Goal: Task Accomplishment & Management: Manage account settings

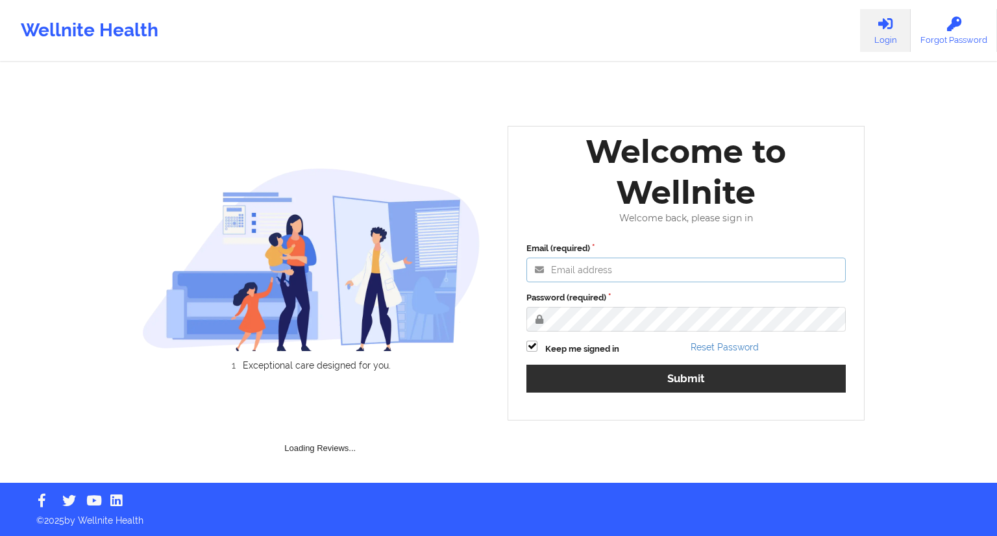
type input "marvinharlea@wellnite.com"
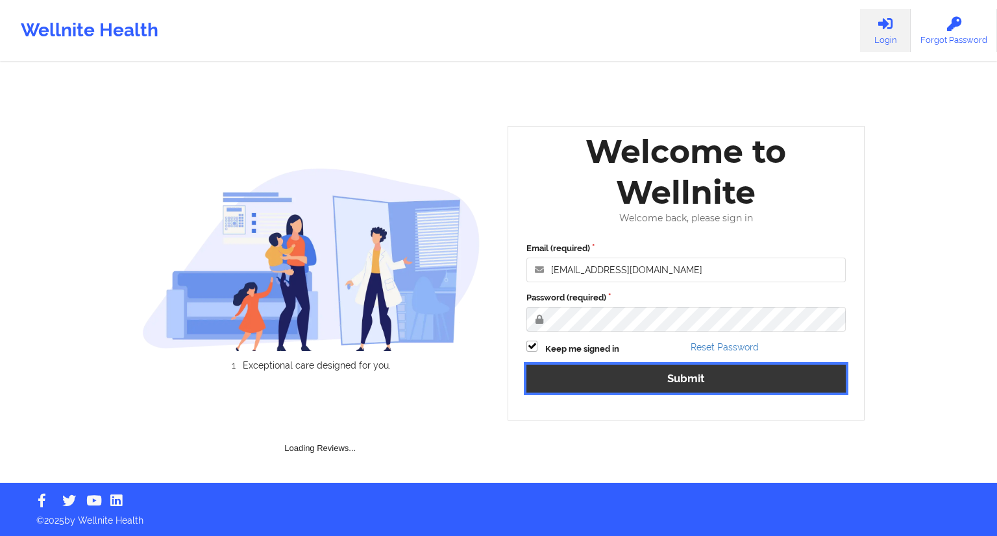
click at [691, 378] on button "Submit" at bounding box center [685, 379] width 319 height 28
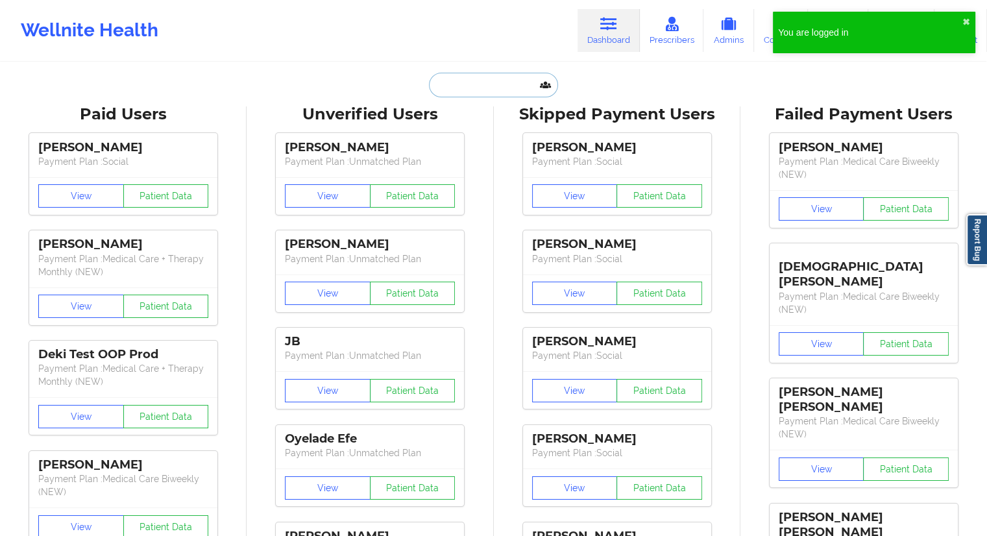
click at [444, 86] on input "text" at bounding box center [493, 85] width 128 height 25
paste input "forrestjeselke@gmail.com"
type input "forrestjeselke@gmail.com"
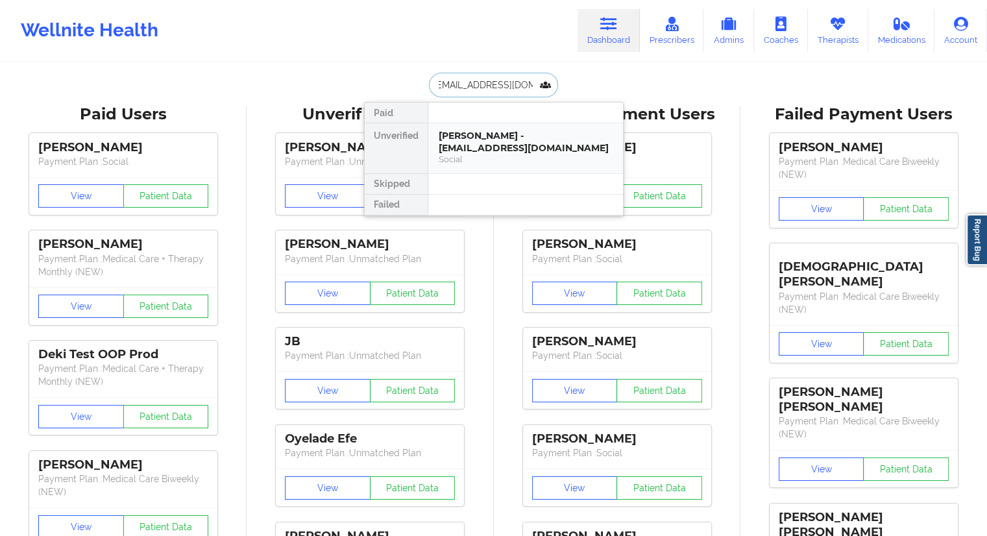
click at [472, 156] on div "Social" at bounding box center [526, 159] width 174 height 11
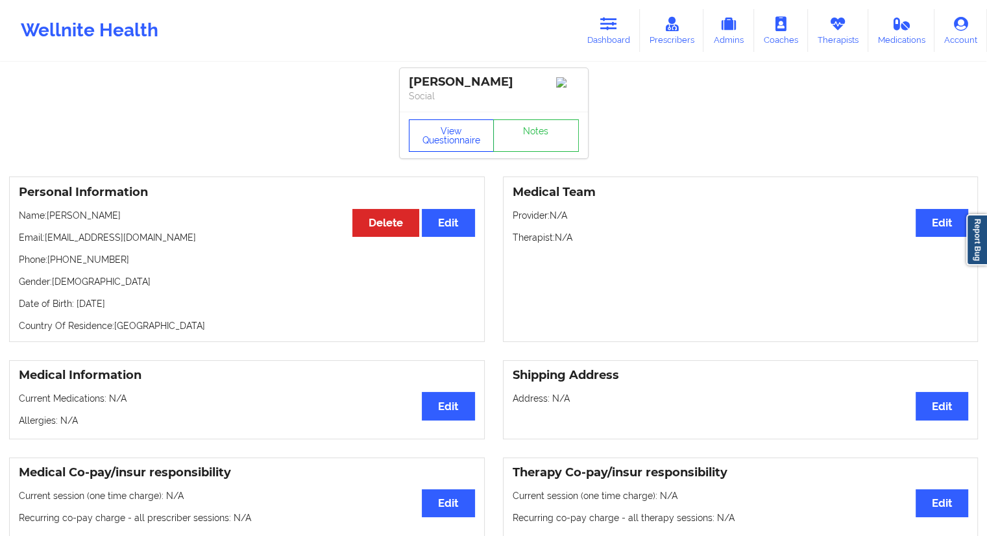
click at [450, 138] on button "View Questionnaire" at bounding box center [452, 135] width 86 height 32
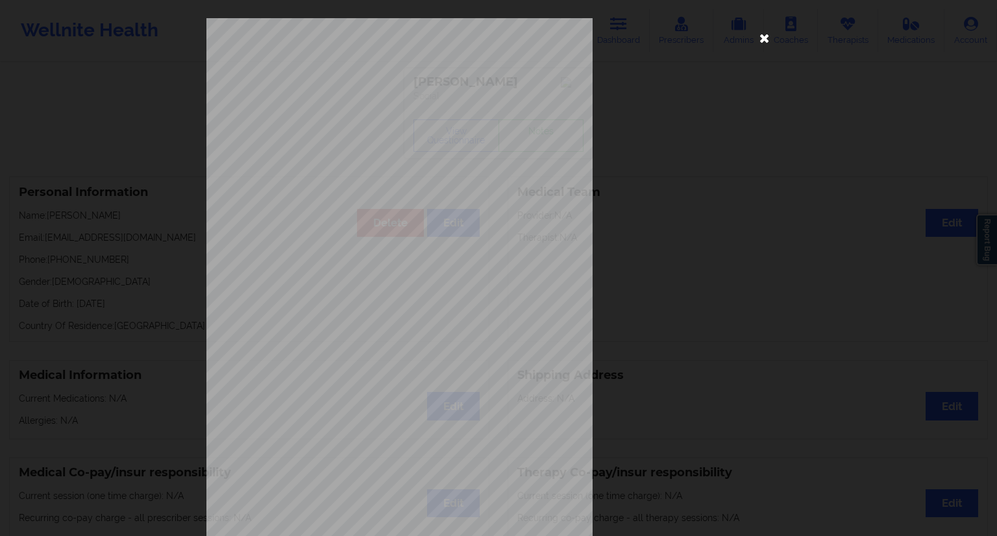
click at [760, 39] on icon at bounding box center [764, 37] width 21 height 21
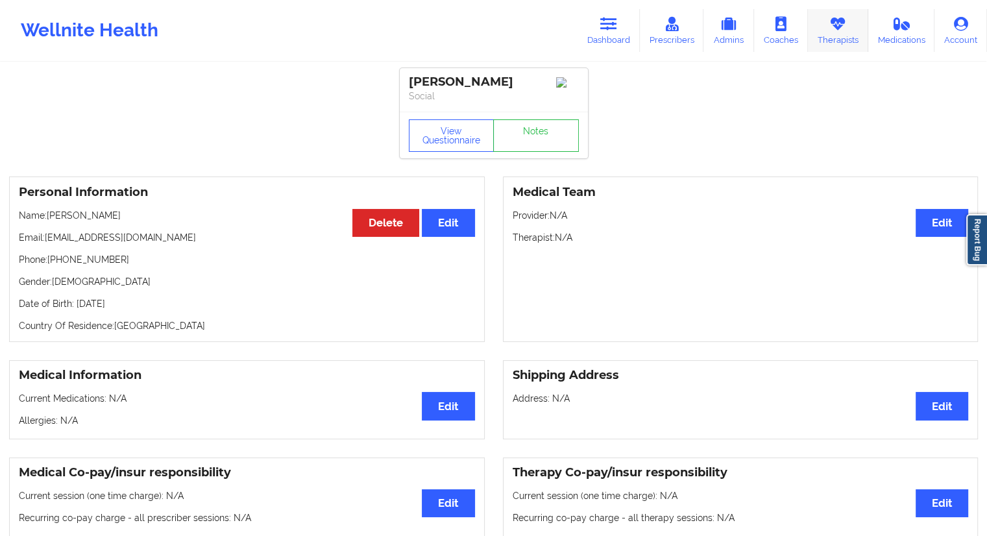
click at [845, 40] on link "Therapists" at bounding box center [838, 30] width 60 height 43
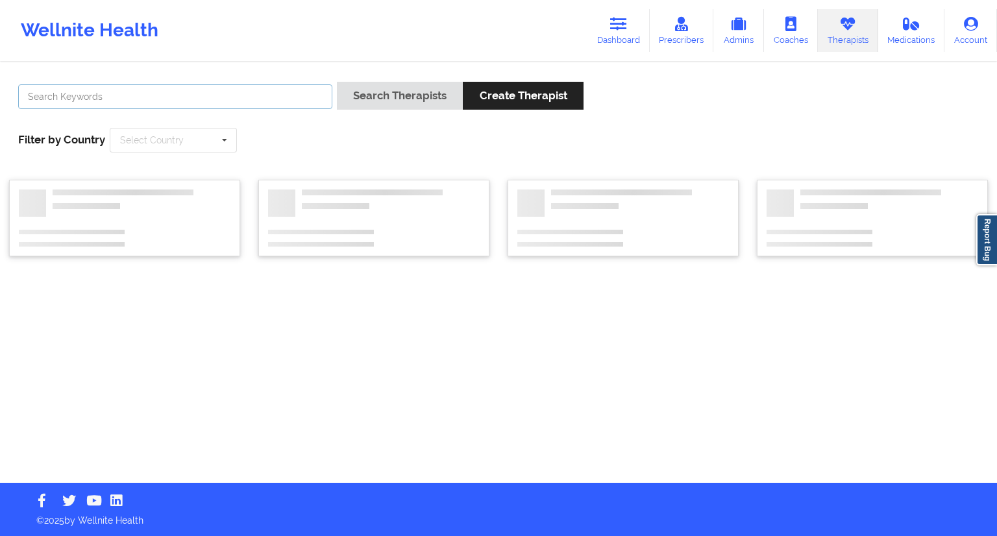
click at [201, 104] on input "text" at bounding box center [175, 96] width 314 height 25
paste input "Joshua Smith"
type input "Joshua Smith"
click at [389, 97] on button "Search Therapists" at bounding box center [400, 96] width 126 height 28
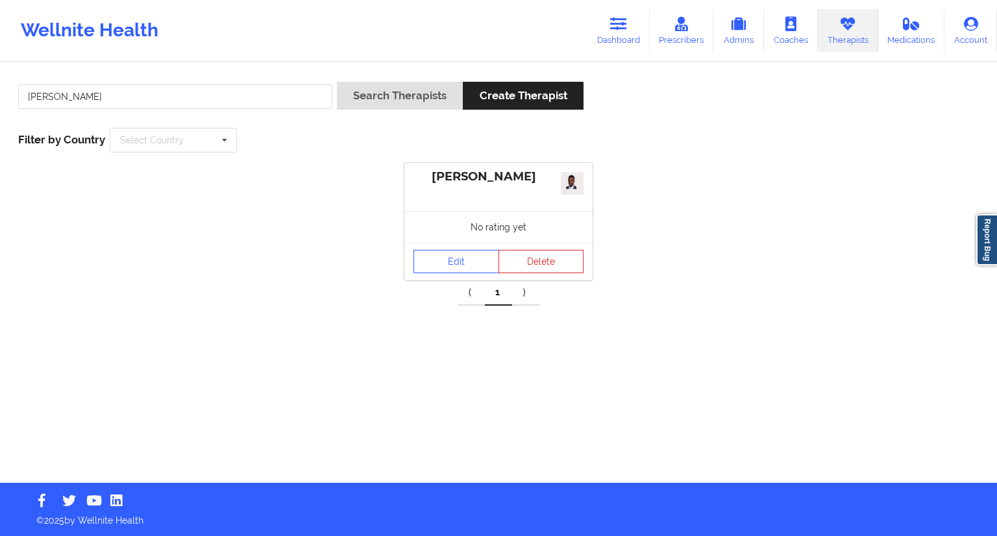
click at [452, 243] on div "Edit Delete" at bounding box center [498, 262] width 188 height 38
click at [451, 259] on link "Edit" at bounding box center [456, 261] width 86 height 23
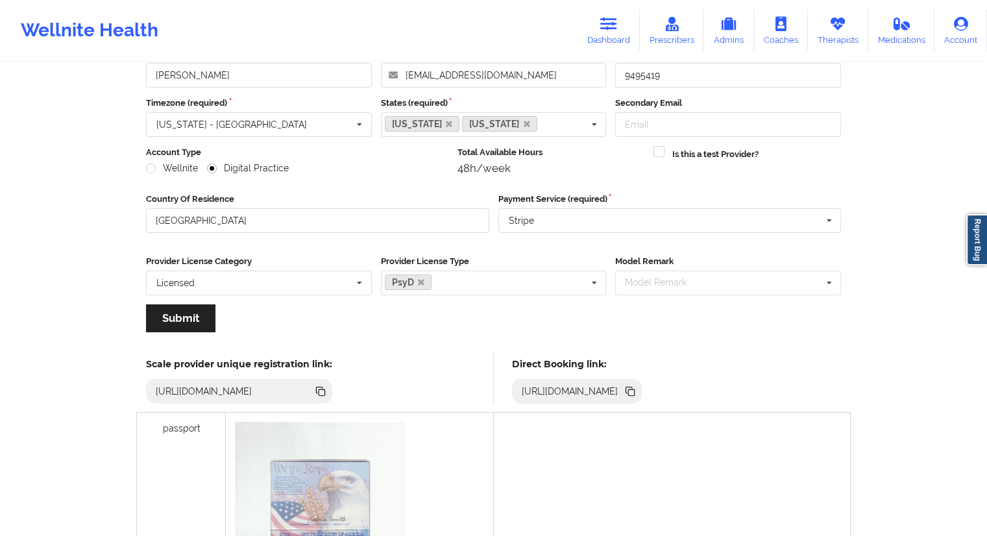
scroll to position [195, 0]
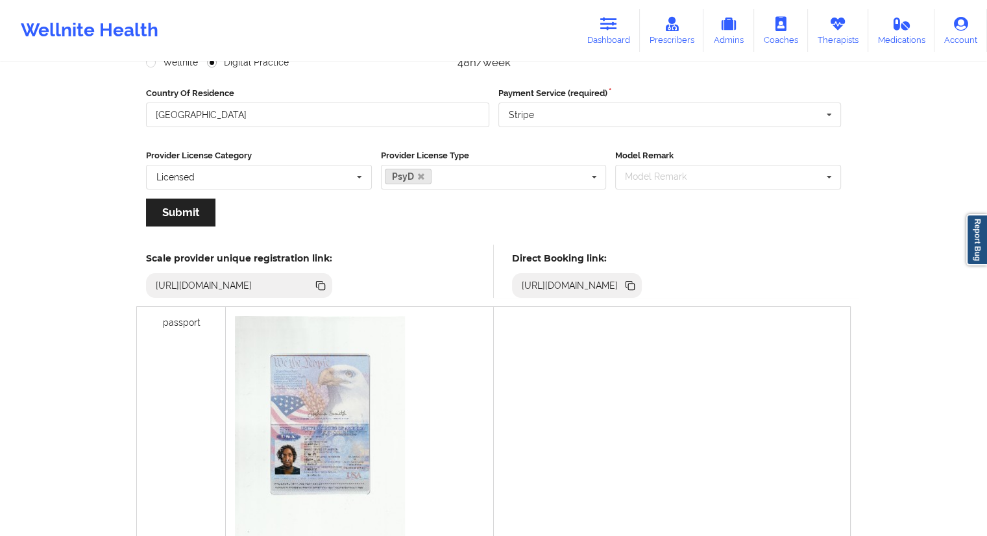
click at [635, 286] on icon at bounding box center [631, 287] width 6 height 6
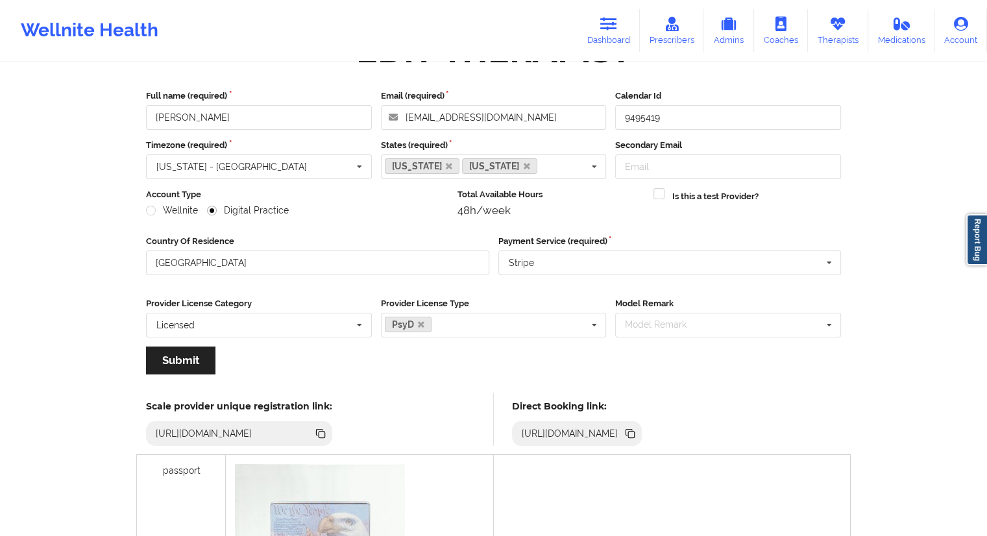
scroll to position [0, 0]
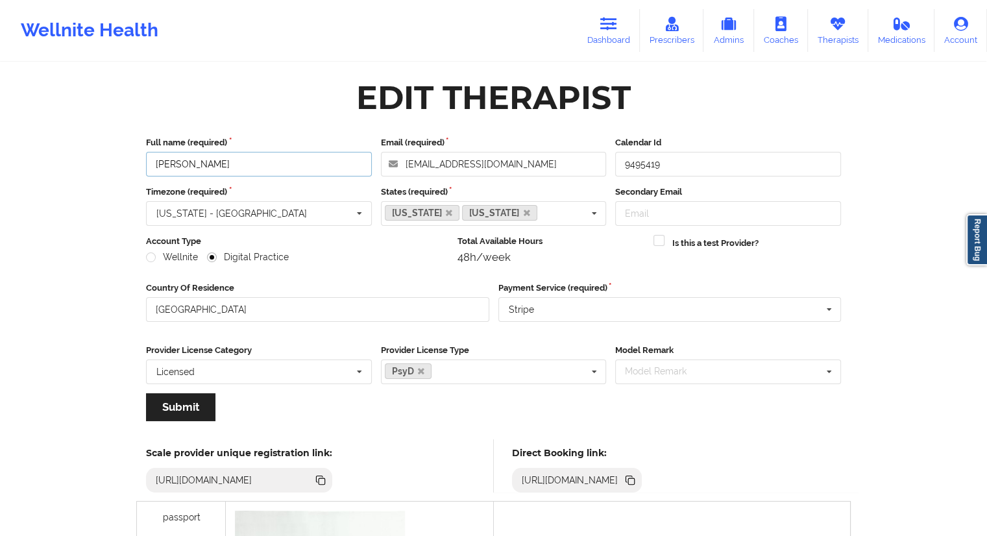
drag, startPoint x: 228, startPoint y: 164, endPoint x: 129, endPoint y: 169, distance: 99.4
click at [603, 36] on link "Dashboard" at bounding box center [609, 30] width 62 height 43
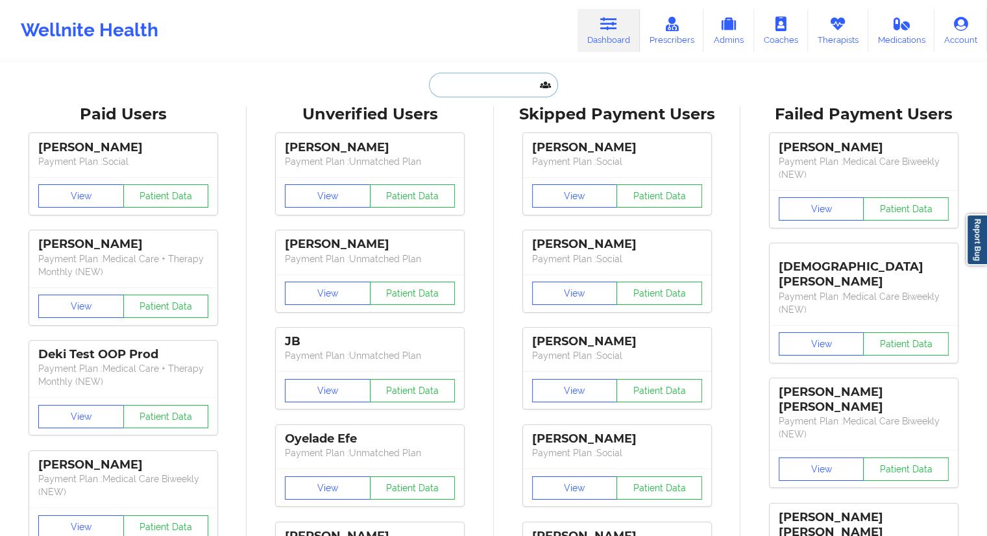
click at [527, 91] on input "text" at bounding box center [493, 85] width 128 height 25
paste input "Forrest Selke"
type input "Forrest Selke"
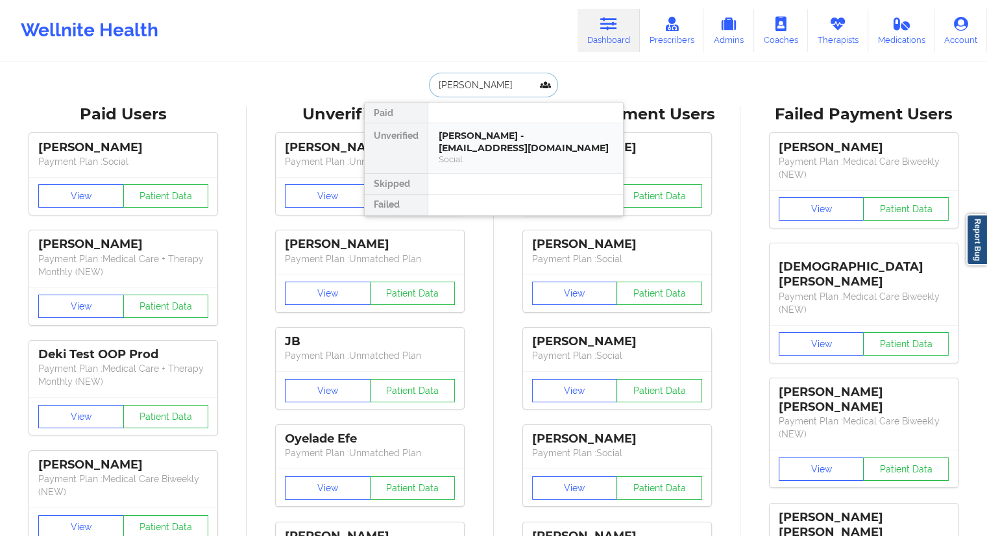
click at [464, 141] on div "Forrest selke - forrestjeselke@gmail.com" at bounding box center [526, 142] width 174 height 24
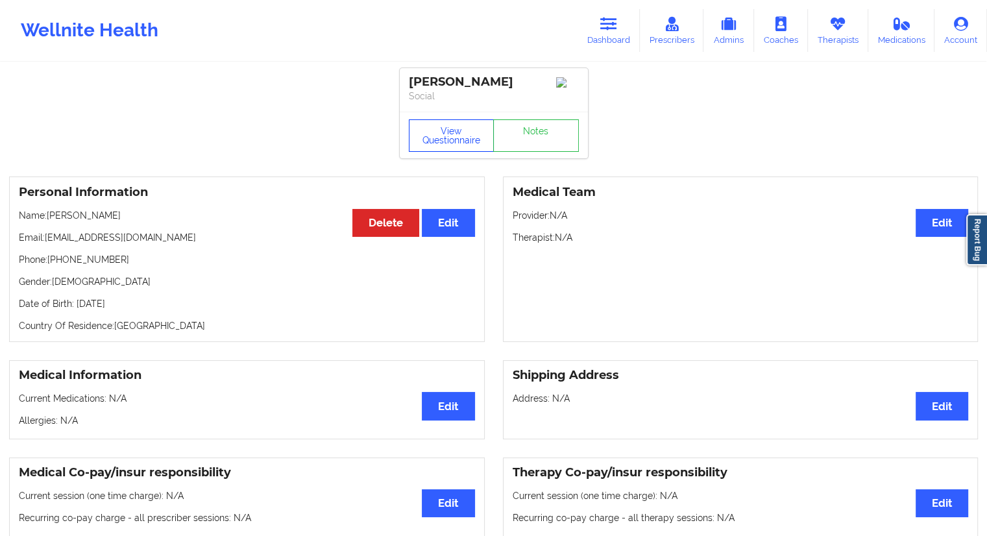
click at [457, 148] on button "View Questionnaire" at bounding box center [452, 135] width 86 height 32
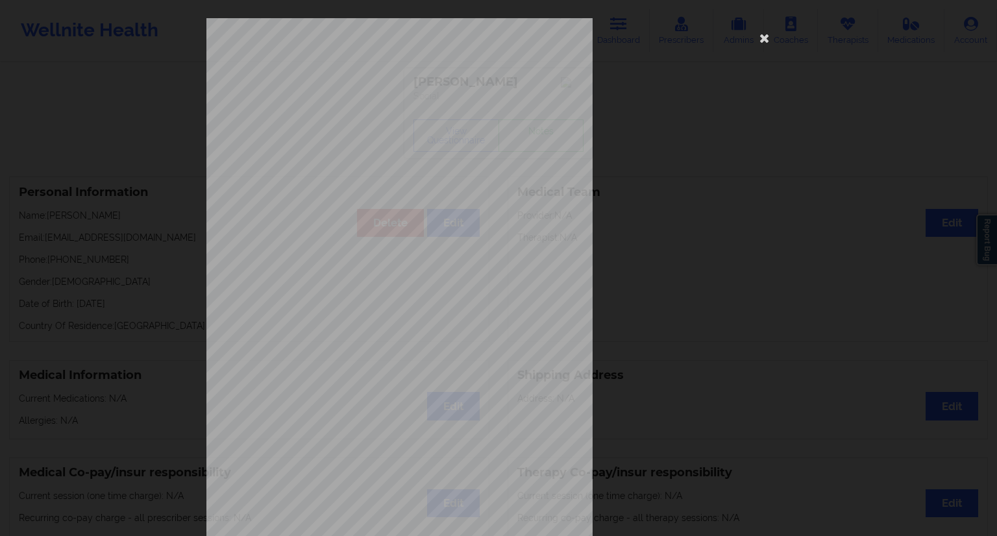
scroll to position [83, 0]
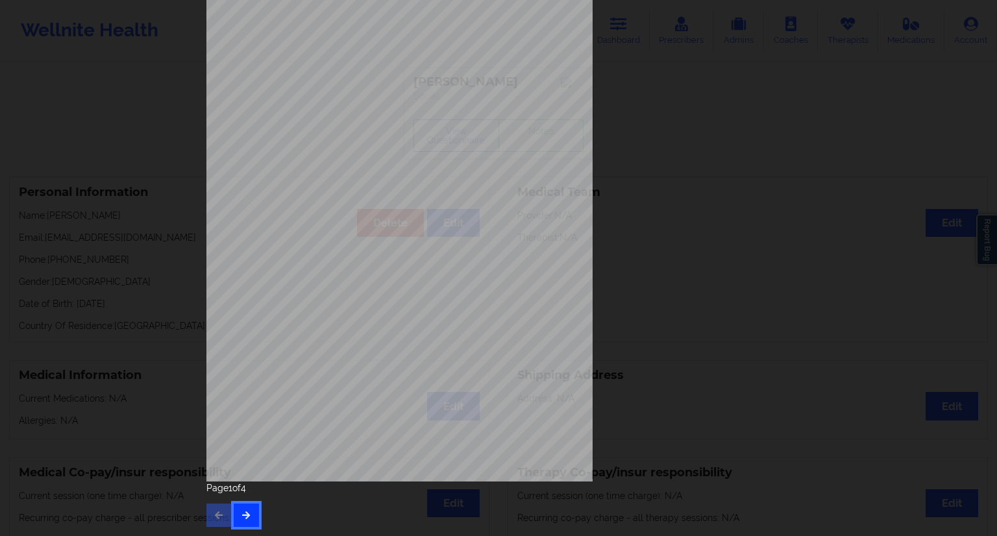
click at [248, 515] on icon "button" at bounding box center [246, 515] width 11 height 8
click at [243, 517] on icon "button" at bounding box center [246, 515] width 11 height 8
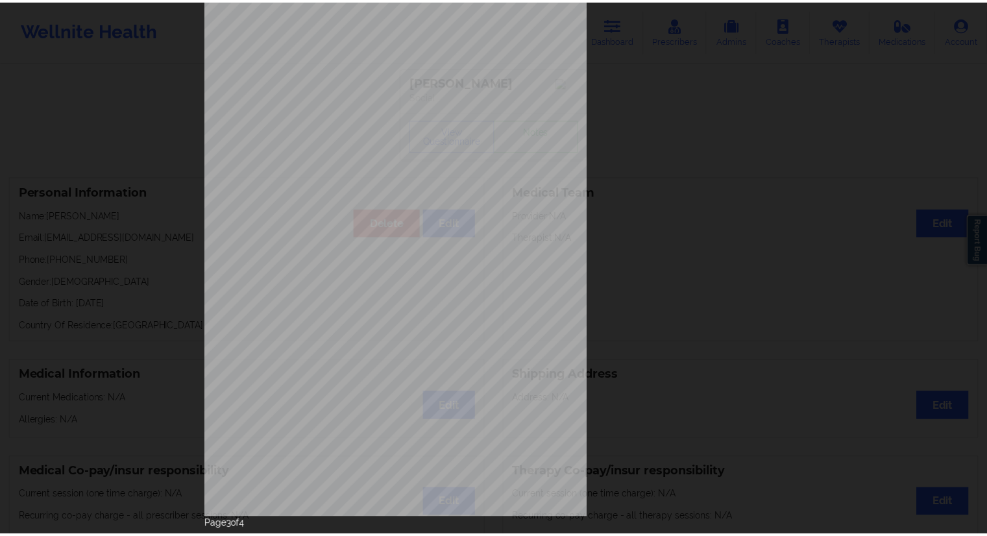
scroll to position [0, 0]
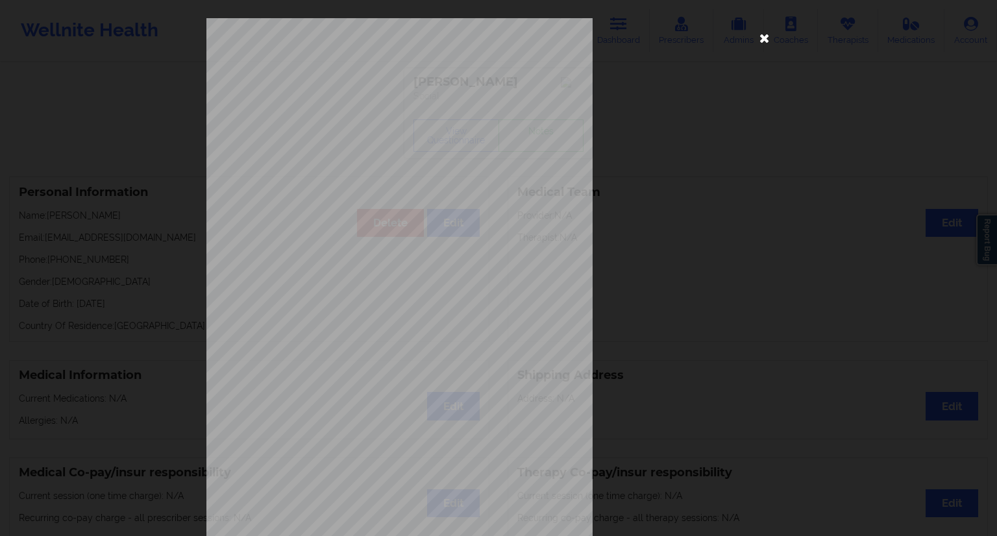
click at [762, 40] on icon at bounding box center [764, 37] width 21 height 21
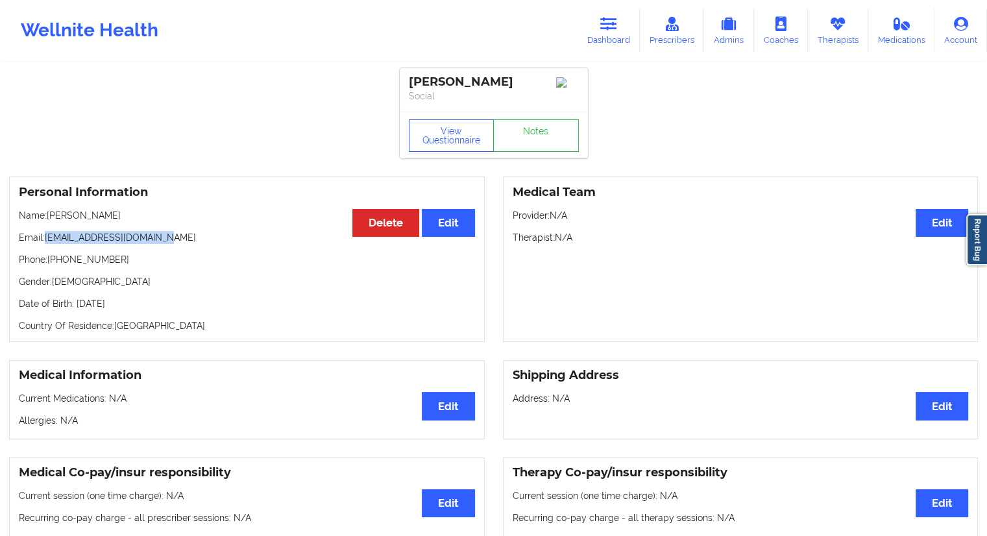
drag, startPoint x: 171, startPoint y: 239, endPoint x: 44, endPoint y: 238, distance: 126.5
click at [44, 238] on p "Email: forrestjeselke@gmail.com" at bounding box center [247, 237] width 456 height 13
copy p "forrestjeselke@gmail.com"
click at [167, 243] on p "Email: forrestjeselke@gmail.com" at bounding box center [247, 237] width 456 height 13
drag, startPoint x: 164, startPoint y: 239, endPoint x: 44, endPoint y: 242, distance: 119.4
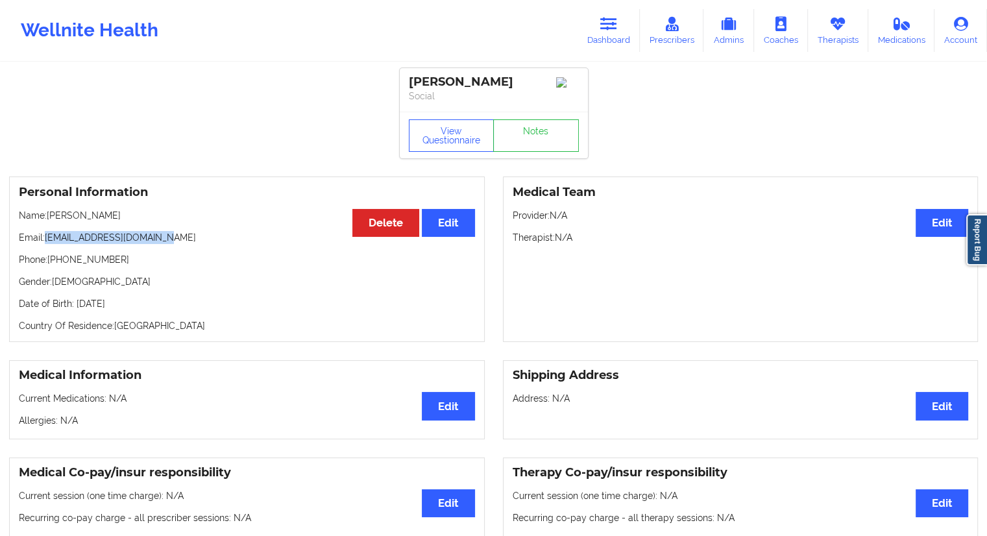
click at [44, 242] on p "Email: forrestjeselke@gmail.com" at bounding box center [247, 237] width 456 height 13
copy p "forrestjeselke@gmail.com"
click at [600, 40] on link "Dashboard" at bounding box center [609, 30] width 62 height 43
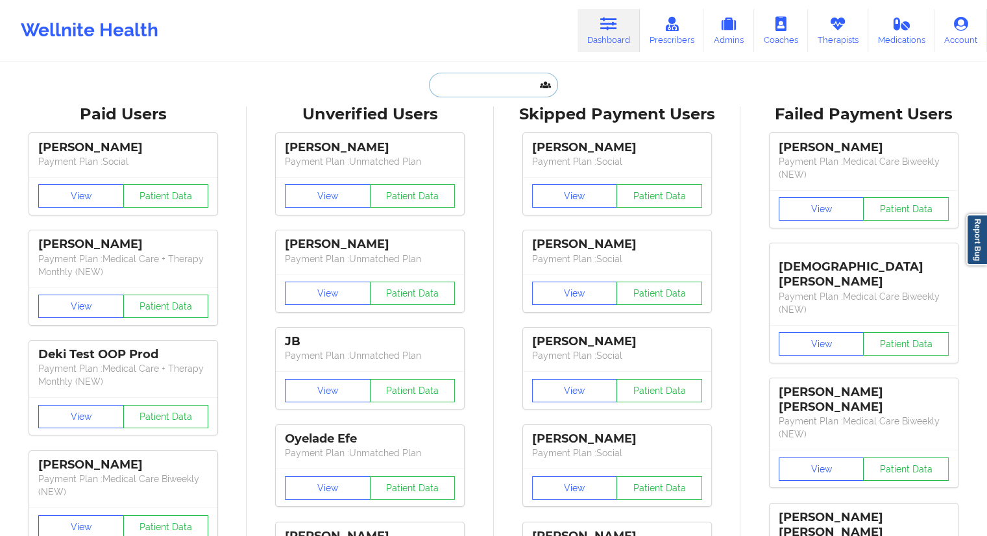
click at [482, 79] on input "text" at bounding box center [493, 85] width 128 height 25
paste input "croslanstoiya@yahoo.com"
type input "croslanstoiya@yahoo.com"
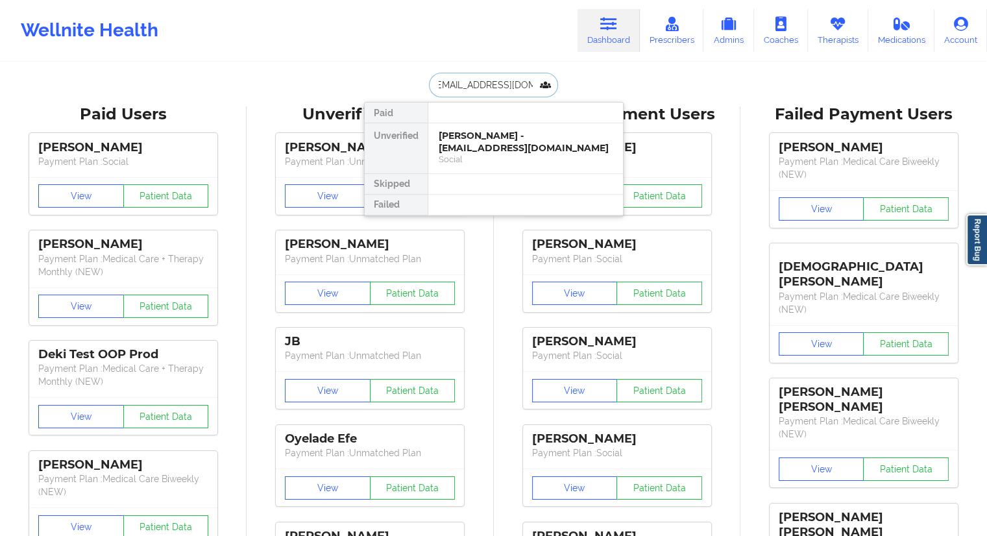
click at [485, 144] on div "Lahtoiyena Jackson - croslanstoiya@yahoo.com" at bounding box center [526, 142] width 174 height 24
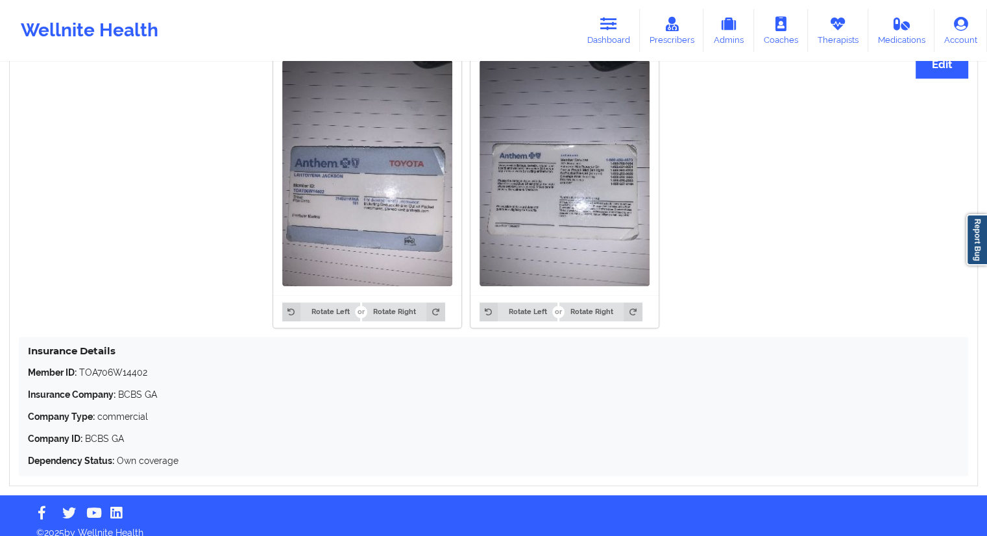
scroll to position [1026, 0]
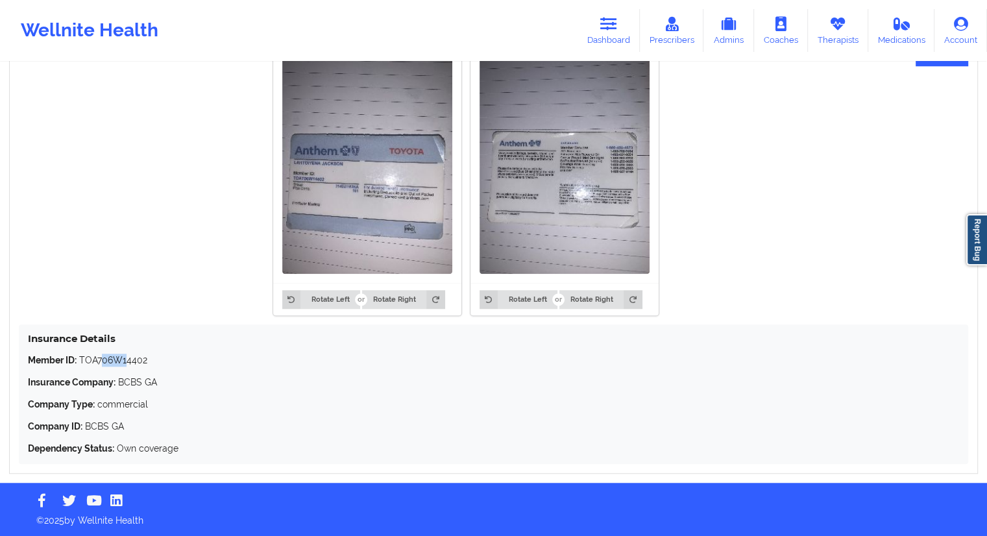
drag, startPoint x: 121, startPoint y: 363, endPoint x: 132, endPoint y: 363, distance: 11.0
click at [130, 363] on p "Member ID: TOA706W14402" at bounding box center [493, 360] width 931 height 13
click at [173, 385] on p "Insurance Company: BCBS GA" at bounding box center [493, 382] width 931 height 13
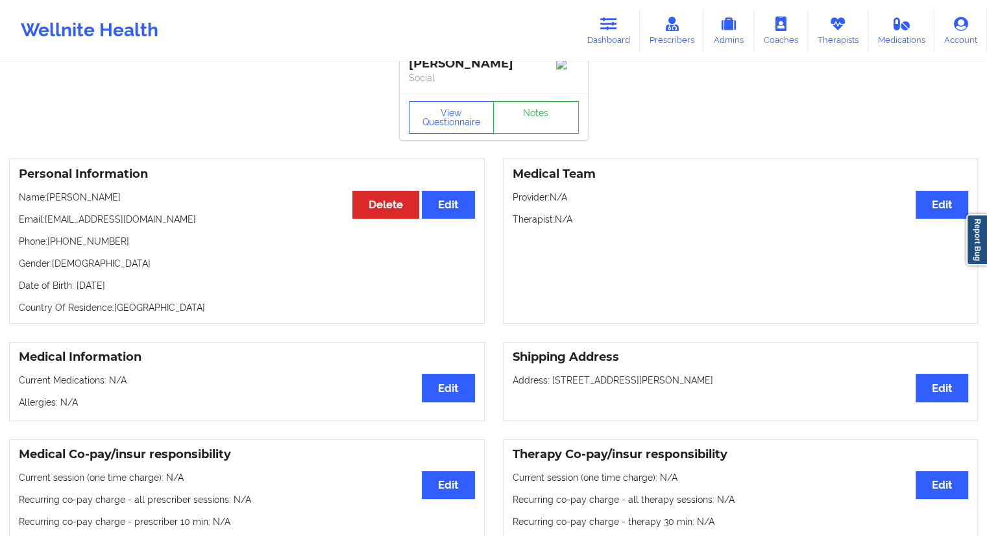
scroll to position [0, 0]
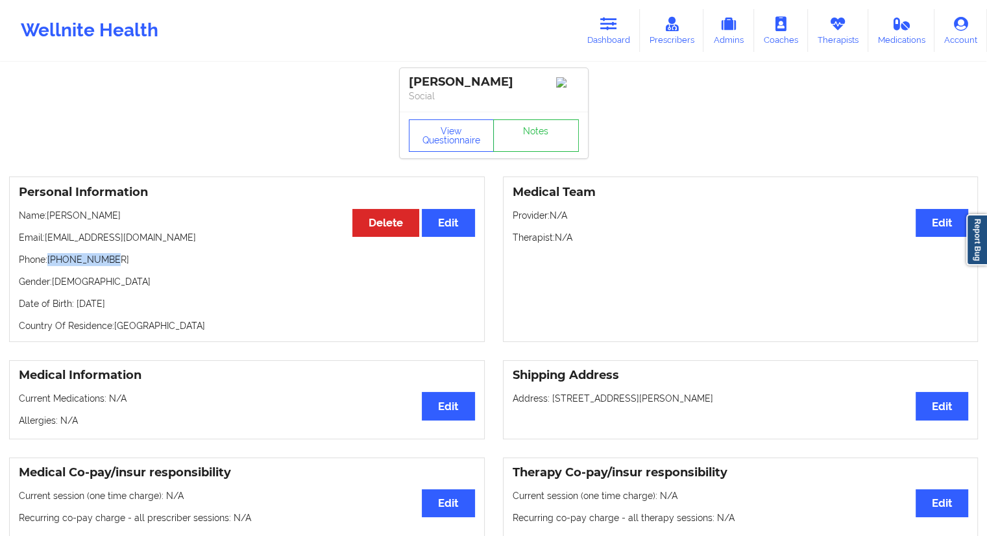
drag, startPoint x: 128, startPoint y: 267, endPoint x: 49, endPoint y: 263, distance: 78.6
click at [49, 263] on p "Phone: +17708965953" at bounding box center [247, 259] width 456 height 13
copy p "+17708965953"
click at [139, 212] on p "Name: Lahtoiyena Jackson" at bounding box center [247, 215] width 456 height 13
drag, startPoint x: 140, startPoint y: 218, endPoint x: 49, endPoint y: 216, distance: 90.9
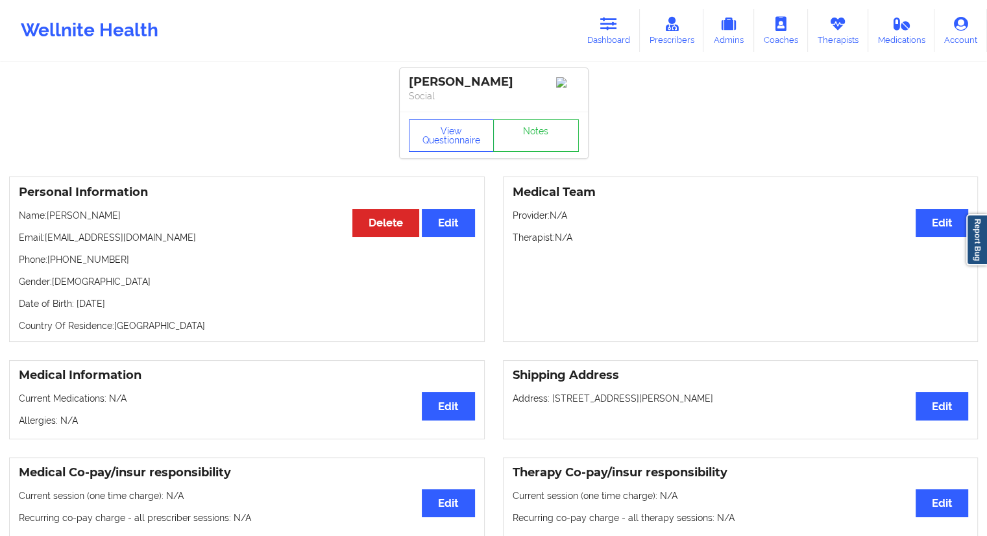
click at [49, 216] on p "Name: Lahtoiyena Jackson" at bounding box center [247, 215] width 456 height 13
copy p "Lahtoiyena Jackson"
drag, startPoint x: 603, startPoint y: 41, endPoint x: 584, endPoint y: 49, distance: 20.6
click at [603, 41] on link "Dashboard" at bounding box center [609, 30] width 62 height 43
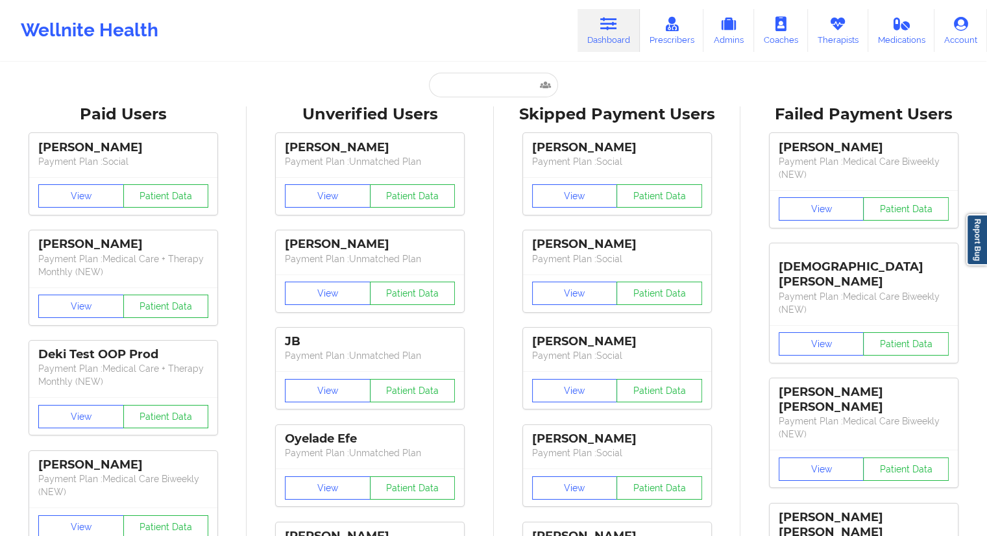
click at [484, 82] on input "text" at bounding box center [493, 85] width 128 height 25
paste input "c.aracely1992@yahoo.com"
type input "c.aracely1992@yahoo.com"
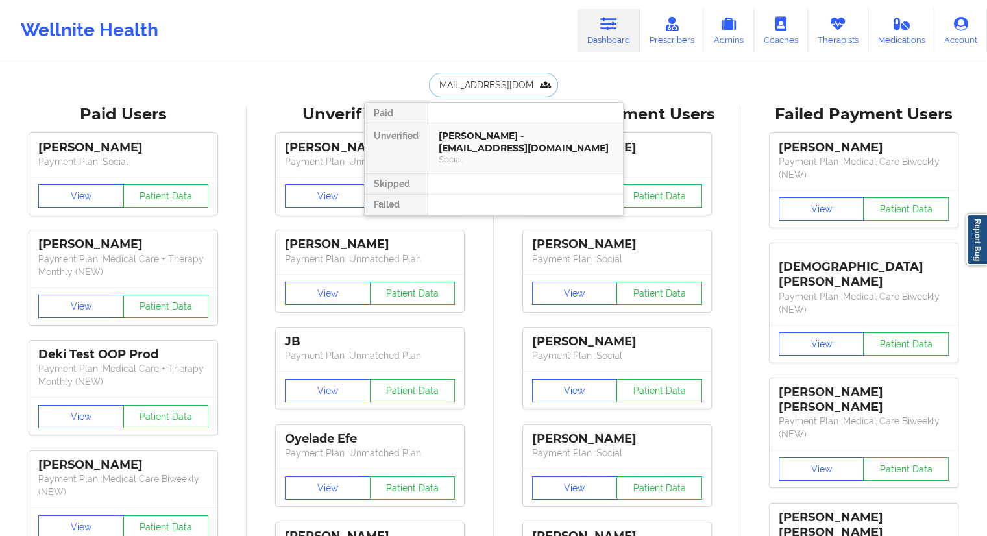
click at [491, 145] on div "Aracely Ceballos - c.aracely1992@yahoo.com" at bounding box center [526, 142] width 174 height 24
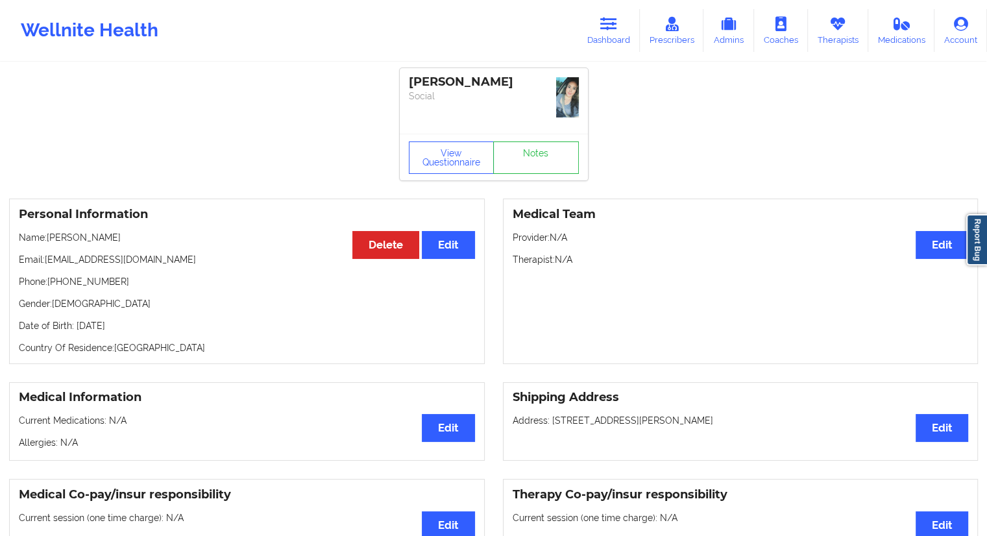
drag, startPoint x: 128, startPoint y: 237, endPoint x: 49, endPoint y: 237, distance: 79.2
click at [49, 237] on p "Name: Aracely Ceballos" at bounding box center [247, 237] width 456 height 13
copy p "Aracely Ceballos"
drag, startPoint x: 125, startPoint y: 276, endPoint x: 49, endPoint y: 284, distance: 76.3
click at [49, 284] on p "Phone: +14056679238" at bounding box center [247, 281] width 456 height 13
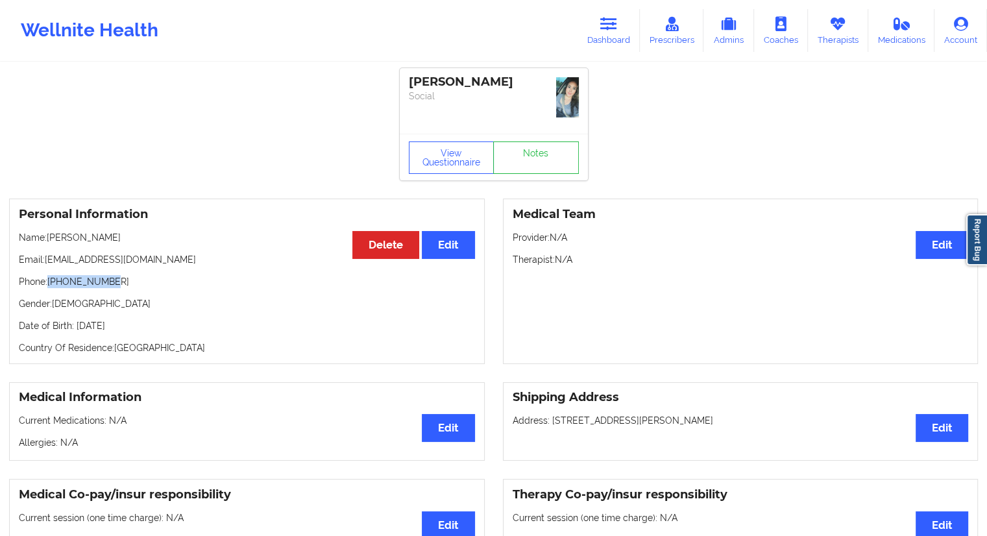
copy p "+14056679238"
drag, startPoint x: 128, startPoint y: 241, endPoint x: 47, endPoint y: 242, distance: 81.8
click at [47, 242] on p "Name: Aracely Ceballos" at bounding box center [247, 237] width 456 height 13
copy p "Aracely Ceballos"
drag, startPoint x: 623, startPoint y: 12, endPoint x: 595, endPoint y: 36, distance: 36.8
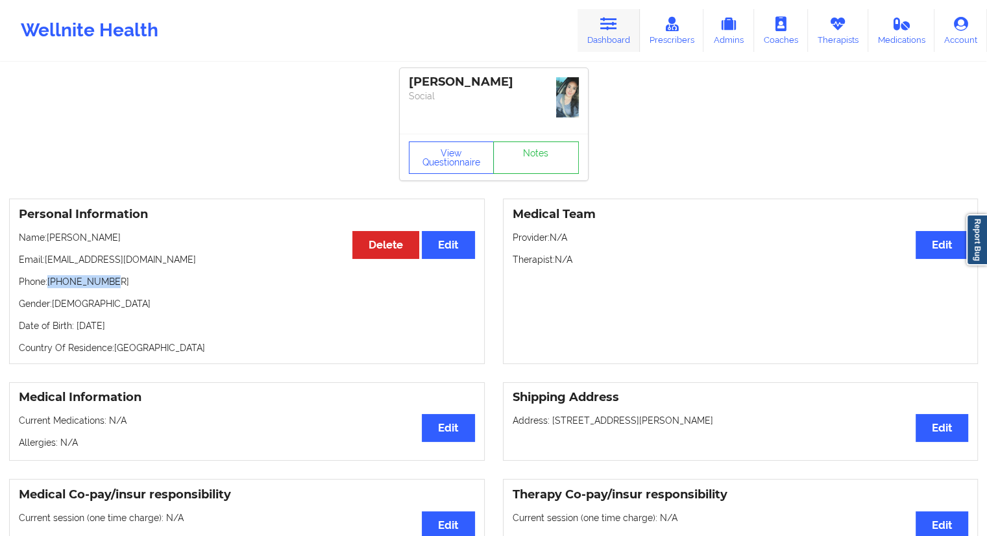
click at [623, 13] on link "Dashboard" at bounding box center [609, 30] width 62 height 43
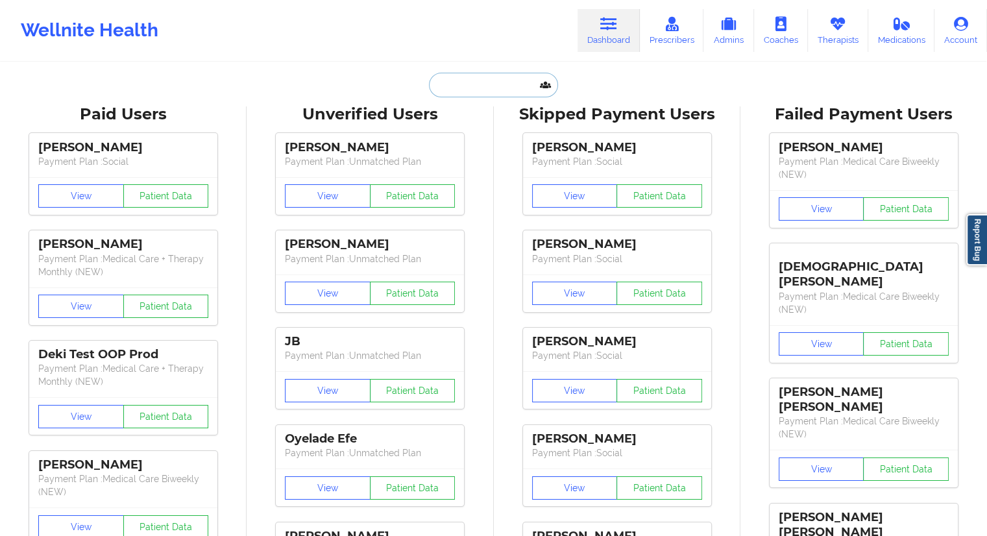
click at [487, 94] on input "text" at bounding box center [493, 85] width 128 height 25
paste input "txbrandiwine@gmail.com"
type input "txbrandiwine@gmail.com"
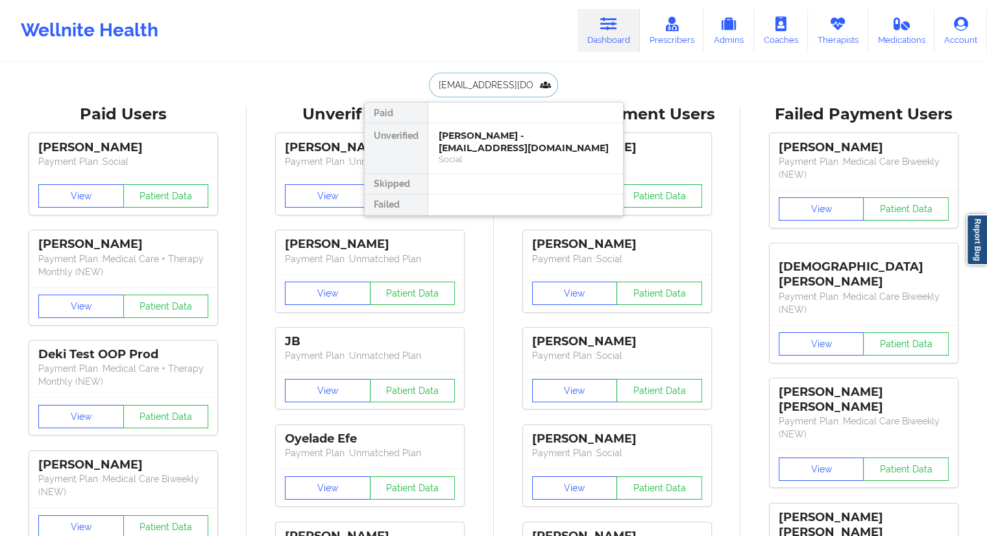
scroll to position [0, 3]
click at [464, 143] on div "Talon Ulvog - txbrandiwine@gmail.com" at bounding box center [526, 142] width 174 height 24
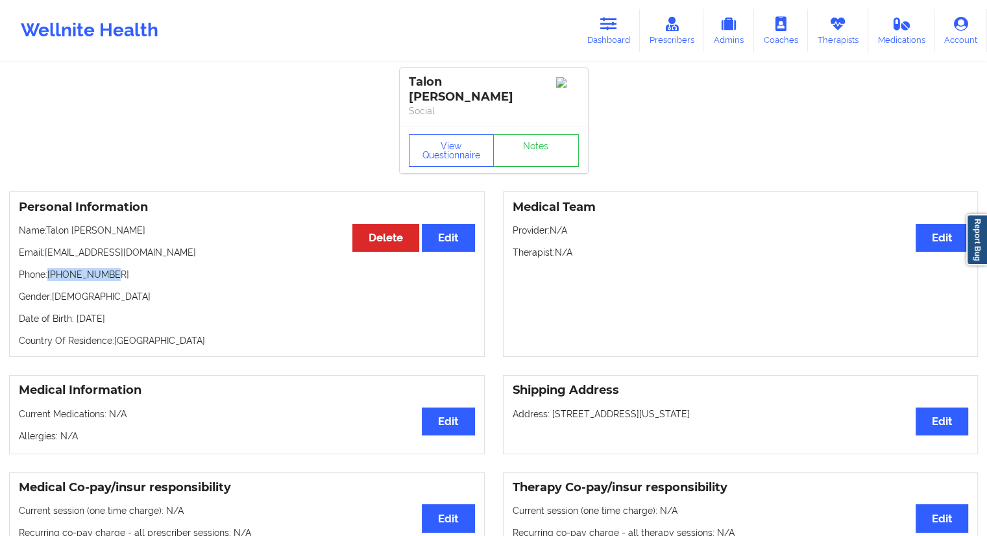
drag, startPoint x: 114, startPoint y: 263, endPoint x: 52, endPoint y: 263, distance: 62.3
click at [51, 268] on p "Phone: +15125084171" at bounding box center [247, 274] width 456 height 13
copy p "+15125084171"
drag, startPoint x: 120, startPoint y: 237, endPoint x: 47, endPoint y: 237, distance: 73.3
click at [47, 246] on p "Email: txbrandiwine@gmail.com" at bounding box center [247, 252] width 456 height 13
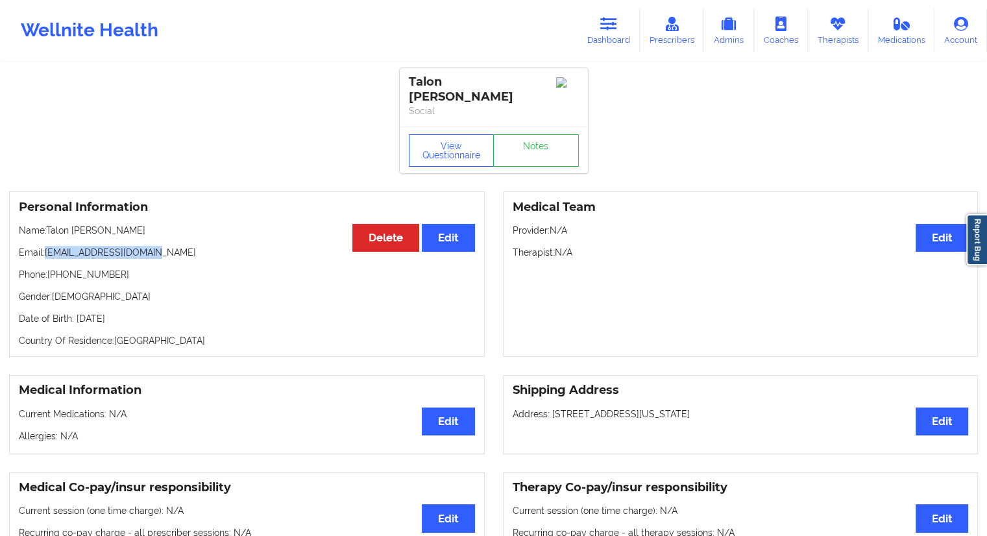
copy p "txbrandiwine@gmail.com"
click at [604, 36] on link "Dashboard" at bounding box center [609, 30] width 62 height 43
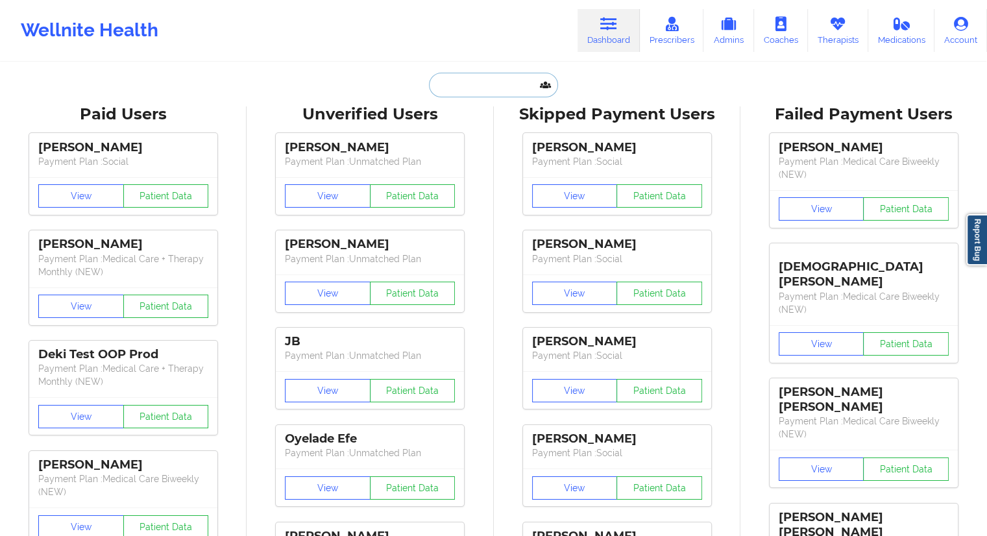
click at [480, 81] on input "text" at bounding box center [493, 85] width 128 height 25
paste input "brian.rodriguez1127@gmail.com"
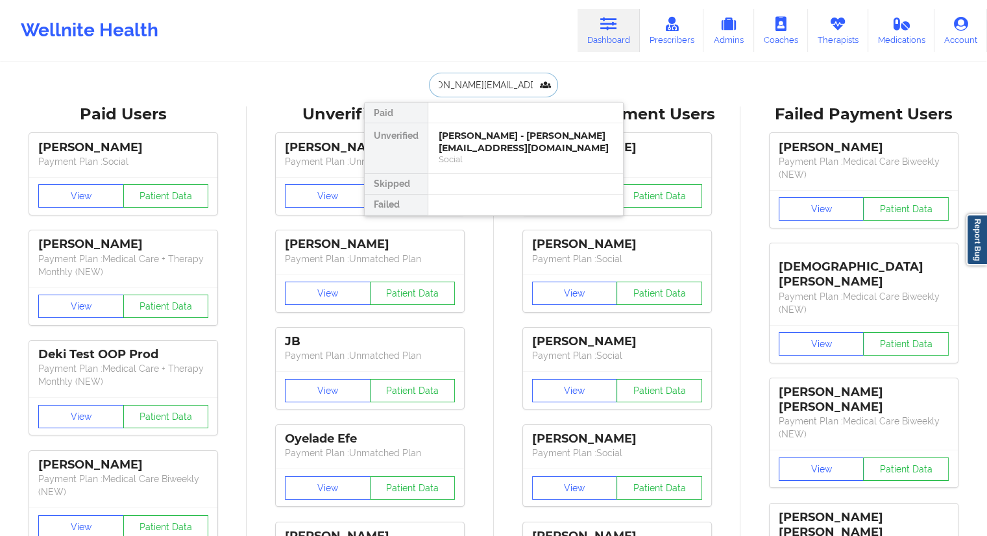
type input "brian.rodriguez1127@gmail.com"
click at [494, 147] on div "Brian rodriguez - brian.rodriguez1127@gmail.com" at bounding box center [526, 142] width 174 height 24
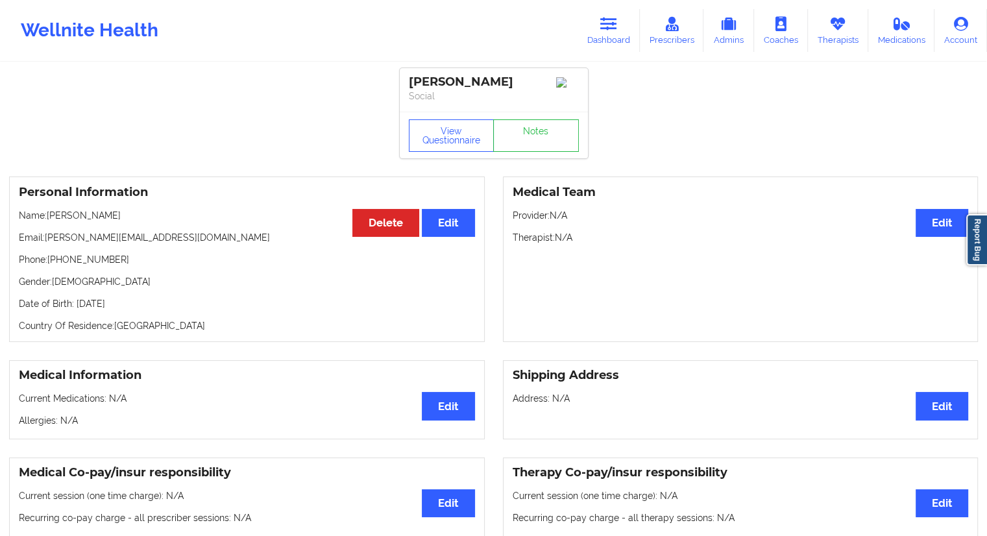
click at [132, 204] on div "Personal Information Edit Delete Name: Brian rodriguez Email: brian.rodriguez11…" at bounding box center [247, 258] width 476 height 165
click at [120, 219] on p "Name: Brian rodriguez" at bounding box center [247, 215] width 456 height 13
drag, startPoint x: 131, startPoint y: 218, endPoint x: 49, endPoint y: 216, distance: 81.8
click at [49, 216] on p "Name: Brian rodriguez" at bounding box center [247, 215] width 456 height 13
copy p "Brian rodriguez"
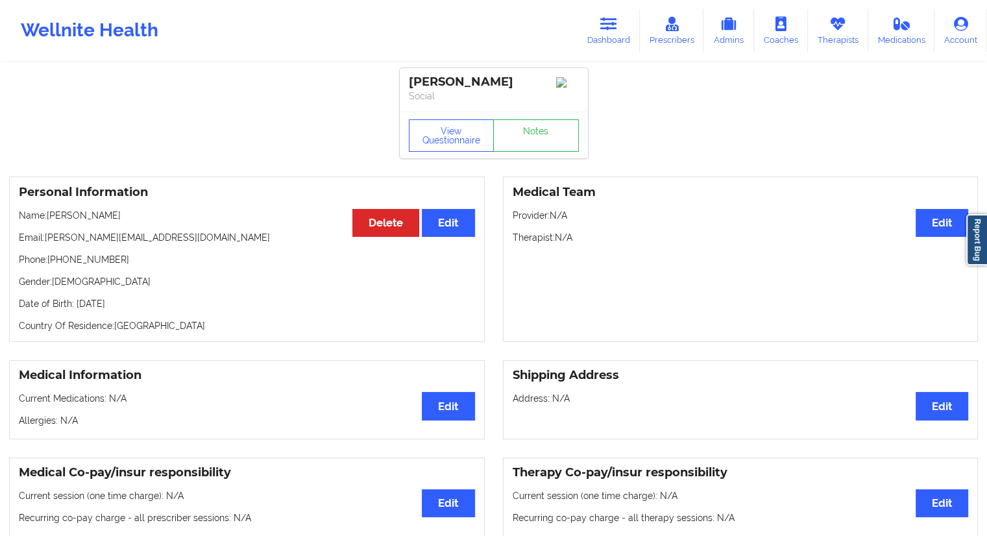
drag, startPoint x: 611, startPoint y: 37, endPoint x: 566, endPoint y: 60, distance: 50.5
click at [611, 37] on link "Dashboard" at bounding box center [609, 30] width 62 height 43
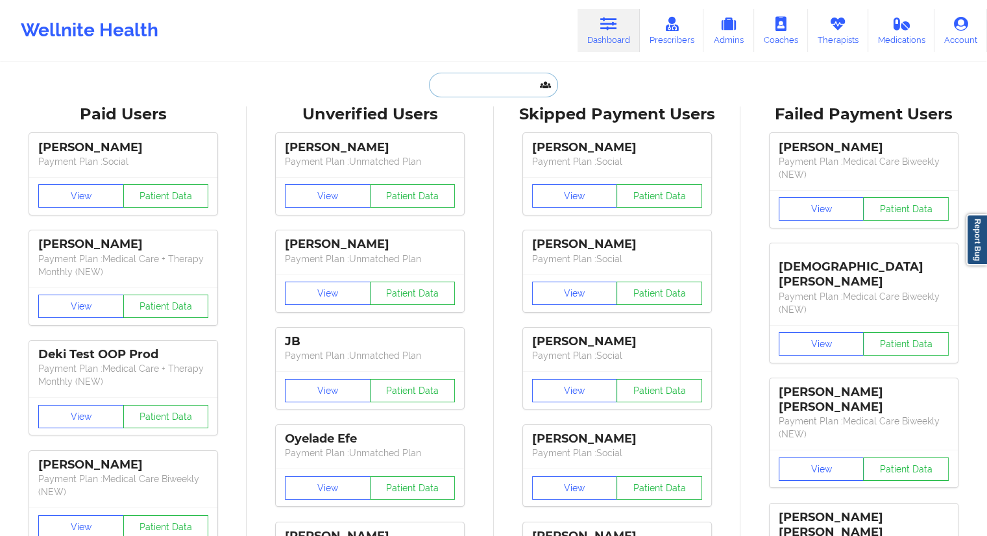
click at [497, 88] on input "text" at bounding box center [493, 85] width 128 height 25
paste input "joker42195@hotmail.com"
type input "joker42195@hotmail.com"
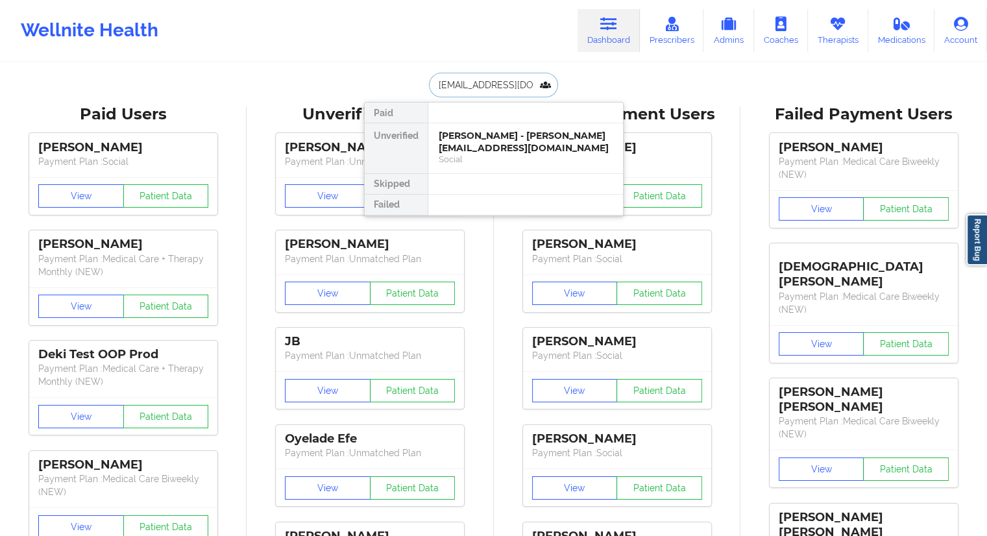
scroll to position [0, 1]
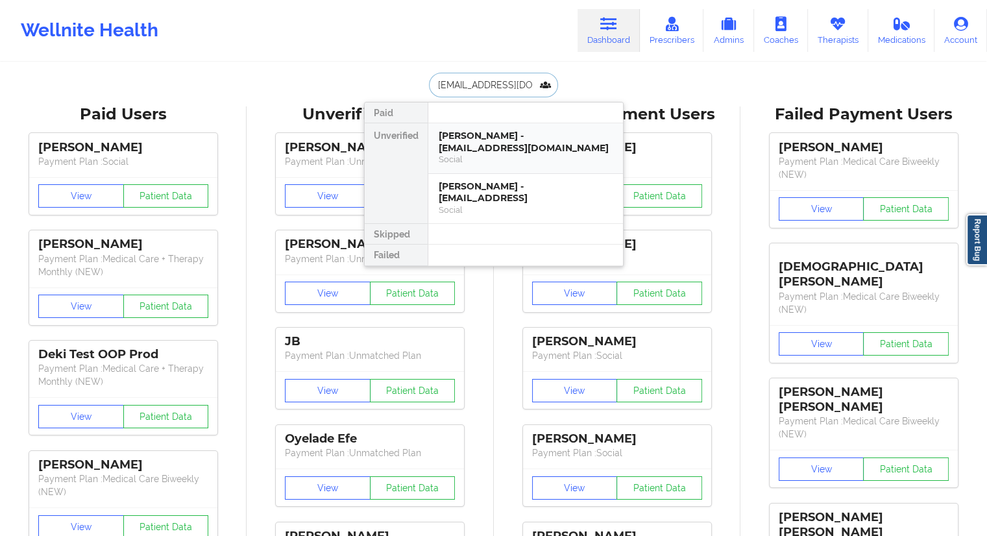
click at [484, 141] on div "Brianna Baker - joker42195@hotmail.com" at bounding box center [526, 142] width 174 height 24
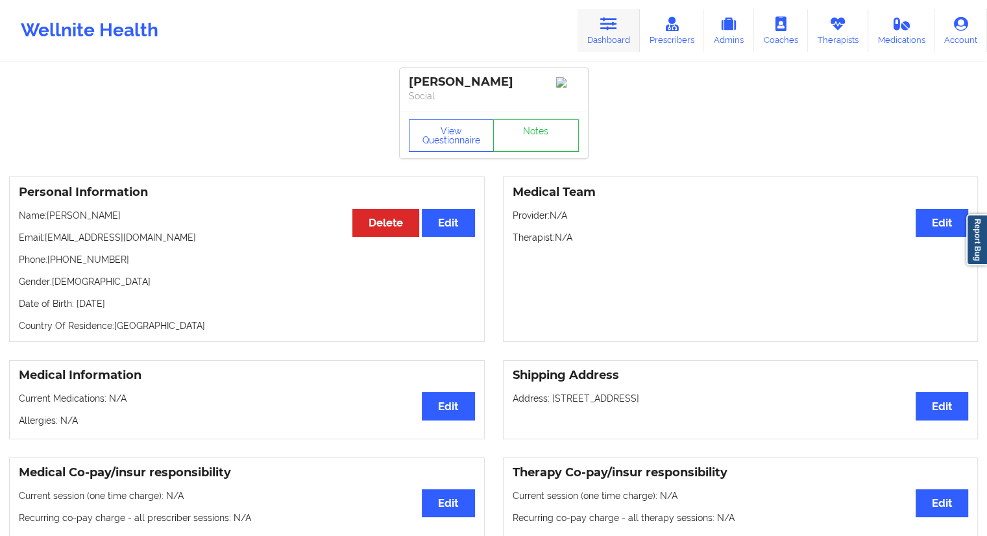
click at [602, 46] on link "Dashboard" at bounding box center [609, 30] width 62 height 43
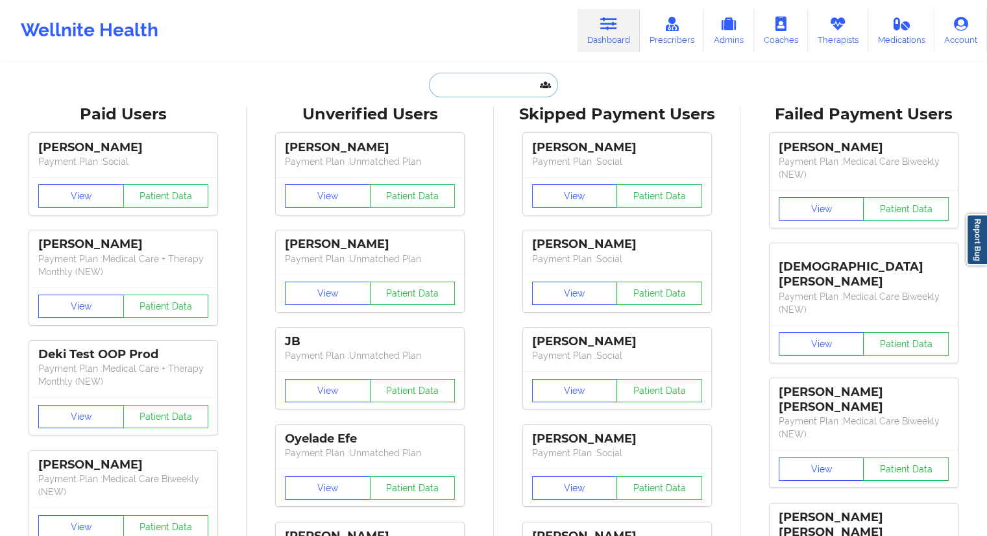
click at [506, 85] on input "text" at bounding box center [493, 85] width 128 height 25
paste input "joker42195@hotmail.com"
type input "joker42195@hotmail.com"
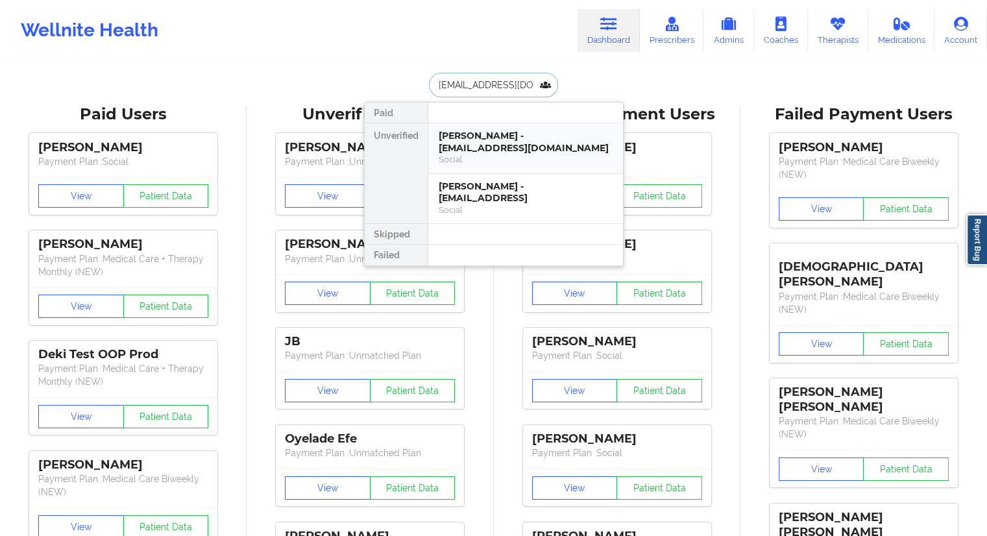
scroll to position [0, 1]
click at [471, 194] on div "Brianna Baker - joker42195@hotmail.comt" at bounding box center [526, 192] width 174 height 24
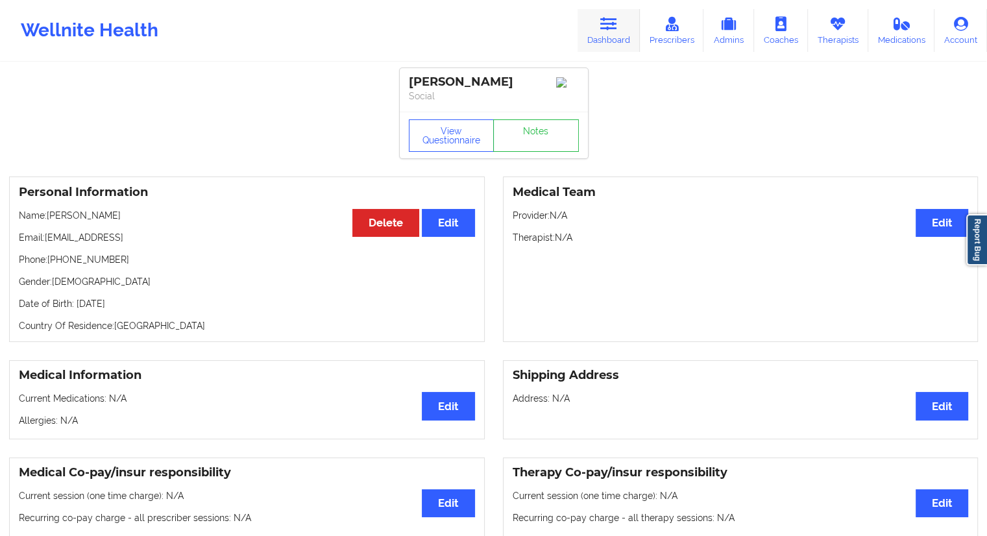
click at [607, 36] on link "Dashboard" at bounding box center [609, 30] width 62 height 43
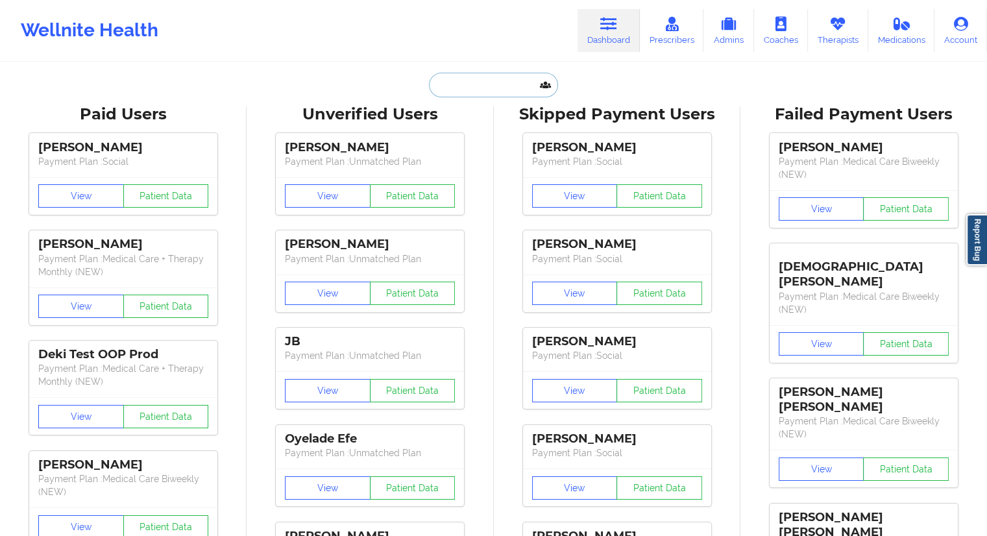
drag, startPoint x: 576, startPoint y: 51, endPoint x: 481, endPoint y: 92, distance: 103.4
click at [481, 92] on input "text" at bounding box center [493, 85] width 128 height 25
paste input "joker42195@hotmail.com"
type input "joker42195@hotmail.com"
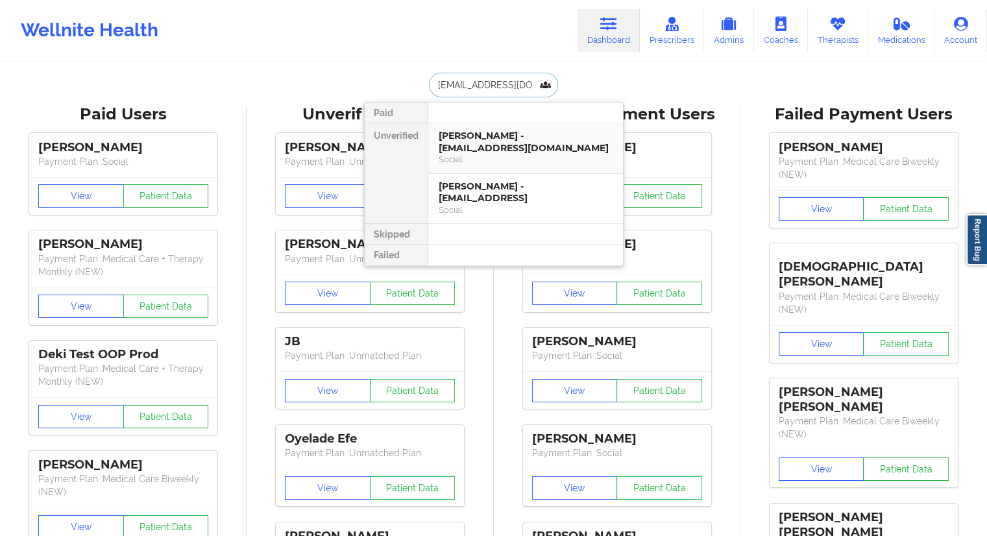
click at [476, 145] on div "Brianna Baker - joker42195@hotmail.com" at bounding box center [526, 142] width 174 height 24
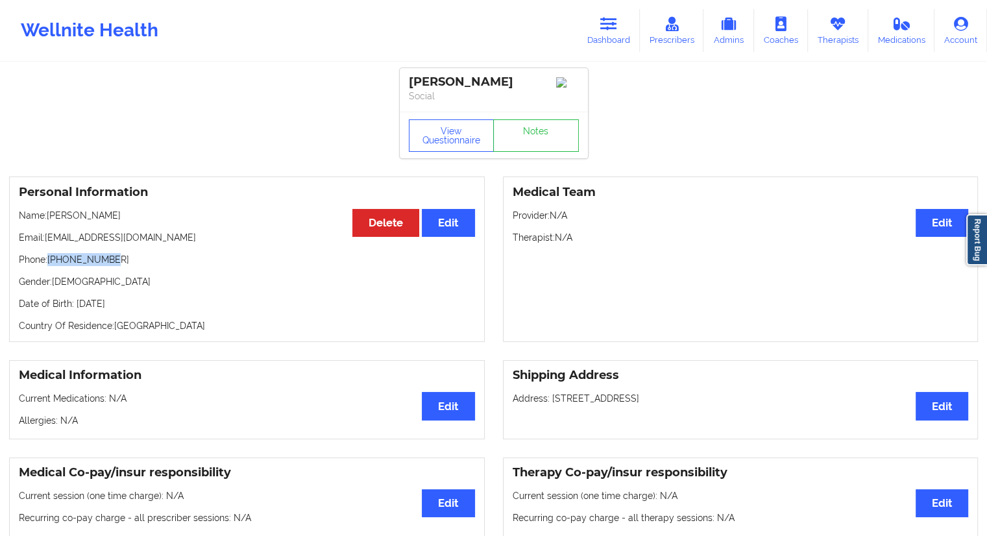
drag, startPoint x: 114, startPoint y: 263, endPoint x: 49, endPoint y: 258, distance: 65.7
click at [49, 258] on p "Phone: +15165340916" at bounding box center [247, 259] width 456 height 13
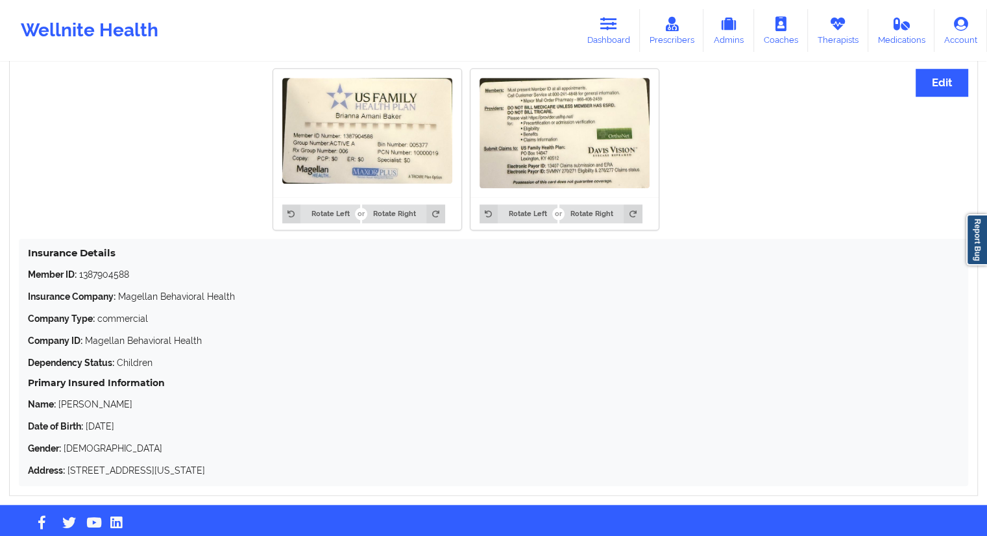
scroll to position [1017, 0]
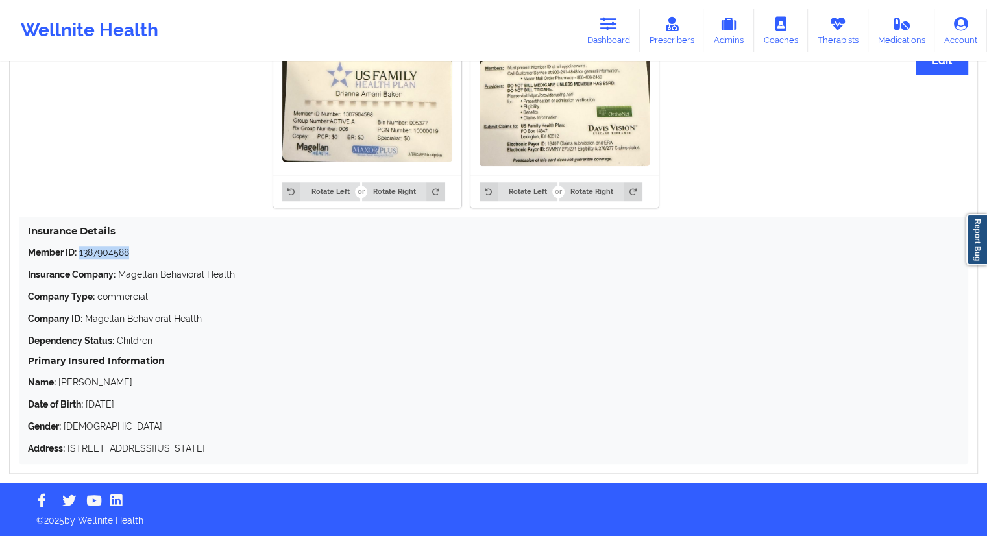
drag, startPoint x: 138, startPoint y: 250, endPoint x: 79, endPoint y: 249, distance: 58.4
click at [79, 249] on p "Member ID: 1387904588" at bounding box center [493, 252] width 931 height 13
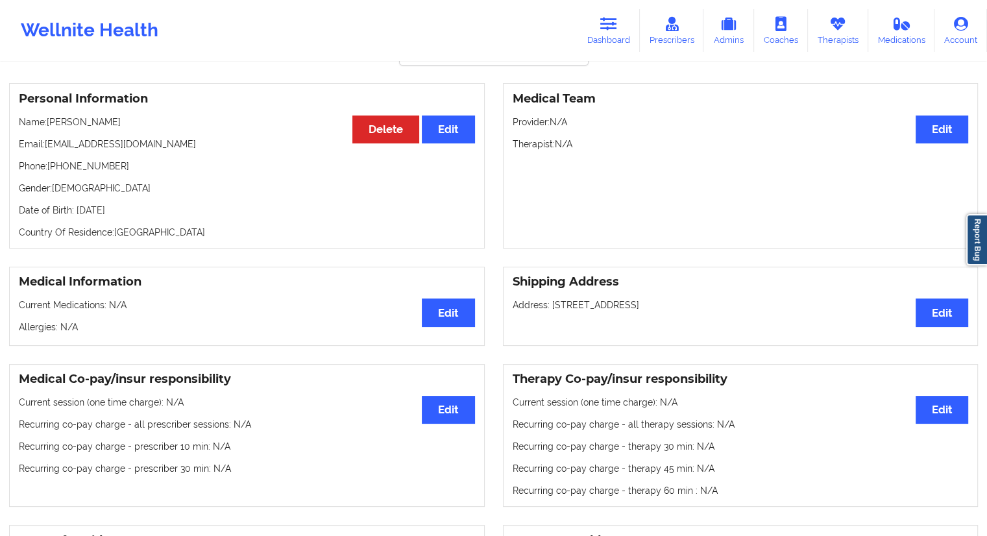
scroll to position [0, 0]
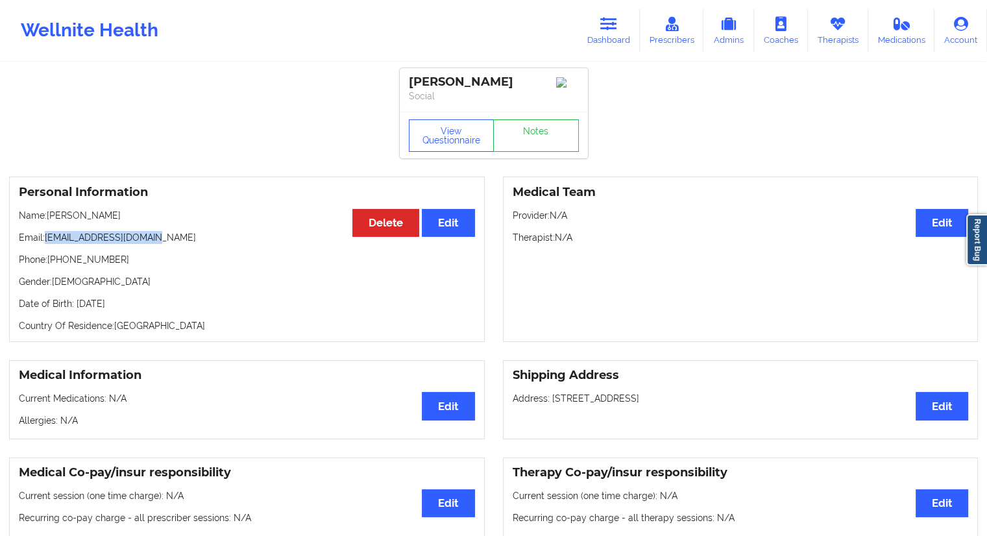
drag, startPoint x: 162, startPoint y: 243, endPoint x: 51, endPoint y: 237, distance: 111.1
click at [45, 235] on p "Email: joker42195@hotmail.com" at bounding box center [247, 237] width 456 height 13
click at [152, 249] on div "Personal Information Edit Delete Name: Brianna Baker Email: joker42195@hotmail.…" at bounding box center [247, 258] width 476 height 165
drag, startPoint x: 161, startPoint y: 239, endPoint x: 46, endPoint y: 240, distance: 114.9
click at [46, 240] on p "Email: joker42195@hotmail.com" at bounding box center [247, 237] width 456 height 13
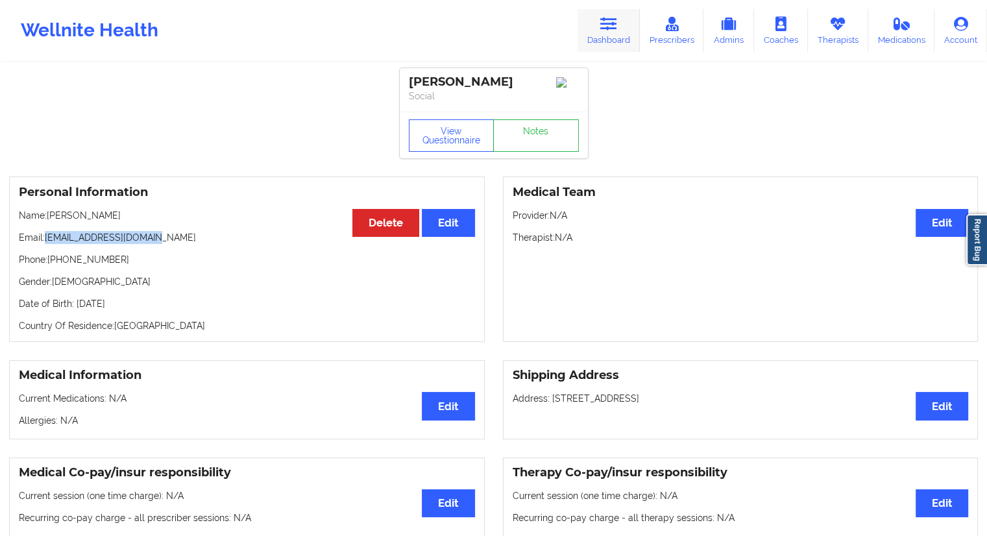
click at [617, 38] on link "Dashboard" at bounding box center [609, 30] width 62 height 43
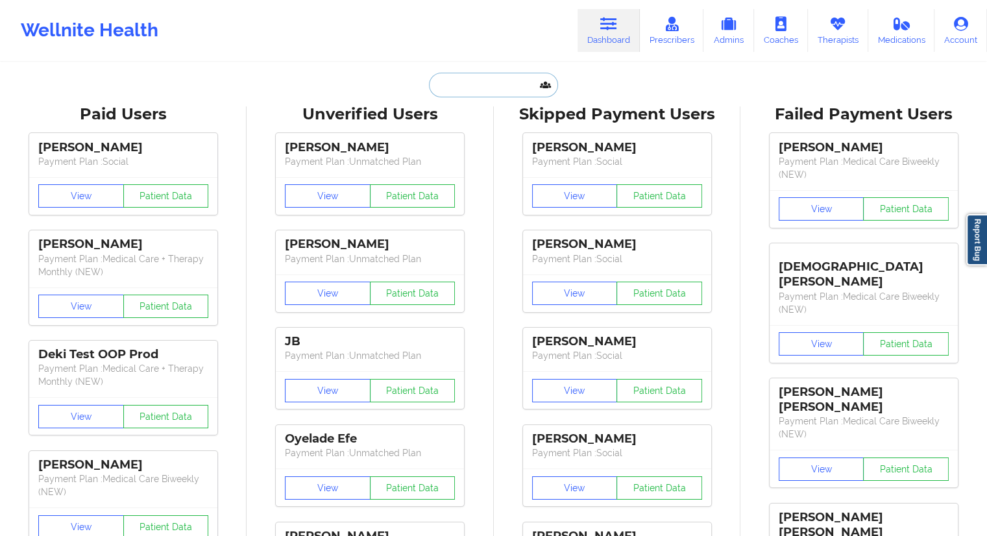
click at [486, 89] on input "text" at bounding box center [493, 85] width 128 height 25
paste input "brian.rodriguez1127@gmail.com"
type input "brian.rodriguez1127@gmail.com"
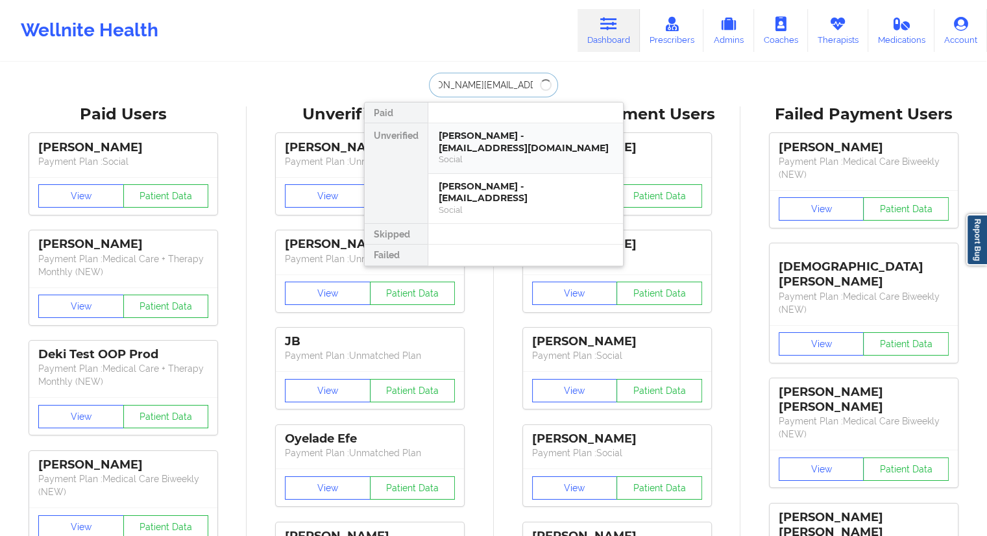
click at [472, 148] on div "Brianna Baker - joker42195@hotmail.com" at bounding box center [526, 142] width 174 height 24
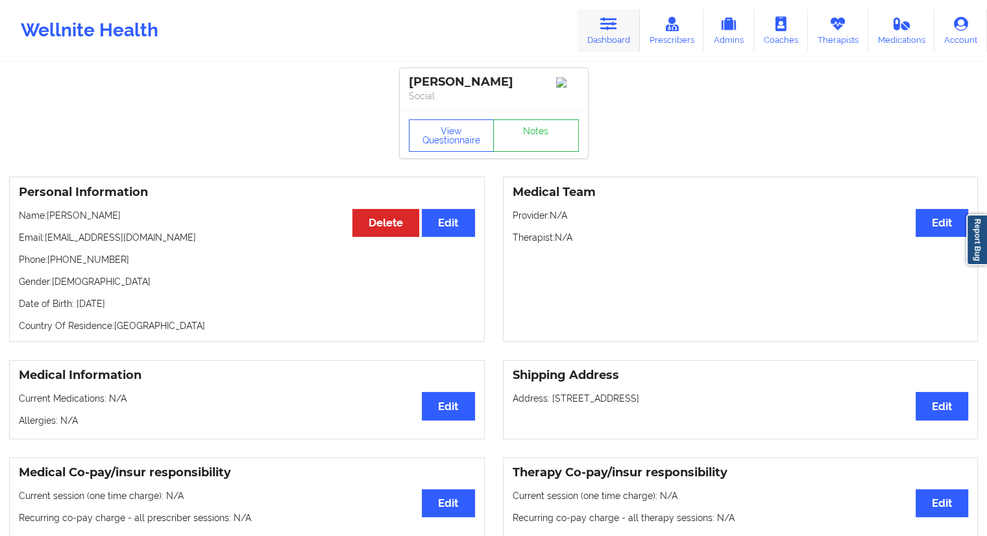
click at [602, 33] on link "Dashboard" at bounding box center [609, 30] width 62 height 43
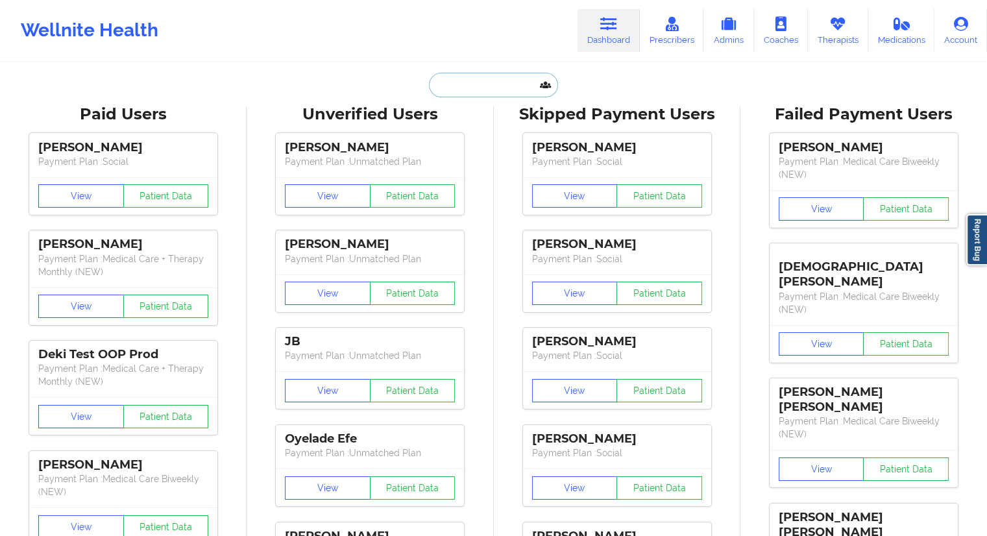
click at [507, 84] on input "text" at bounding box center [493, 85] width 128 height 25
paste input "brian.rodriguez1127@gmail.com"
type input "brian.rodriguez1127@gmail.com"
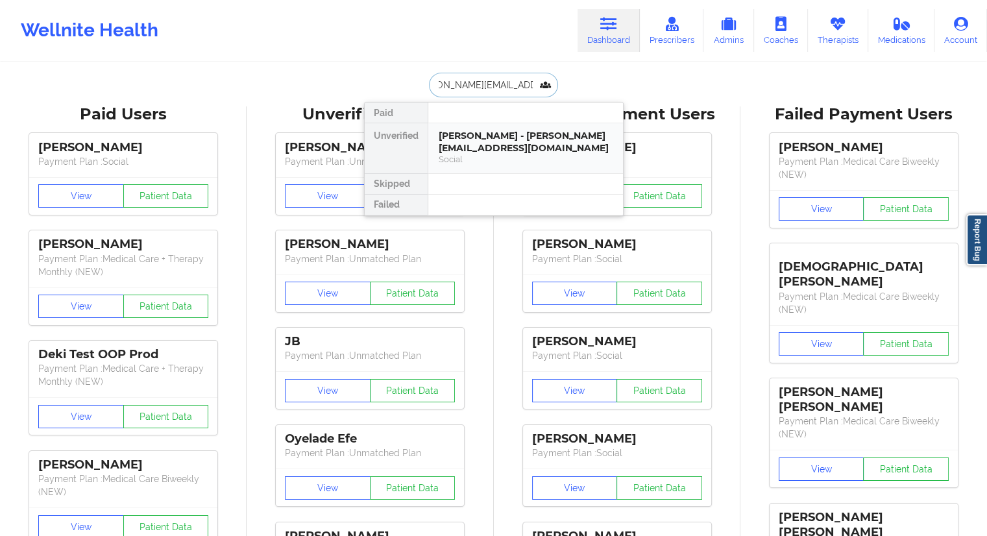
click at [482, 143] on div "Brian rodriguez - brian.rodriguez1127@gmail.com" at bounding box center [526, 142] width 174 height 24
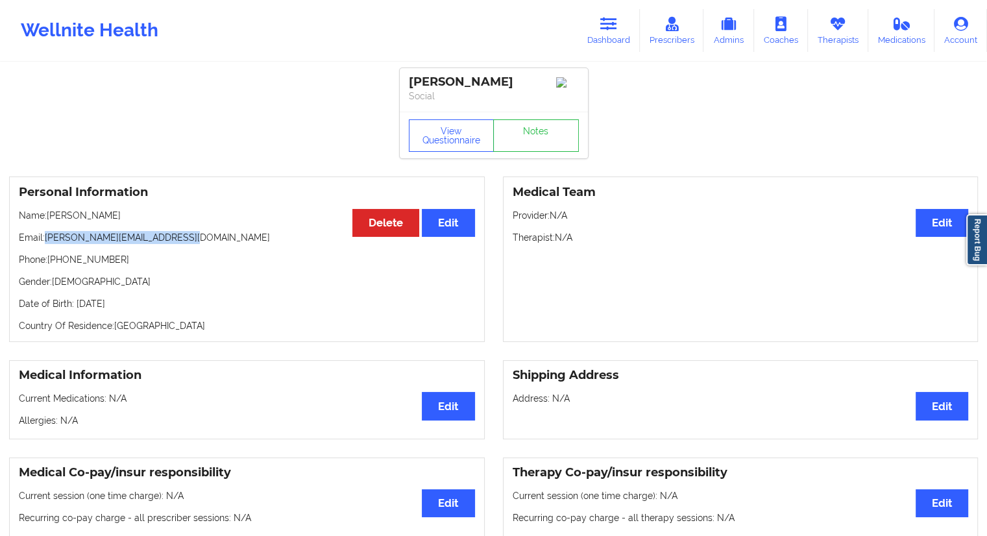
drag, startPoint x: 199, startPoint y: 239, endPoint x: 47, endPoint y: 228, distance: 152.2
click at [47, 228] on div "Personal Information Edit Delete Name: Brian rodriguez Email: brian.rodriguez11…" at bounding box center [247, 258] width 476 height 165
drag, startPoint x: 602, startPoint y: 30, endPoint x: 594, endPoint y: 34, distance: 8.1
click at [602, 29] on link "Dashboard" at bounding box center [609, 30] width 62 height 43
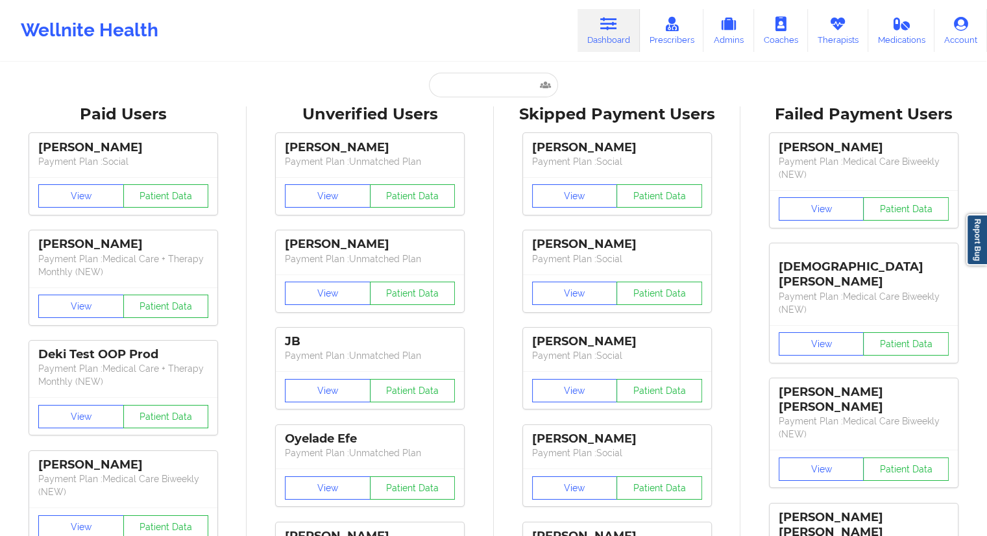
click at [449, 89] on input "text" at bounding box center [493, 85] width 128 height 25
paste input "joker42195@hotmail.com"
type input "joker42195@hotmail.com"
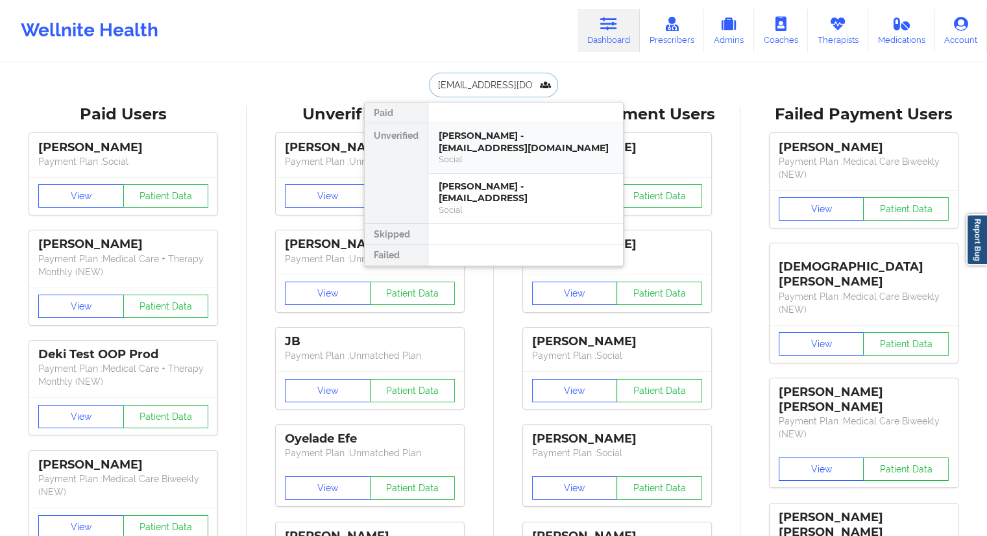
click at [483, 143] on div "Brianna Baker - joker42195@hotmail.com" at bounding box center [526, 142] width 174 height 24
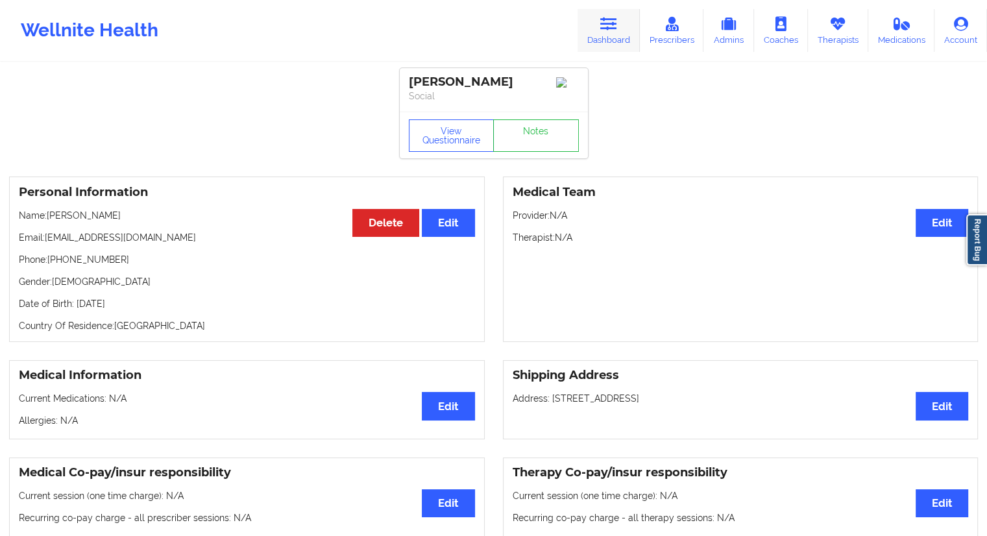
drag, startPoint x: 628, startPoint y: 35, endPoint x: 613, endPoint y: 43, distance: 17.4
click at [628, 35] on link "Dashboard" at bounding box center [609, 30] width 62 height 43
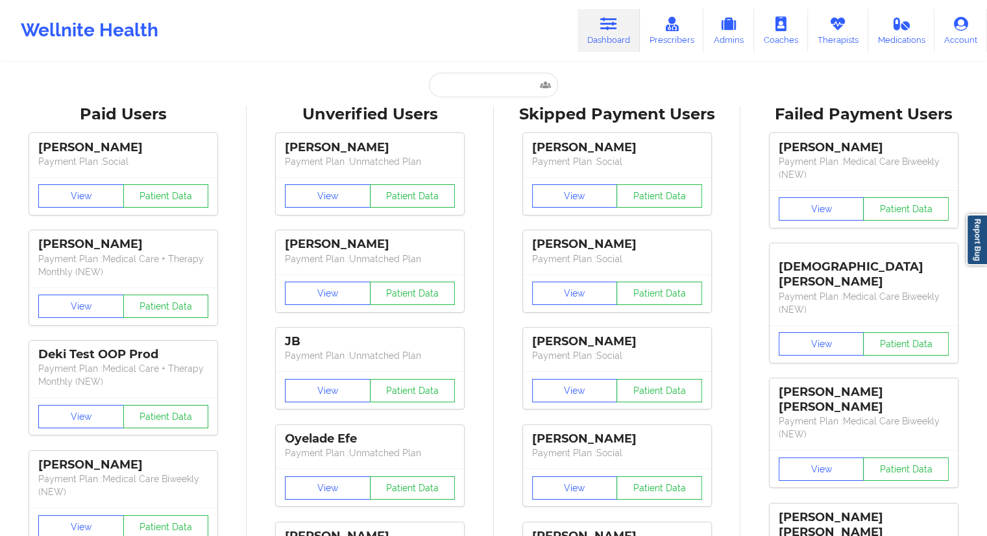
drag, startPoint x: 535, startPoint y: 61, endPoint x: 528, endPoint y: 73, distance: 14.2
click at [505, 91] on input "text" at bounding box center [493, 85] width 128 height 25
paste input "tangzeng@hotmail.com"
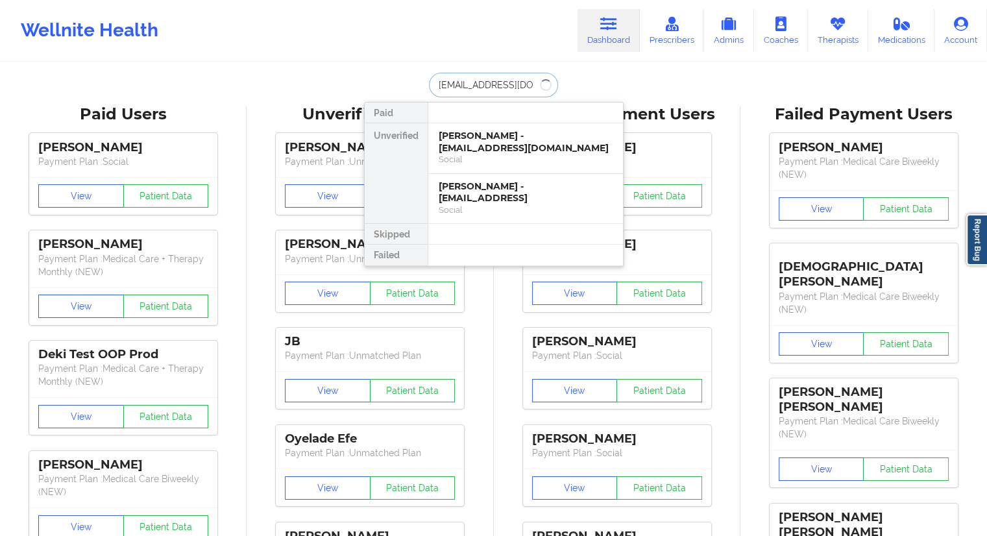
type input "tangzeng@hotmail.com"
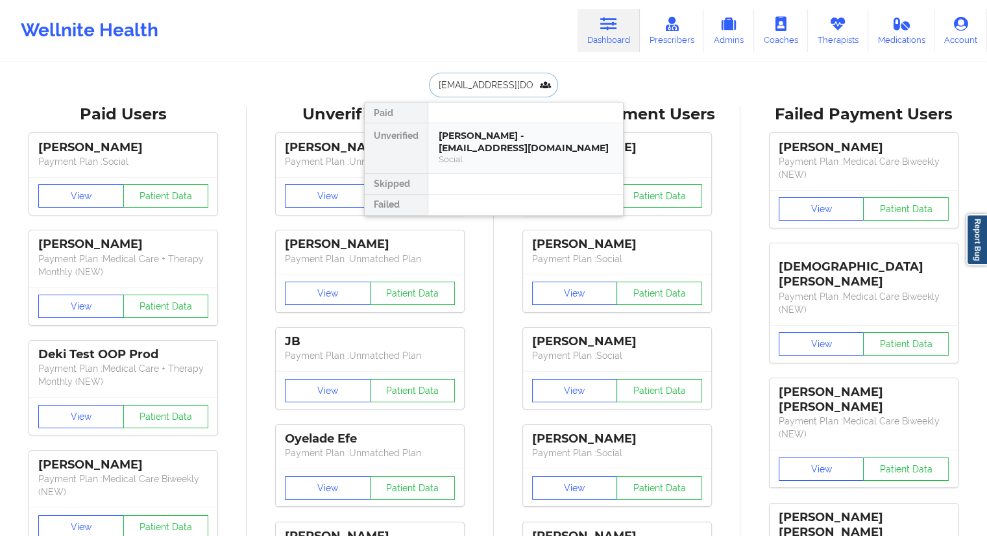
click at [511, 140] on div "Yang Zeng - tangzeng@hotmail.com" at bounding box center [526, 142] width 174 height 24
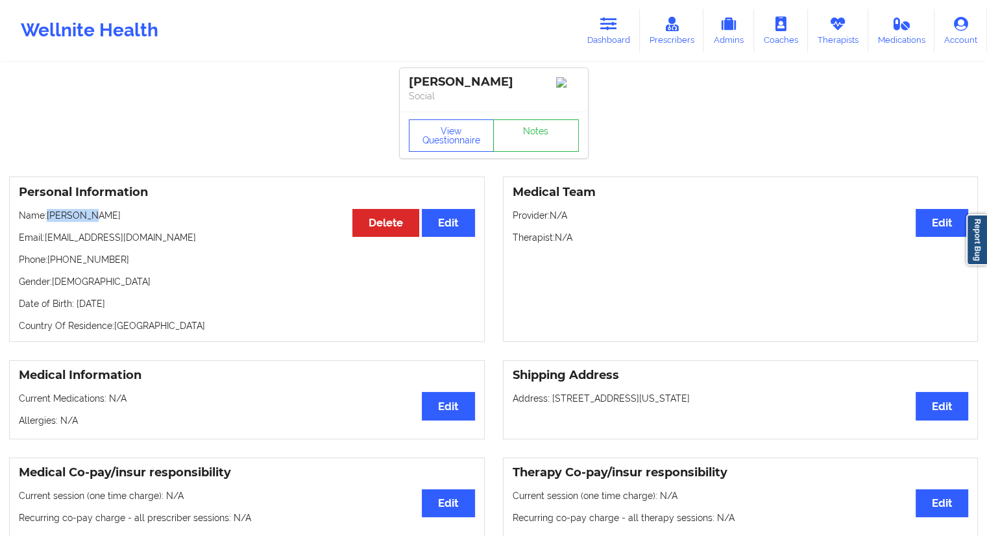
drag, startPoint x: 110, startPoint y: 221, endPoint x: 49, endPoint y: 219, distance: 60.4
click at [49, 219] on p "Name: Yang Zeng" at bounding box center [247, 215] width 456 height 13
click at [471, 134] on button "View Questionnaire" at bounding box center [452, 135] width 86 height 32
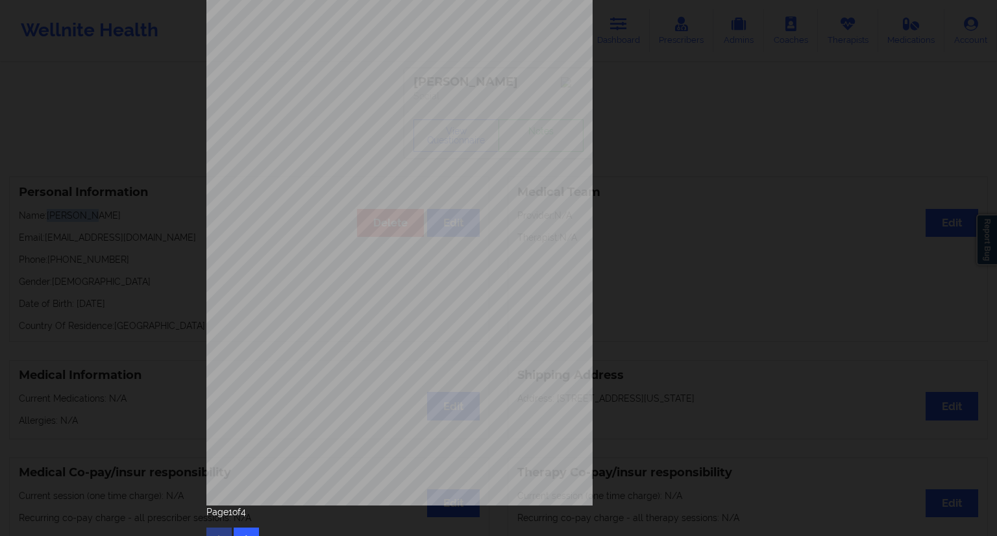
scroll to position [83, 0]
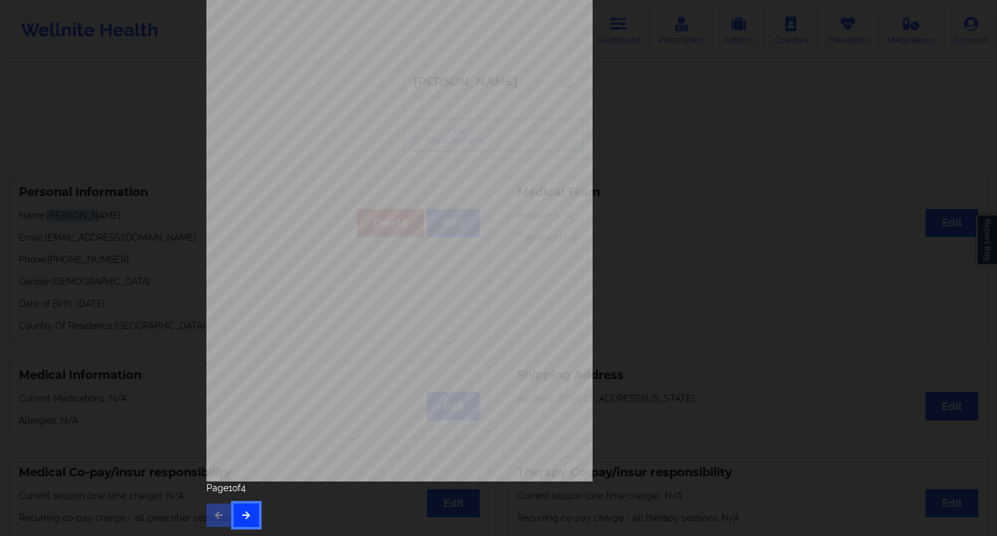
click at [246, 515] on icon "button" at bounding box center [246, 515] width 11 height 8
click at [250, 512] on button "button" at bounding box center [246, 515] width 25 height 23
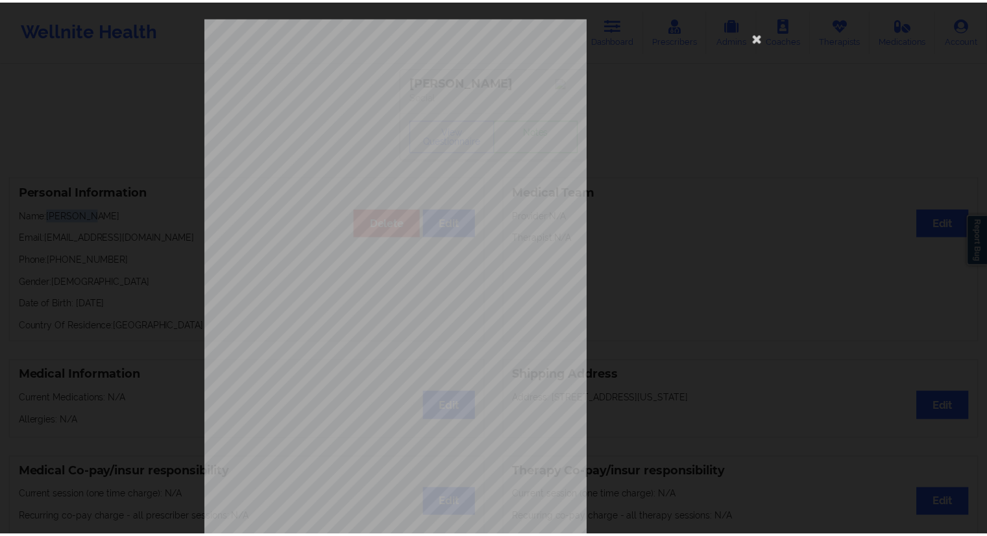
scroll to position [0, 0]
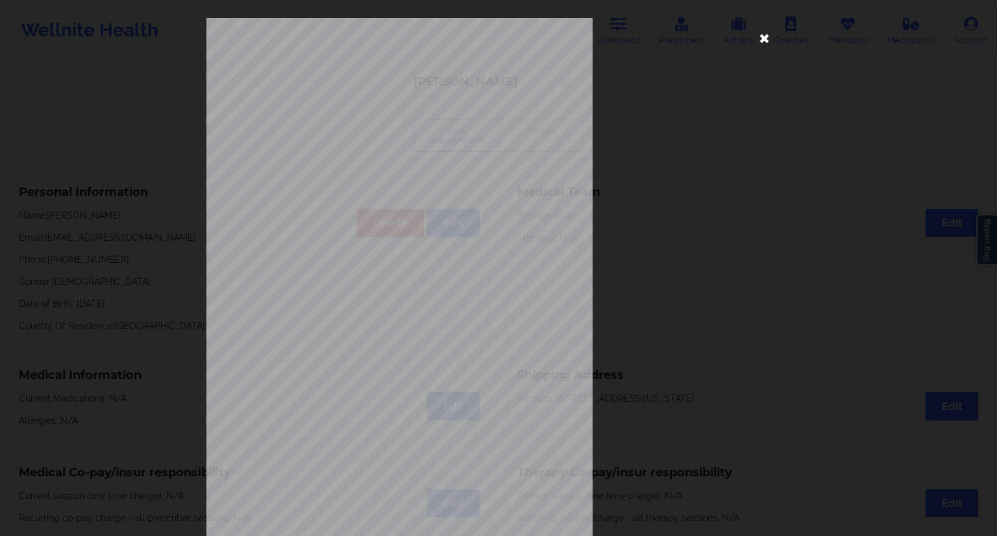
click at [760, 40] on icon at bounding box center [764, 37] width 21 height 21
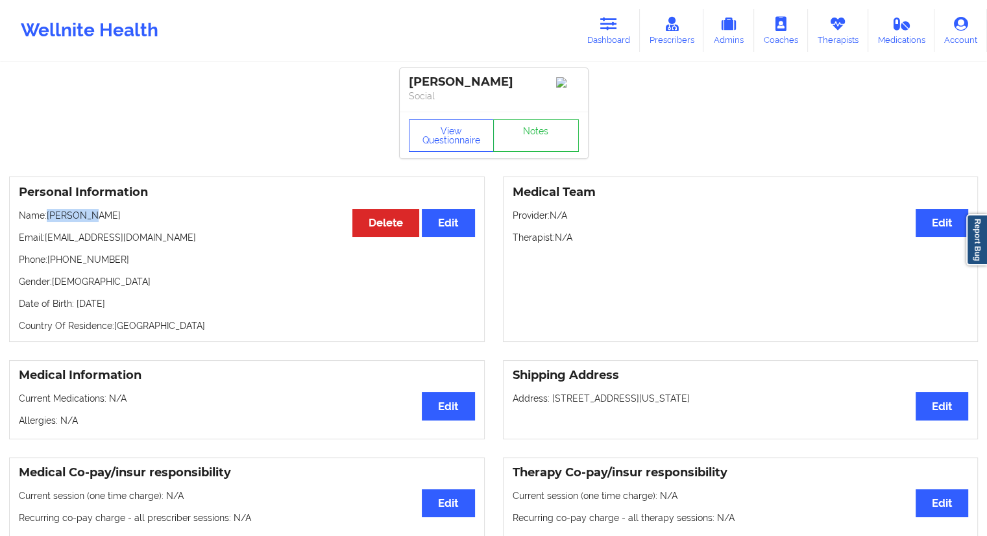
drag, startPoint x: 94, startPoint y: 221, endPoint x: 49, endPoint y: 223, distance: 44.8
click at [49, 222] on p "Name: Yang Zeng" at bounding box center [247, 215] width 456 height 13
drag, startPoint x: 127, startPoint y: 267, endPoint x: 66, endPoint y: 267, distance: 61.6
click at [49, 264] on p "Phone: +19176608793" at bounding box center [247, 259] width 456 height 13
click at [629, 29] on link "Dashboard" at bounding box center [609, 30] width 62 height 43
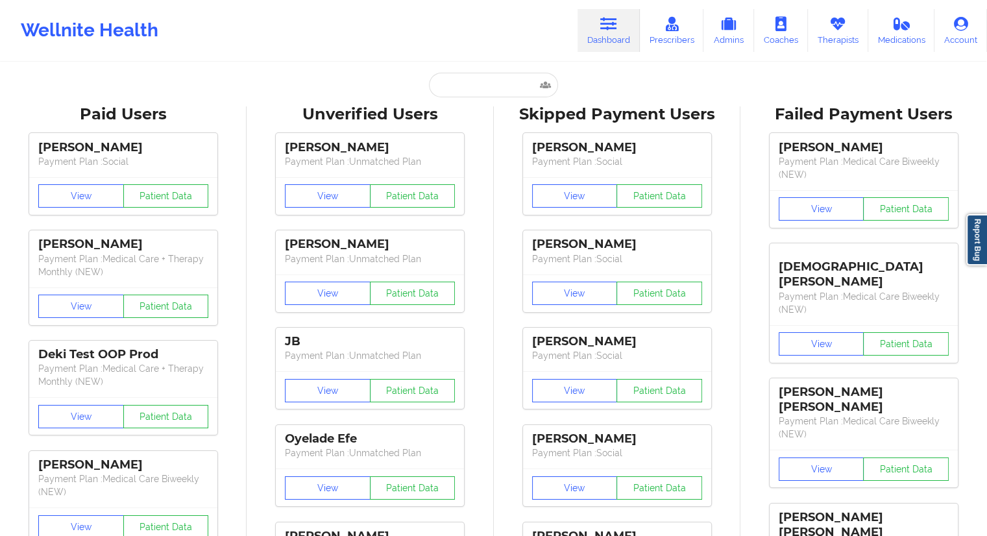
click at [441, 92] on input "text" at bounding box center [493, 85] width 128 height 25
paste input "fmartins1998@gmail.com"
type input "fmartins1998@gmail.com"
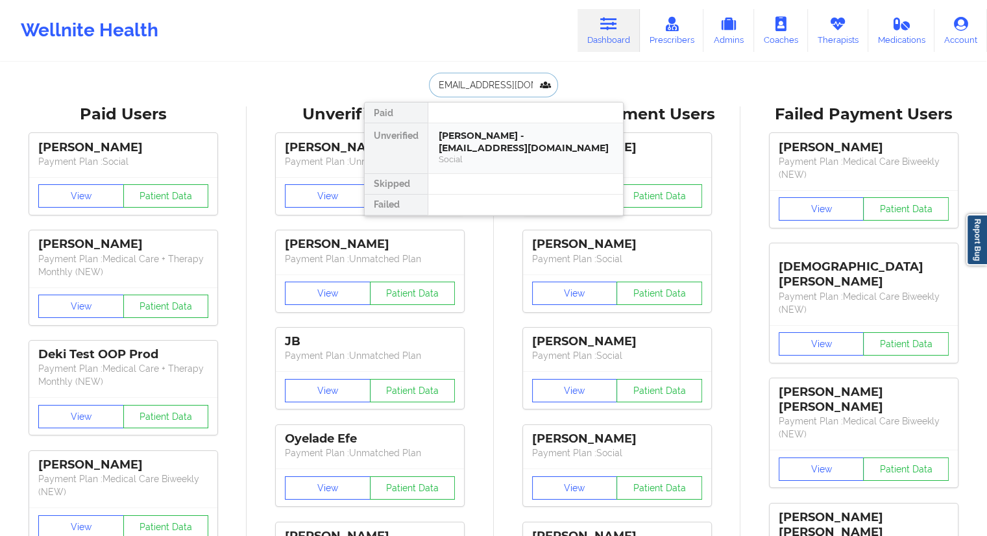
click at [475, 147] on div "Fabian Martin - fmartins1998@gmail.com" at bounding box center [526, 142] width 174 height 24
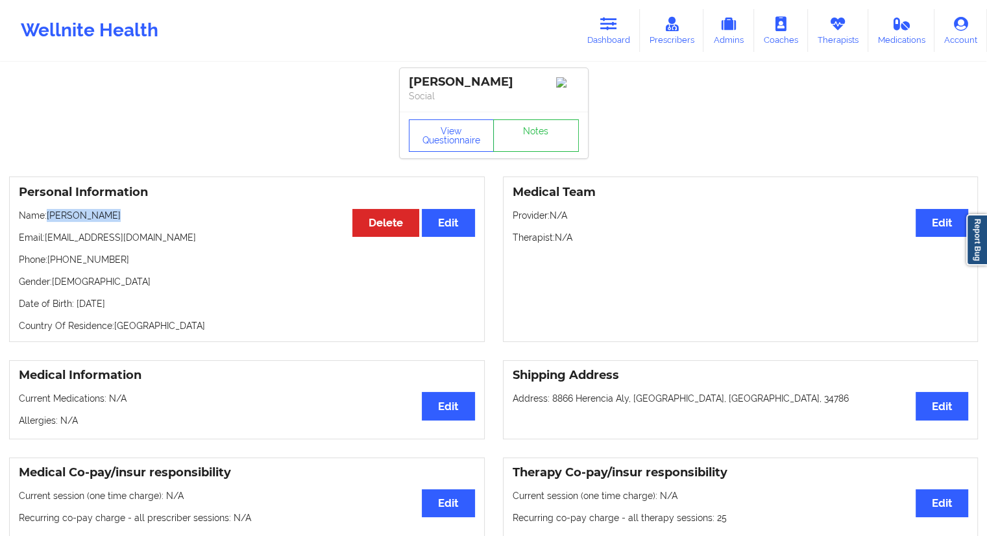
drag, startPoint x: 119, startPoint y: 224, endPoint x: 49, endPoint y: 216, distance: 70.5
click at [49, 216] on p "Name: Fabian Martin" at bounding box center [247, 215] width 456 height 13
drag, startPoint x: 104, startPoint y: 258, endPoint x: 47, endPoint y: 260, distance: 56.5
click at [47, 260] on p "Phone: +14074616809" at bounding box center [247, 259] width 456 height 13
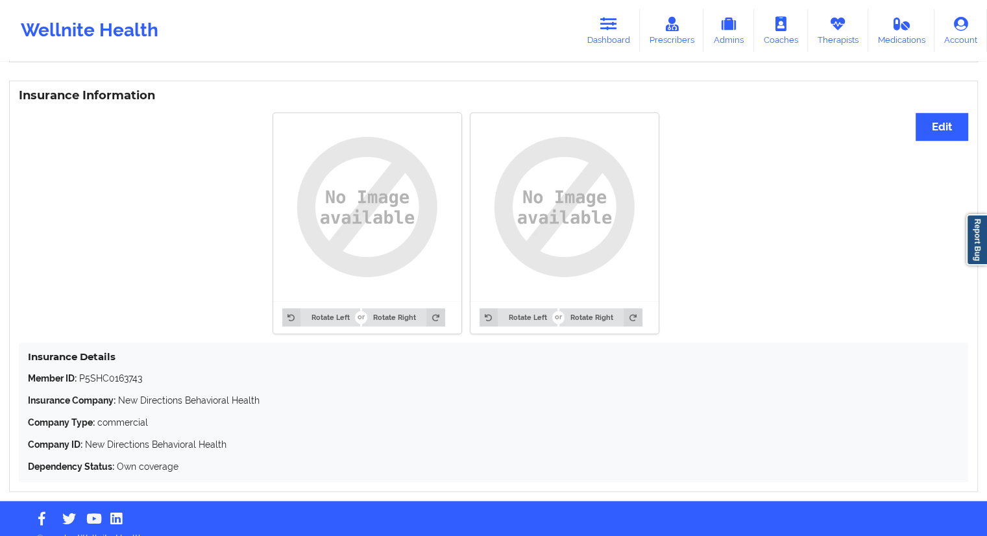
scroll to position [969, 0]
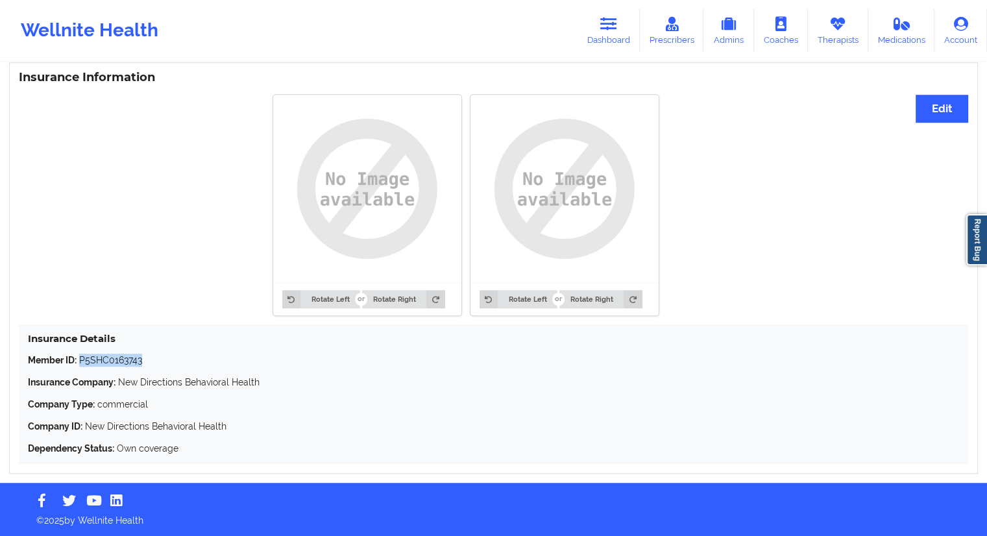
drag, startPoint x: 155, startPoint y: 361, endPoint x: 80, endPoint y: 353, distance: 75.7
click at [80, 353] on div "Insurance Details Member ID: P5SHC0163743 Insurance Company: New Directions Beh…" at bounding box center [493, 394] width 949 height 140
click at [622, 43] on link "Dashboard" at bounding box center [609, 30] width 62 height 43
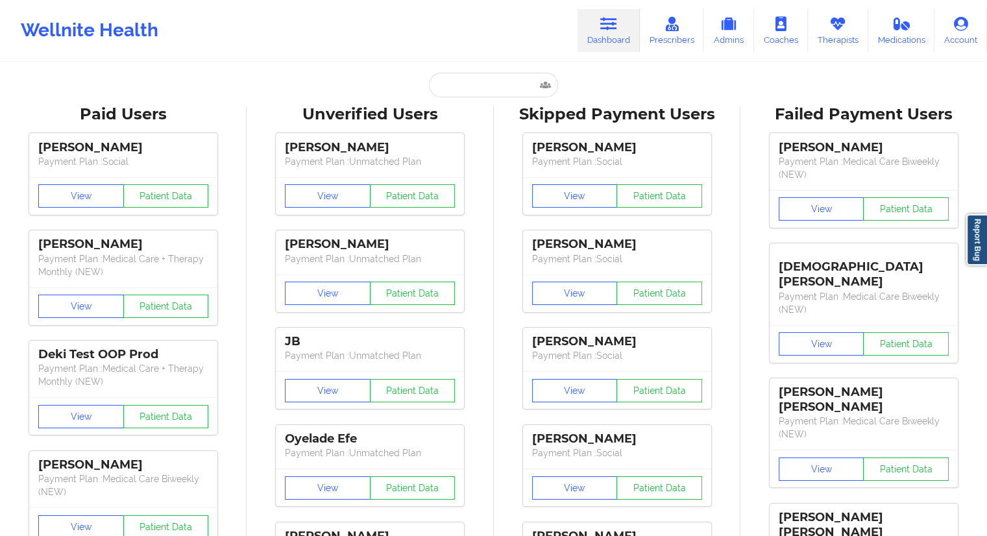
click at [470, 88] on input "text" at bounding box center [493, 85] width 128 height 25
paste input "tianiki1@gmail.com"
type input "tianiki1@gmail.com"
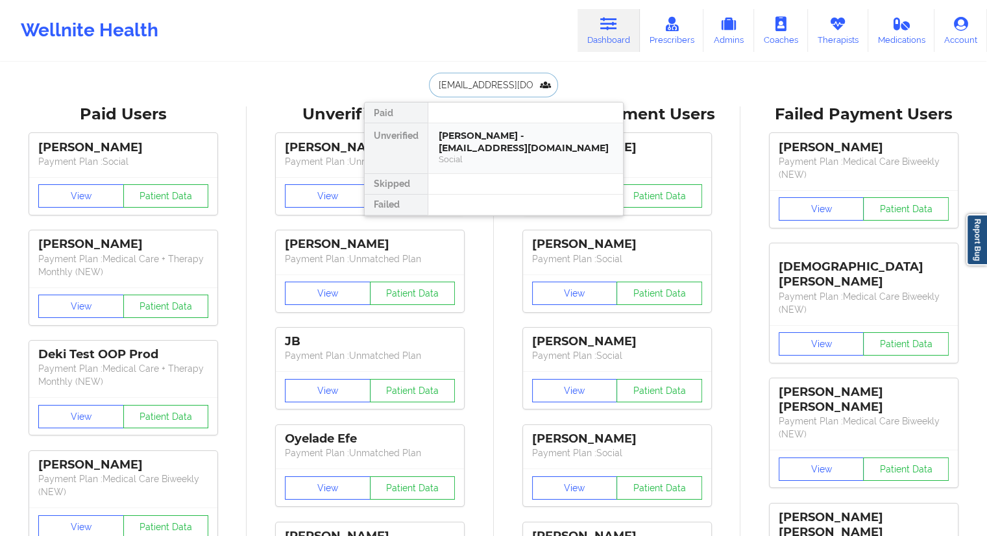
click at [468, 134] on div "Tia Harrison - tianiki1@gmail.com" at bounding box center [526, 142] width 174 height 24
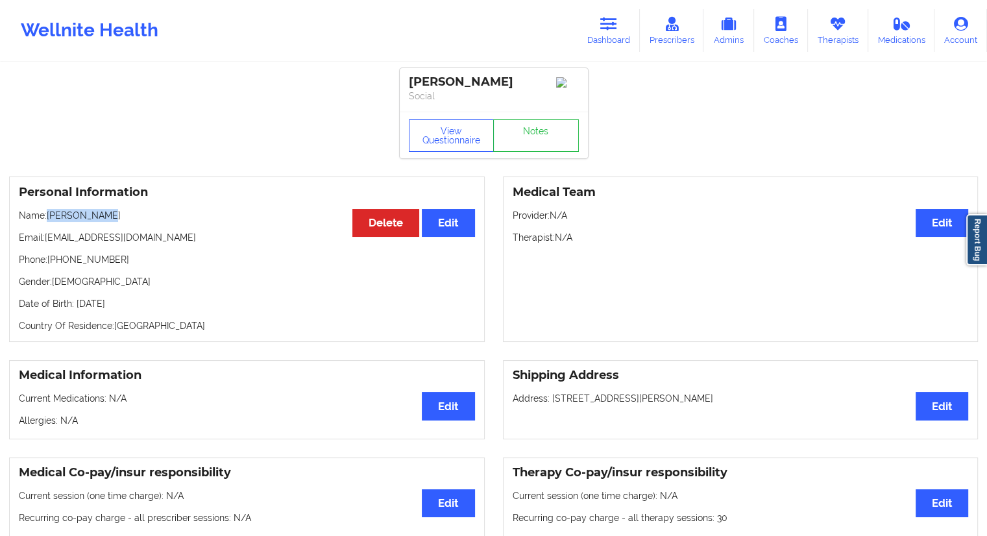
drag, startPoint x: 111, startPoint y: 219, endPoint x: 49, endPoint y: 218, distance: 62.3
click at [47, 218] on p "Name: Tia Harrison" at bounding box center [247, 215] width 456 height 13
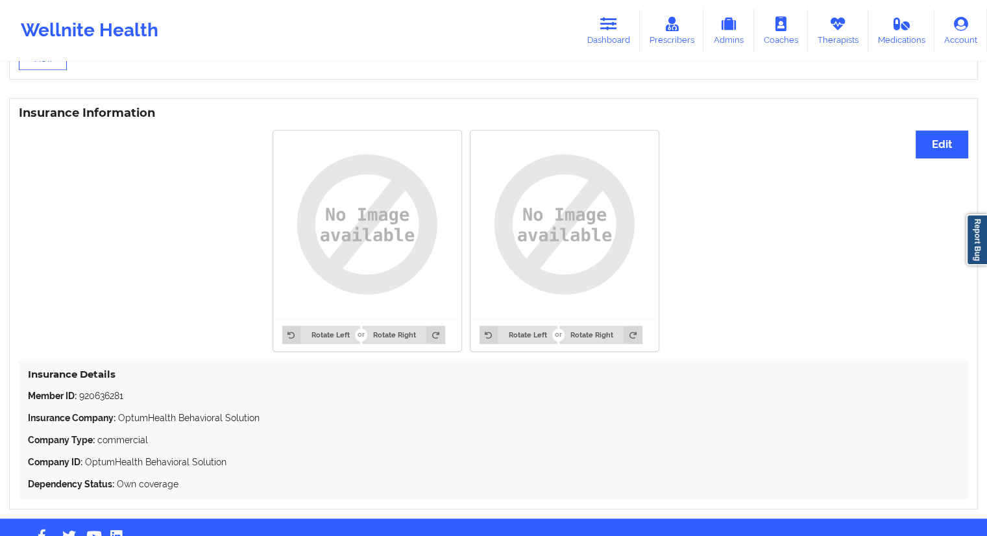
scroll to position [969, 0]
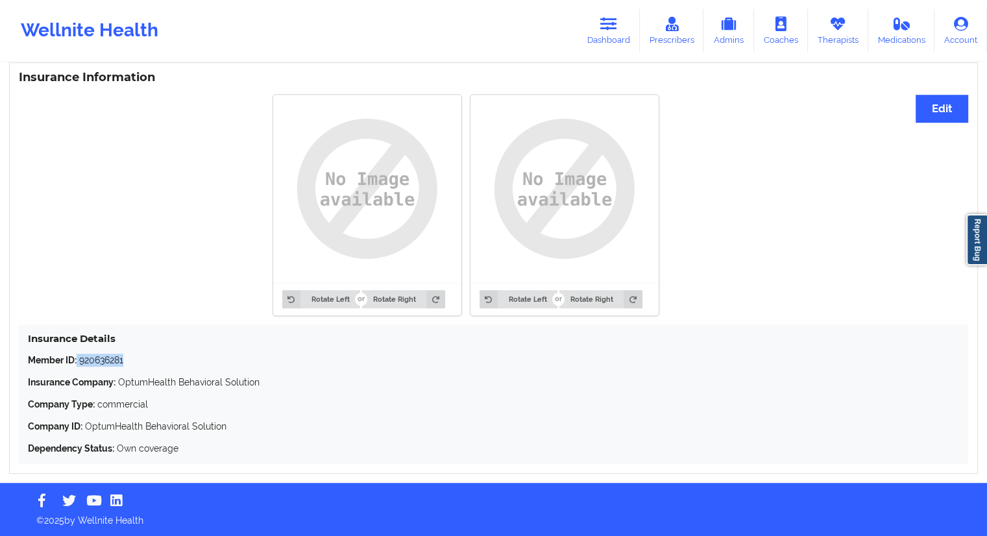
drag, startPoint x: 142, startPoint y: 361, endPoint x: 77, endPoint y: 349, distance: 66.0
click at [77, 349] on div "Insurance Details Member ID: 920636281 Insurance Company: OptumHealth Behaviora…" at bounding box center [493, 394] width 949 height 140
click at [116, 363] on p "Member ID: 920636281" at bounding box center [493, 360] width 931 height 13
drag, startPoint x: 136, startPoint y: 354, endPoint x: 79, endPoint y: 355, distance: 57.8
click at [79, 355] on p "Member ID: 920636281" at bounding box center [493, 360] width 931 height 13
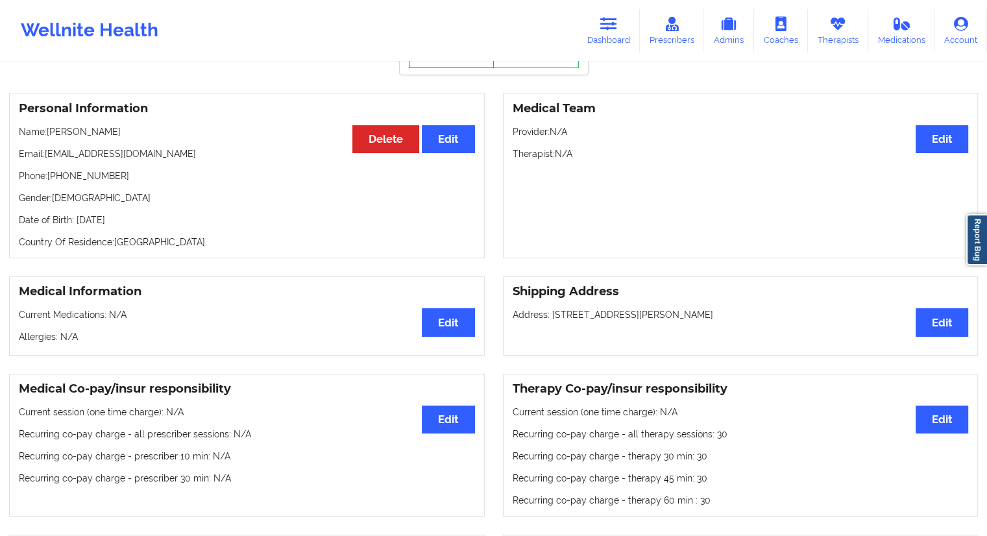
scroll to position [61, 0]
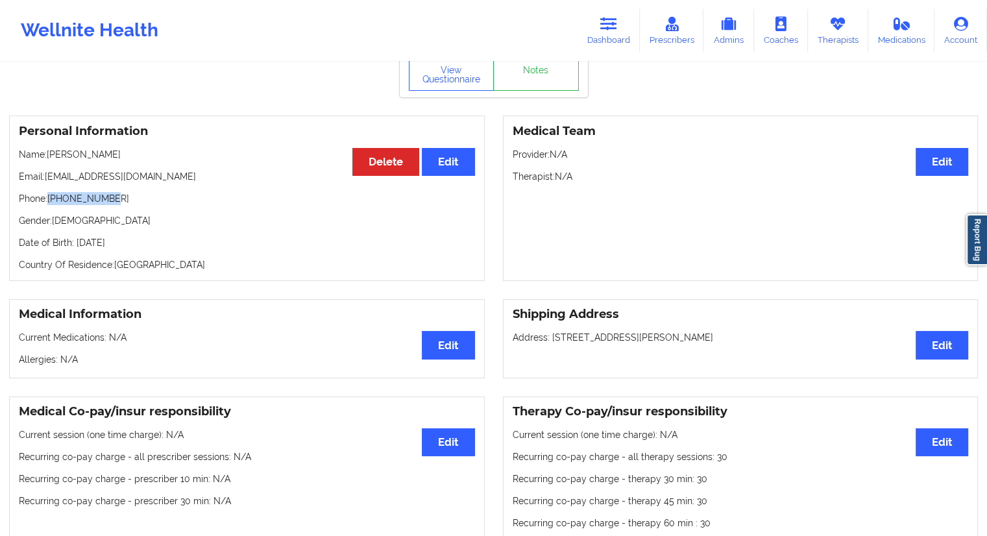
drag, startPoint x: 123, startPoint y: 198, endPoint x: 49, endPoint y: 198, distance: 73.3
click at [49, 198] on p "Phone: +15043382209" at bounding box center [247, 198] width 456 height 13
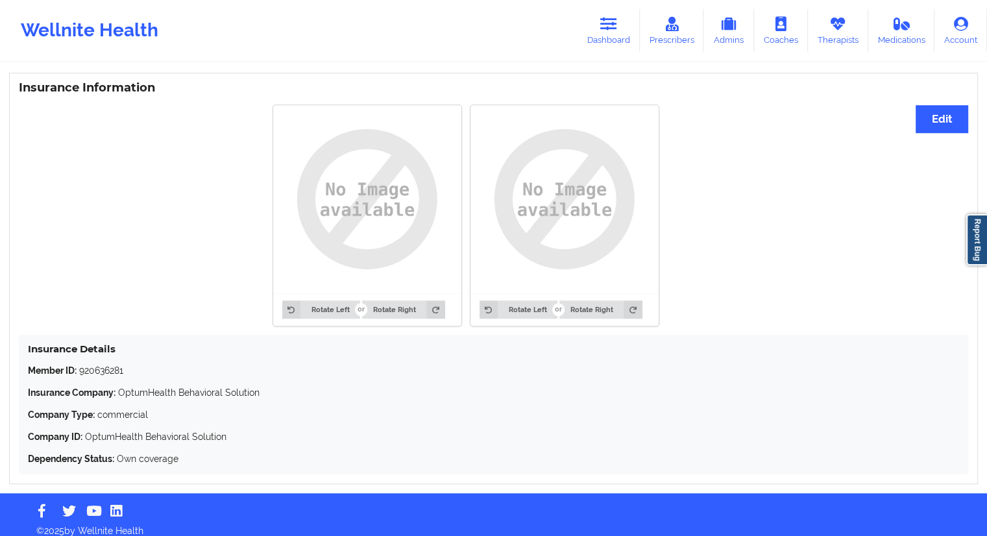
scroll to position [969, 0]
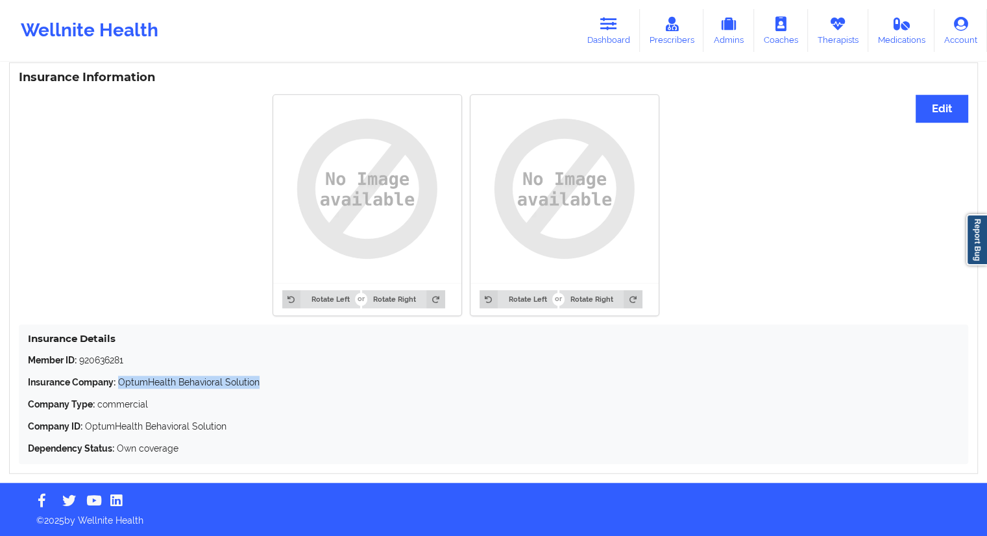
drag, startPoint x: 273, startPoint y: 382, endPoint x: 120, endPoint y: 379, distance: 152.5
click at [120, 379] on p "Insurance Company: OptumHealth Behavioral Solution" at bounding box center [493, 382] width 931 height 13
click at [605, 47] on link "Dashboard" at bounding box center [609, 30] width 62 height 43
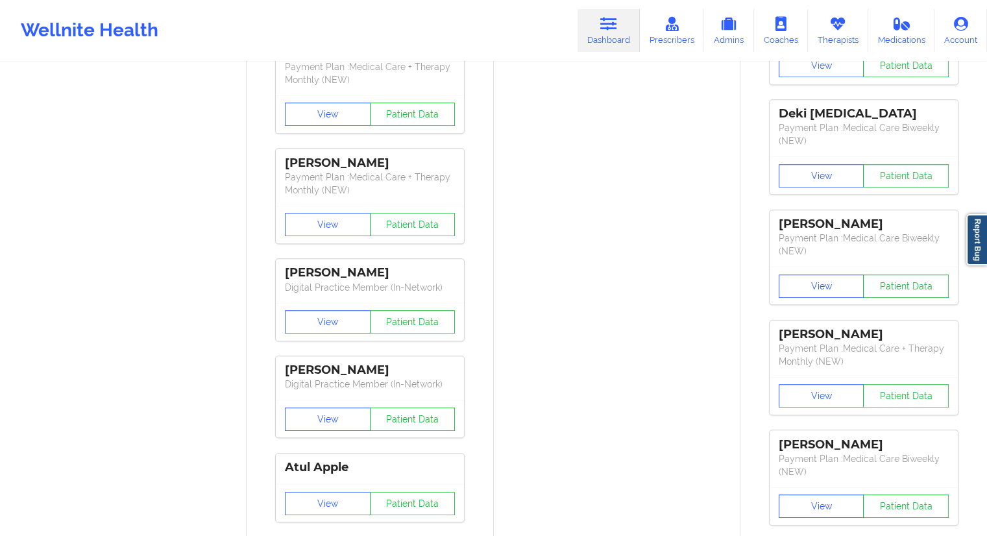
drag, startPoint x: 508, startPoint y: 88, endPoint x: 489, endPoint y: 97, distance: 20.6
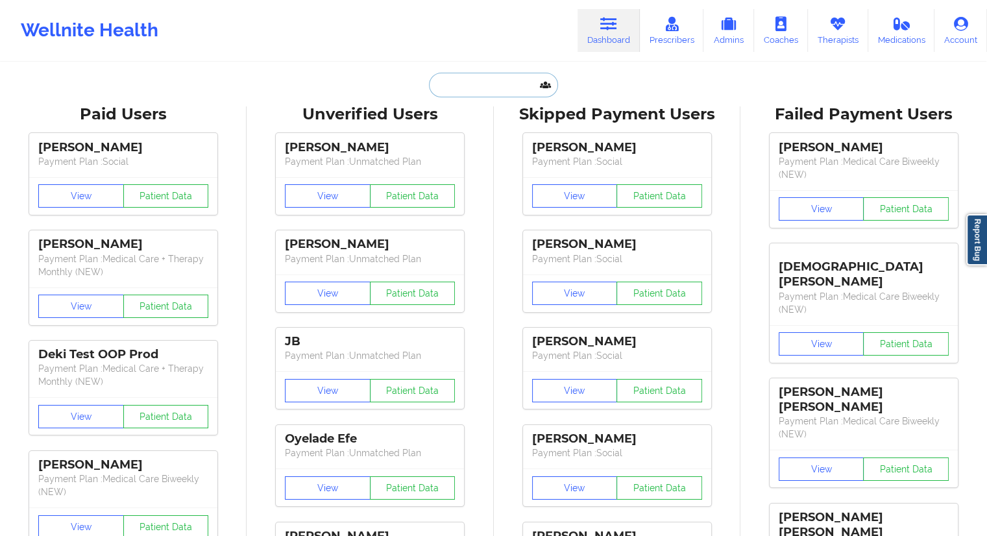
click at [459, 86] on input "text" at bounding box center [493, 85] width 128 height 25
paste input "croslanstoiya@yahoo.com"
type input "croslanstoiya@yahoo.com"
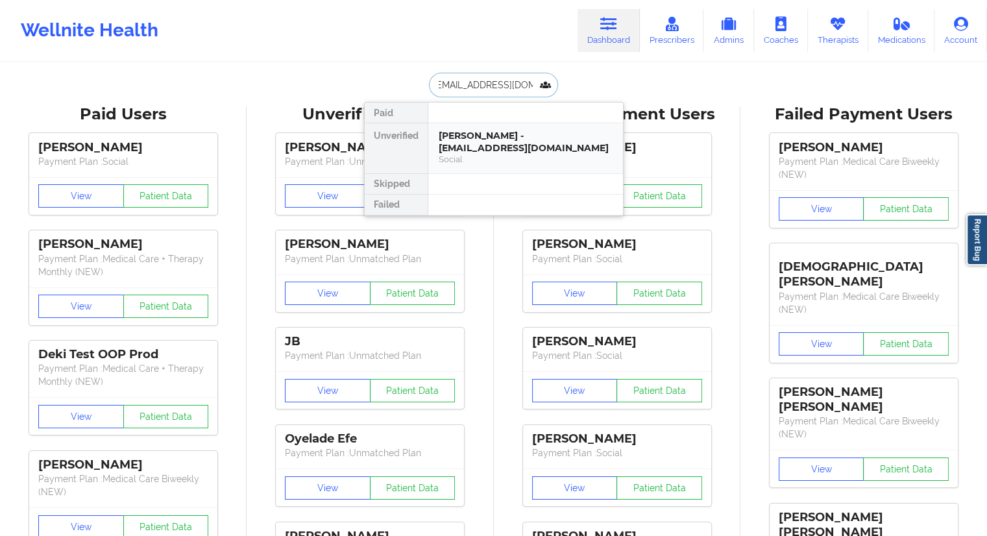
click at [492, 154] on div "Social" at bounding box center [526, 159] width 174 height 11
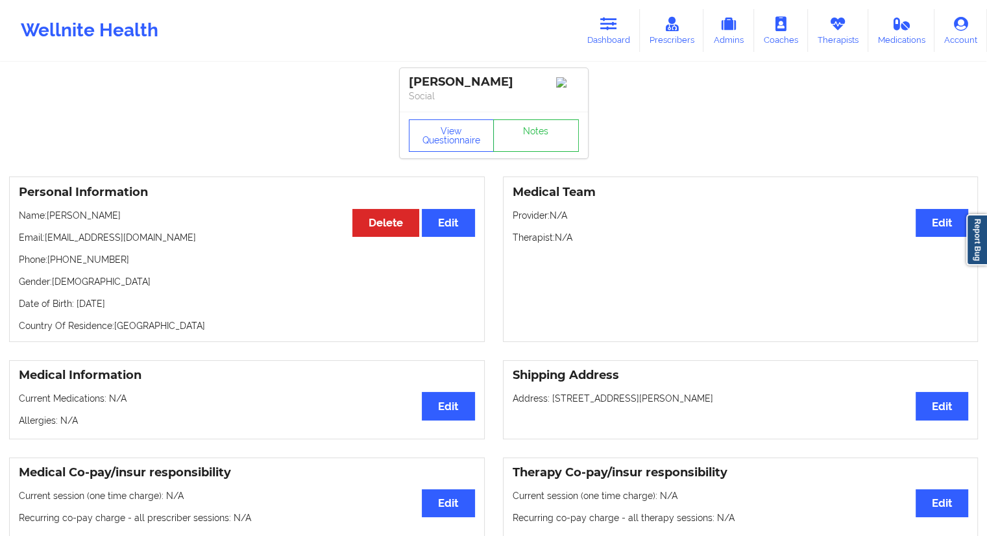
drag, startPoint x: 122, startPoint y: 215, endPoint x: 47, endPoint y: 221, distance: 75.5
click at [47, 221] on p "Name: Lahtoiyena Jackson" at bounding box center [247, 215] width 456 height 13
click at [618, 45] on link "Dashboard" at bounding box center [609, 30] width 62 height 43
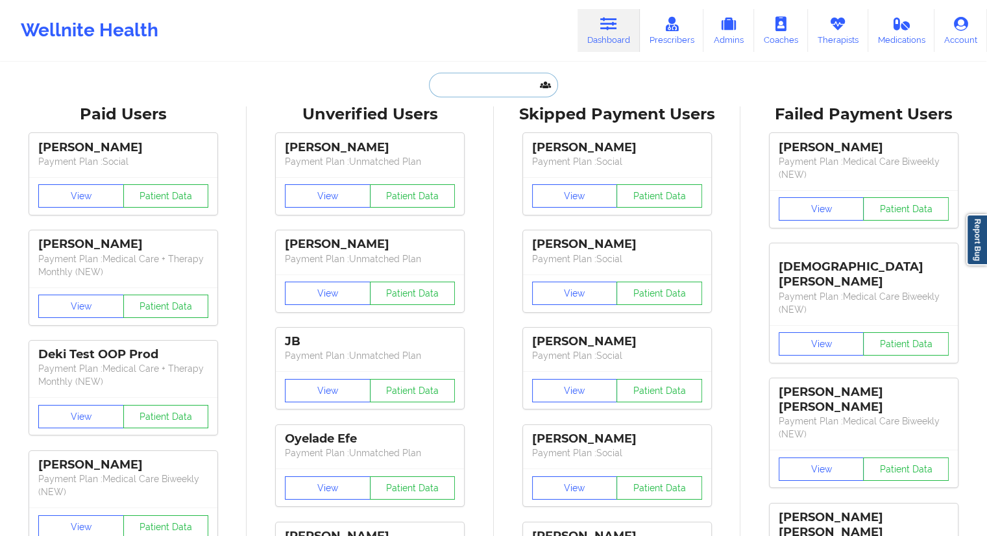
click at [463, 83] on input "text" at bounding box center [493, 85] width 128 height 25
paste input "bigwink33@aol.com"
type input "bigwink33@aol.com"
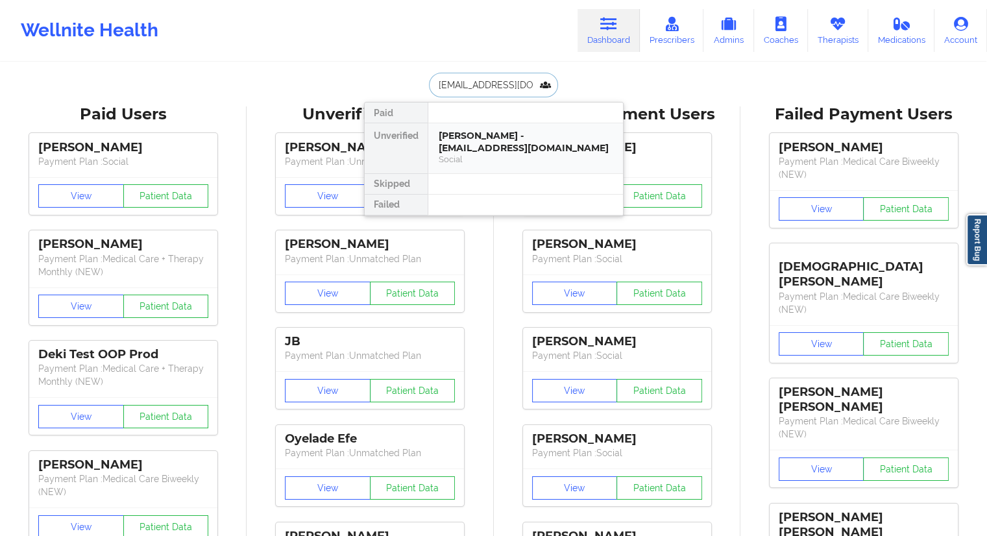
click at [477, 154] on div "Social" at bounding box center [526, 159] width 174 height 11
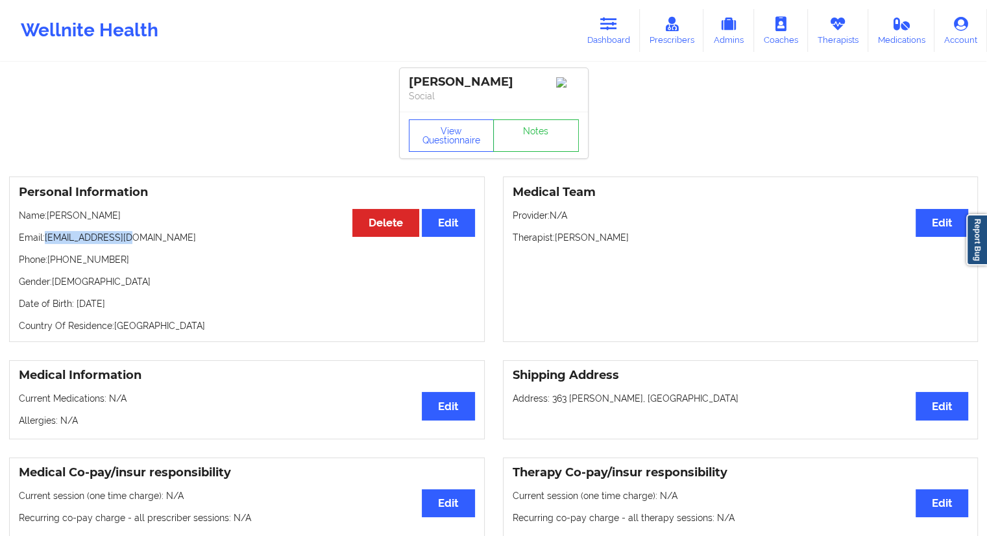
drag, startPoint x: 141, startPoint y: 243, endPoint x: 46, endPoint y: 242, distance: 95.4
click at [46, 242] on p "Email: bigwink33@aol.com" at bounding box center [247, 237] width 456 height 13
click at [106, 262] on p "Phone: +19179201504" at bounding box center [247, 259] width 456 height 13
drag, startPoint x: 109, startPoint y: 221, endPoint x: 62, endPoint y: 220, distance: 46.7
click at [62, 220] on p "Name: walter ingram" at bounding box center [247, 215] width 456 height 13
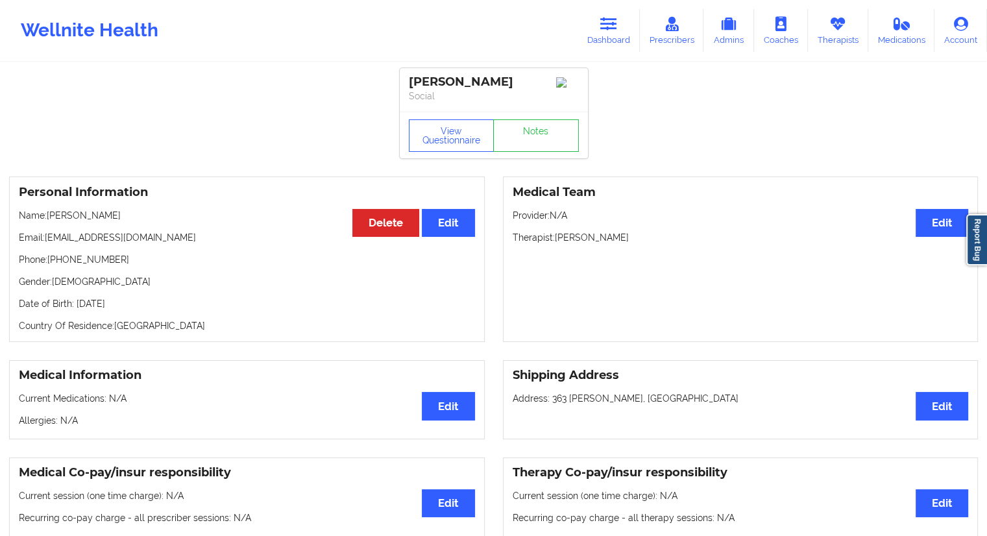
click at [88, 256] on p "Phone: +19179201504" at bounding box center [247, 259] width 456 height 13
drag, startPoint x: 114, startPoint y: 262, endPoint x: 51, endPoint y: 265, distance: 63.1
click at [51, 265] on p "Phone: +19179201504" at bounding box center [247, 259] width 456 height 13
drag, startPoint x: 125, startPoint y: 213, endPoint x: 54, endPoint y: 217, distance: 70.8
click at [54, 217] on p "Name: walter ingram" at bounding box center [247, 215] width 456 height 13
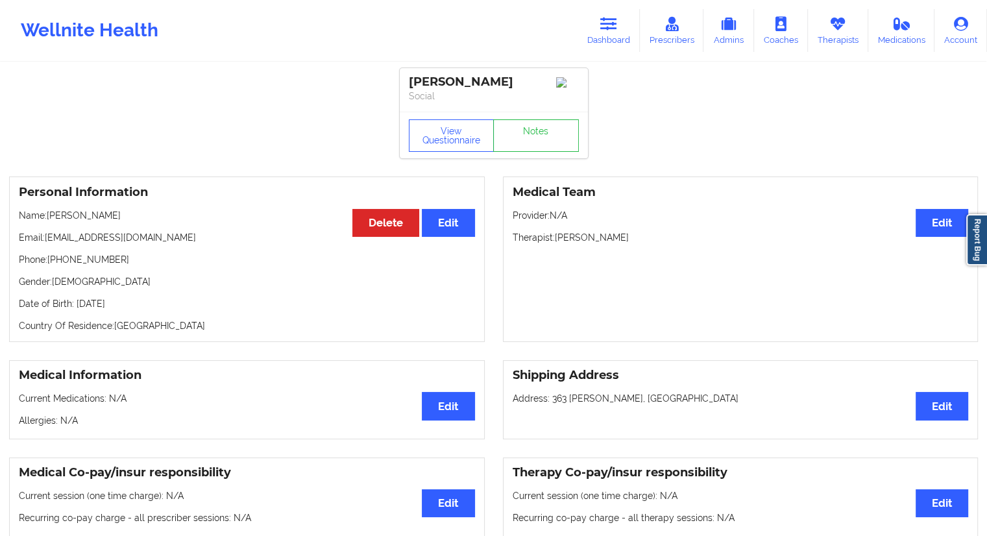
click at [108, 244] on p "Email: bigwink33@aol.com" at bounding box center [247, 237] width 456 height 13
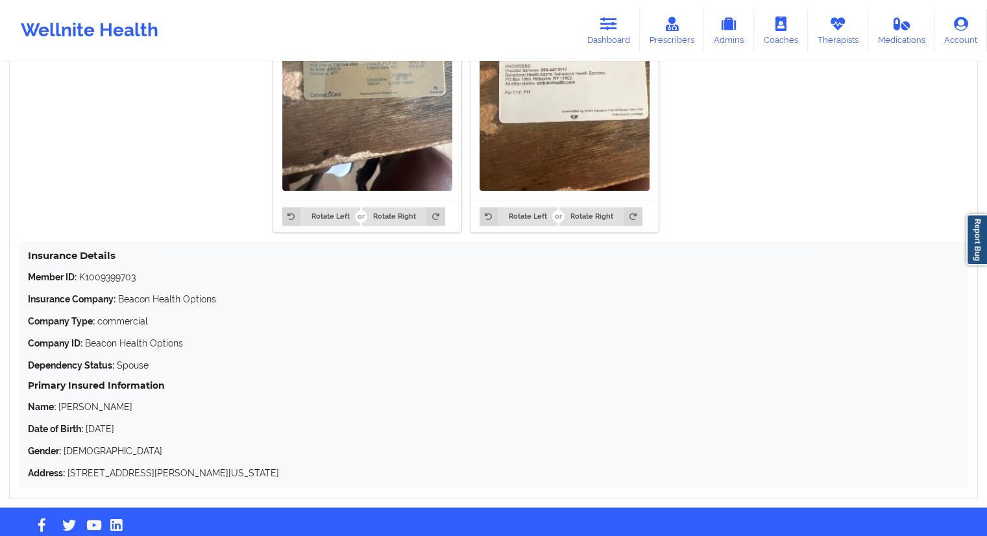
scroll to position [1134, 0]
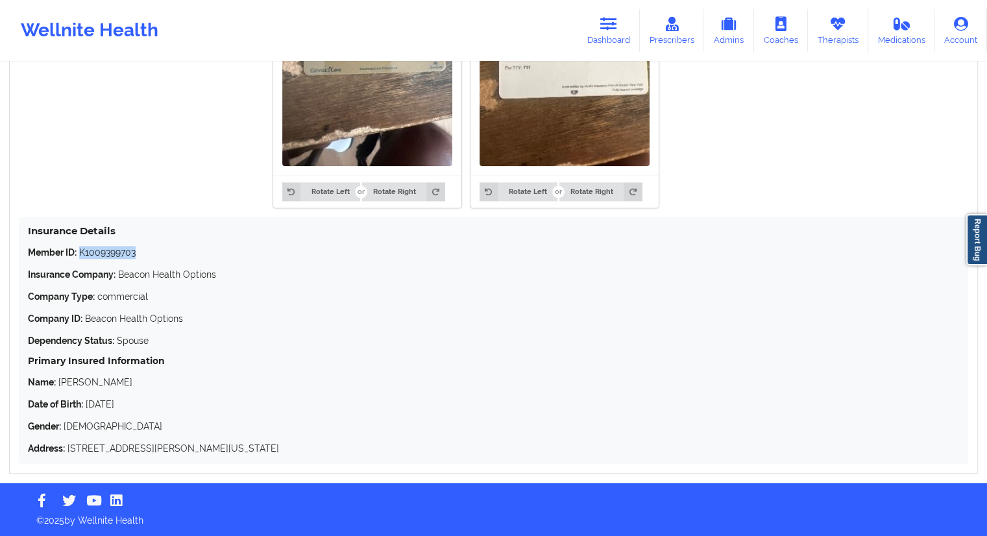
drag, startPoint x: 146, startPoint y: 256, endPoint x: 79, endPoint y: 249, distance: 67.9
click at [79, 249] on p "Member ID: K1009399703" at bounding box center [493, 252] width 931 height 13
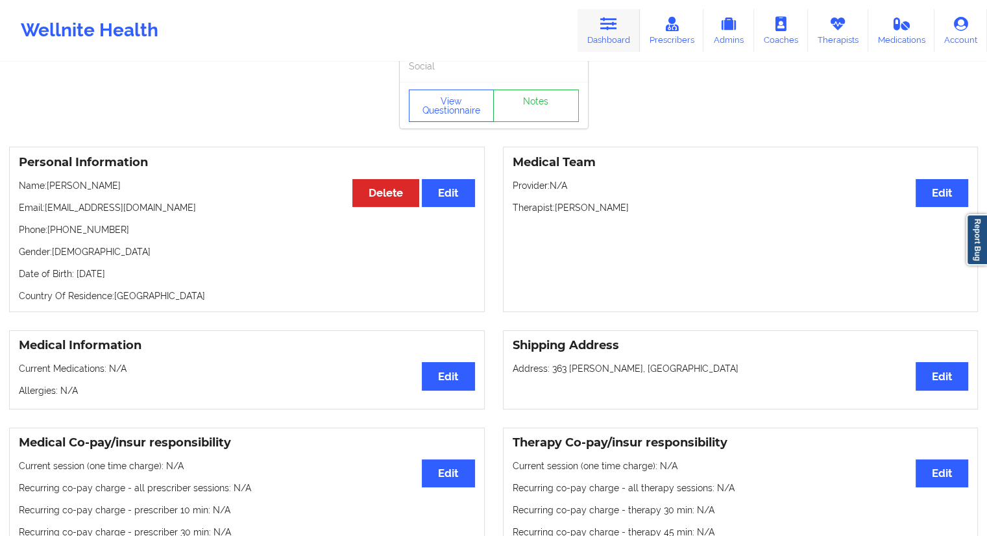
scroll to position [0, 0]
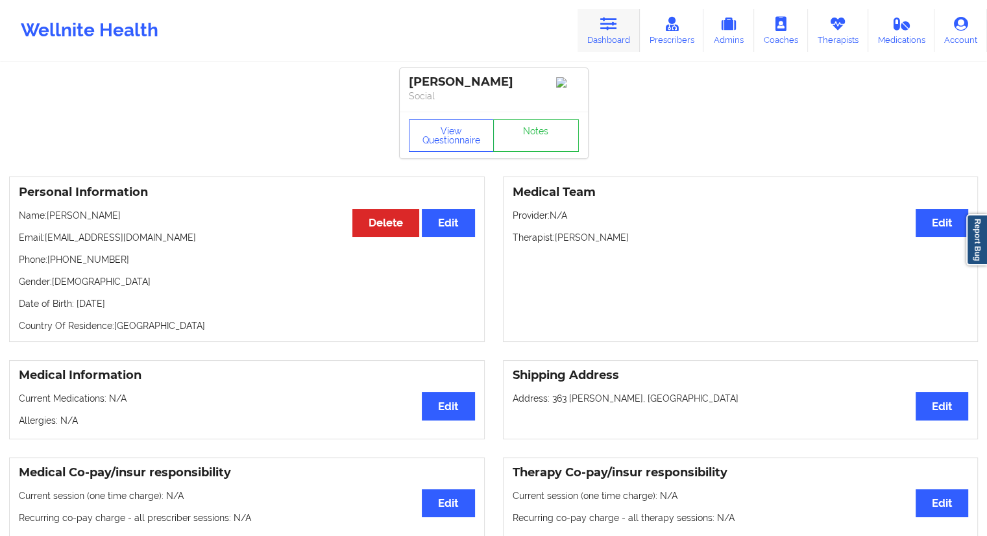
click at [613, 39] on link "Dashboard" at bounding box center [609, 30] width 62 height 43
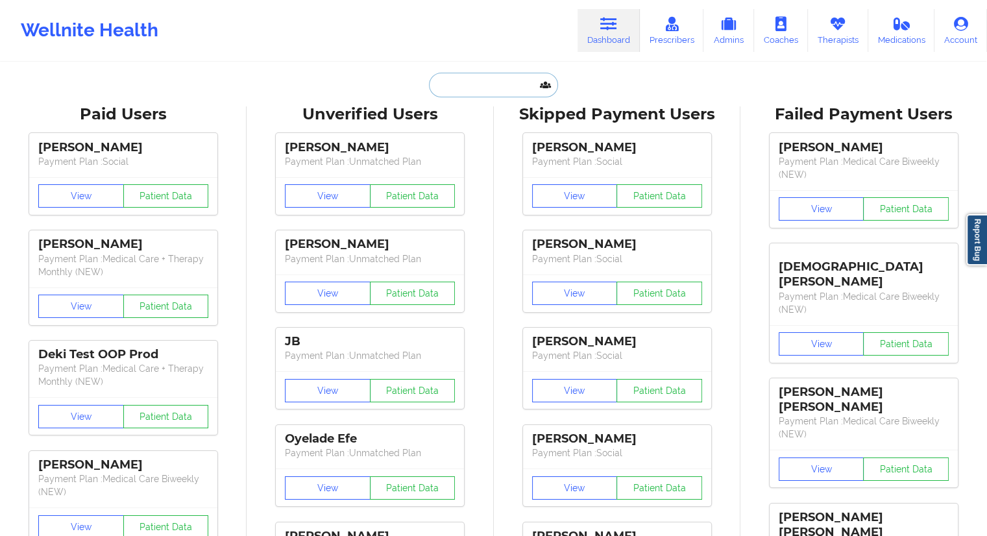
click at [491, 86] on input "text" at bounding box center [493, 85] width 128 height 25
paste input "brynaehall2025@u.northwestern.edu"
type input "brynaehall2025@u.northwestern.edu"
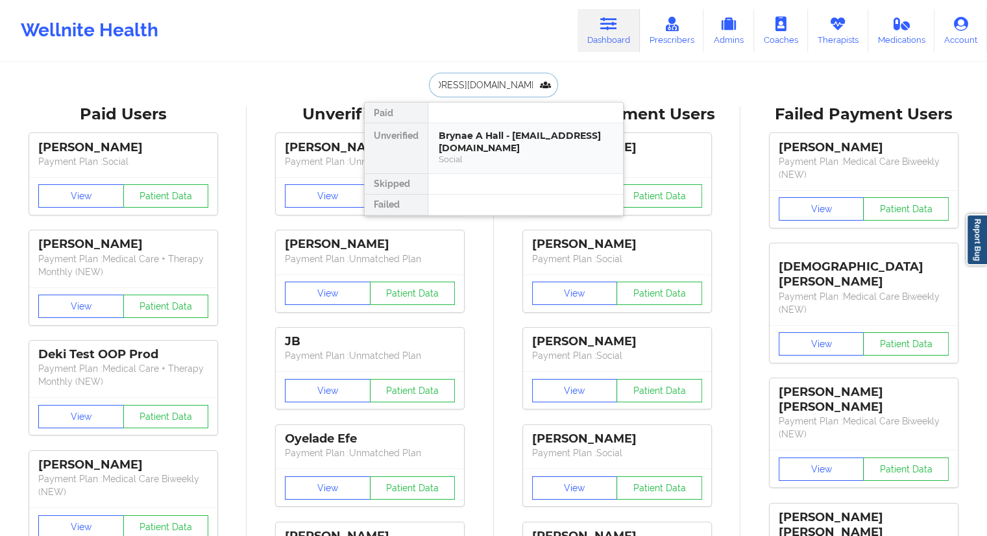
click at [479, 150] on div "Brynae A Hall - brynaehall2025@u.northwestern.edu" at bounding box center [526, 142] width 174 height 24
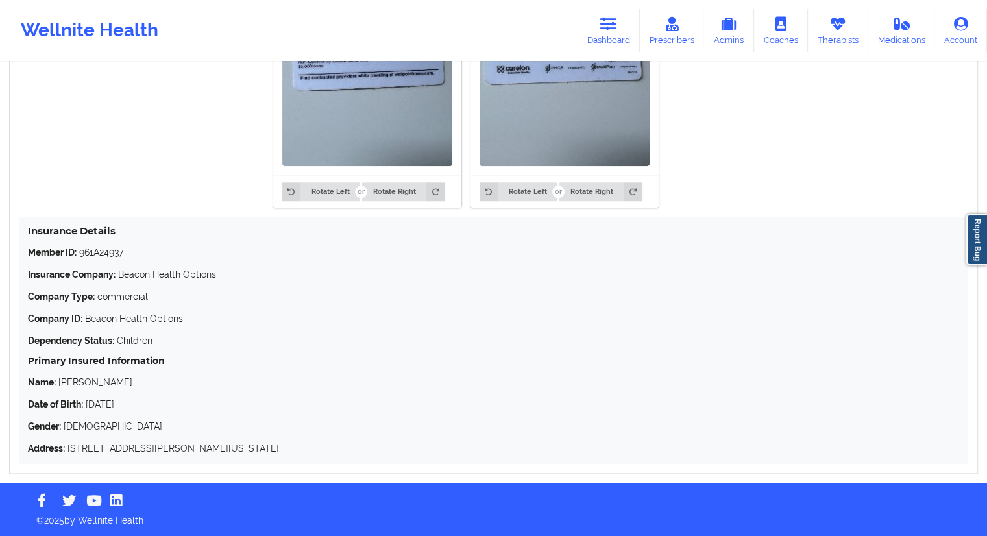
scroll to position [1134, 0]
drag, startPoint x: 119, startPoint y: 253, endPoint x: 80, endPoint y: 252, distance: 38.9
click at [80, 252] on p "Member ID: 961A24937" at bounding box center [493, 252] width 931 height 13
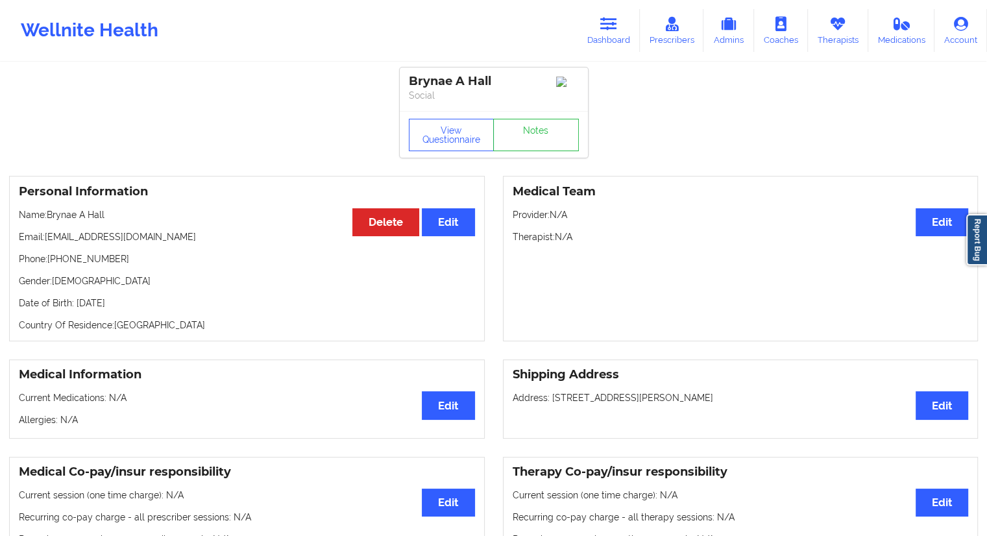
scroll to position [0, 0]
drag, startPoint x: 123, startPoint y: 226, endPoint x: 101, endPoint y: 229, distance: 22.2
click at [96, 223] on div "Personal Information Edit Delete Name: Brynae A Hall Email: brynaehall2025@u.no…" at bounding box center [247, 258] width 476 height 165
click at [110, 252] on div "Personal Information Edit Delete Name: Brynae A Hall Email: brynaehall2025@u.no…" at bounding box center [247, 258] width 476 height 165
drag, startPoint x: 119, startPoint y: 260, endPoint x: 89, endPoint y: 277, distance: 34.9
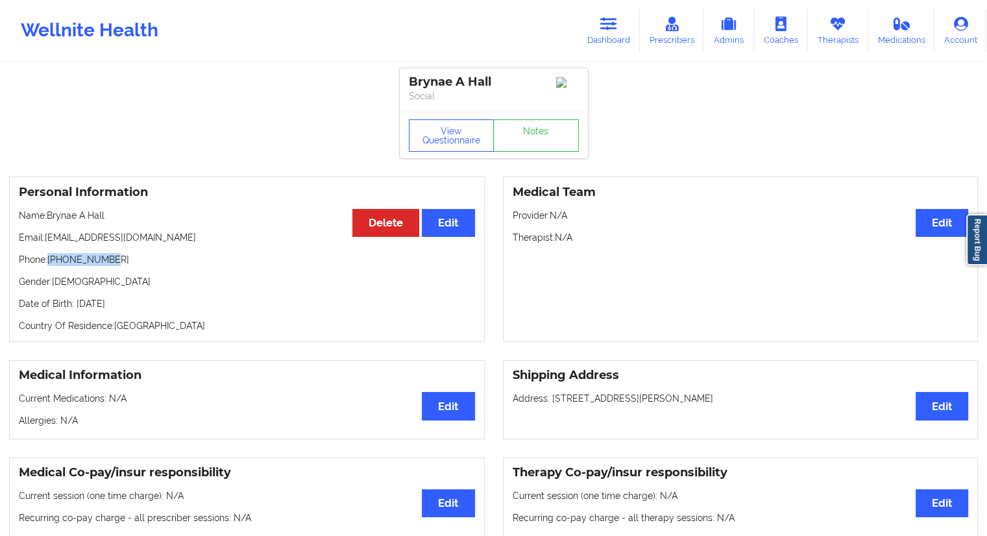
click at [50, 259] on p "Phone: +17819719617" at bounding box center [247, 259] width 456 height 13
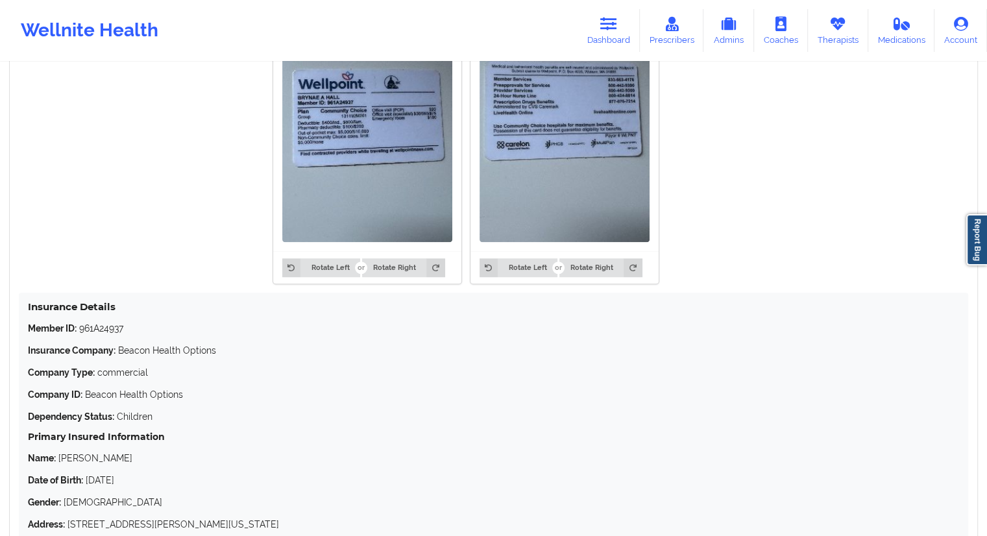
scroll to position [1103, 0]
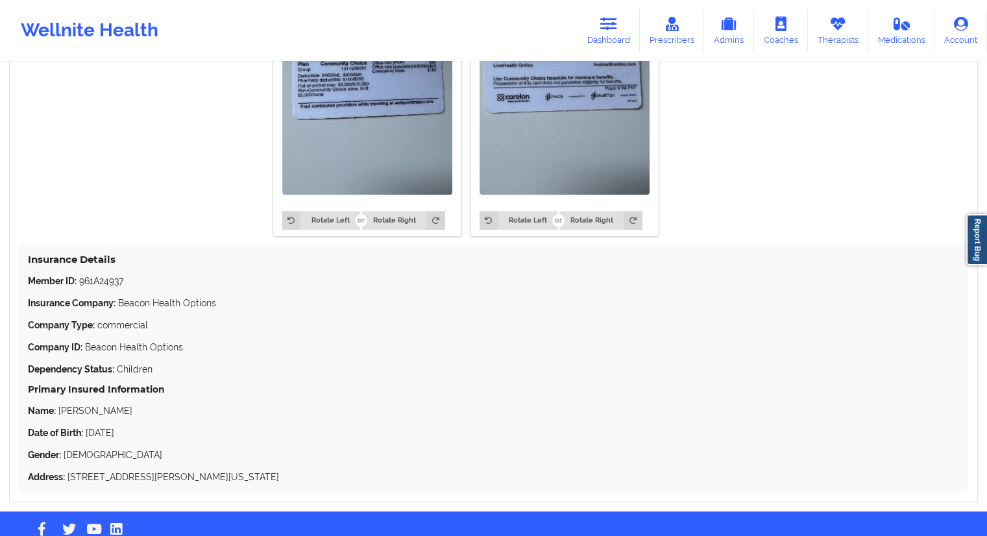
click at [135, 284] on p "Member ID: 961A24937" at bounding box center [493, 280] width 931 height 13
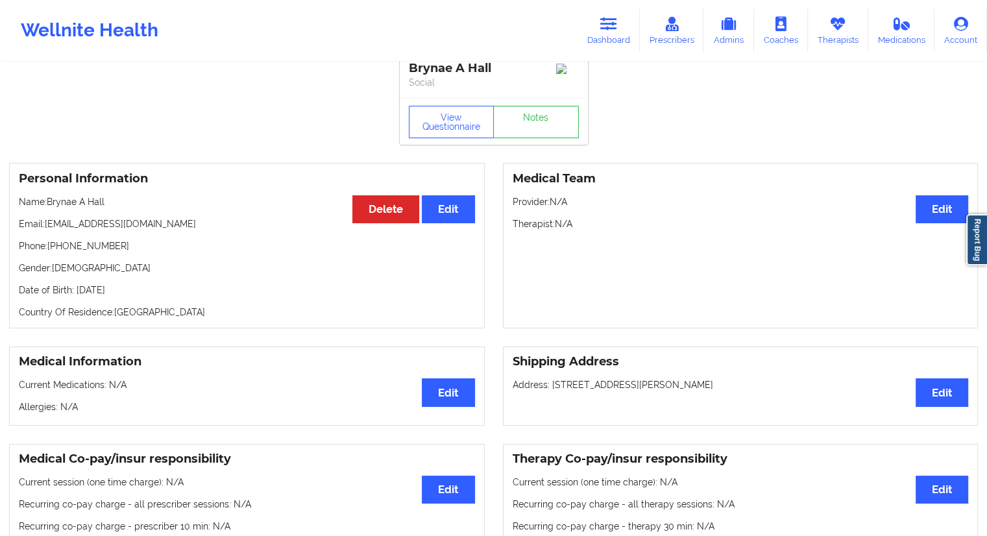
scroll to position [0, 0]
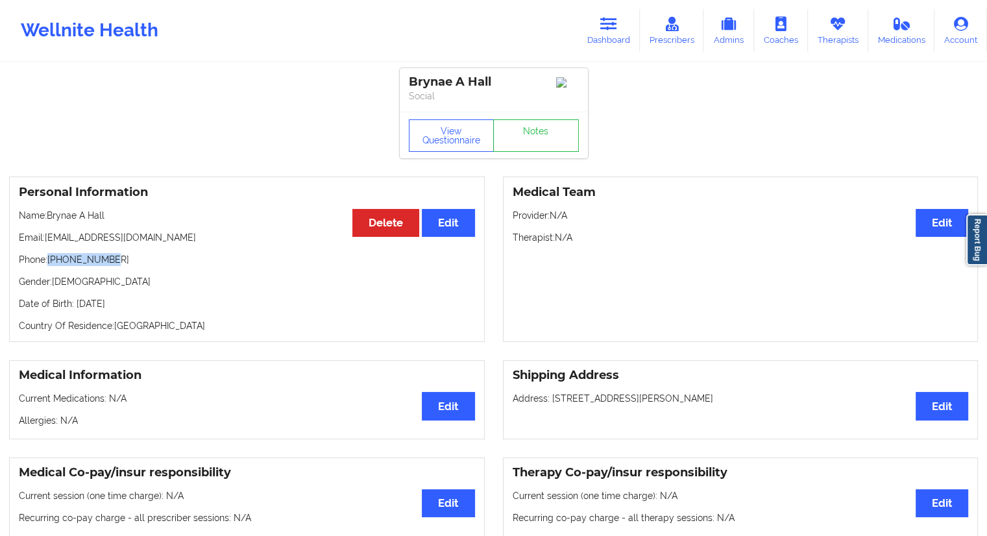
drag, startPoint x: 132, startPoint y: 265, endPoint x: 64, endPoint y: 268, distance: 68.2
click at [51, 263] on p "Phone: +17819719617" at bounding box center [247, 259] width 456 height 13
click at [615, 29] on icon at bounding box center [608, 24] width 17 height 14
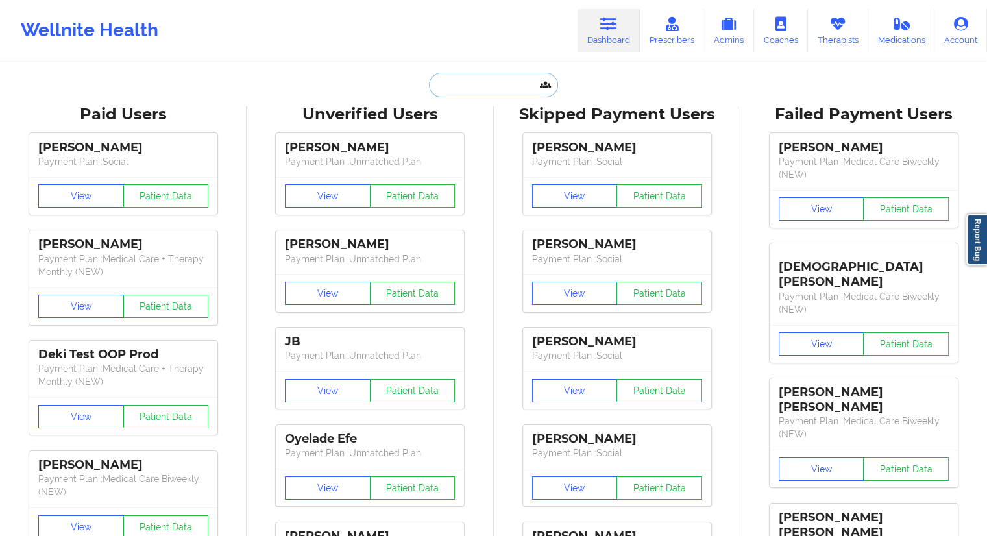
click at [500, 89] on input "text" at bounding box center [493, 85] width 128 height 25
paste input "rhandi.jackson@gmail.com"
type input "rhandi.jackson@gmail.com"
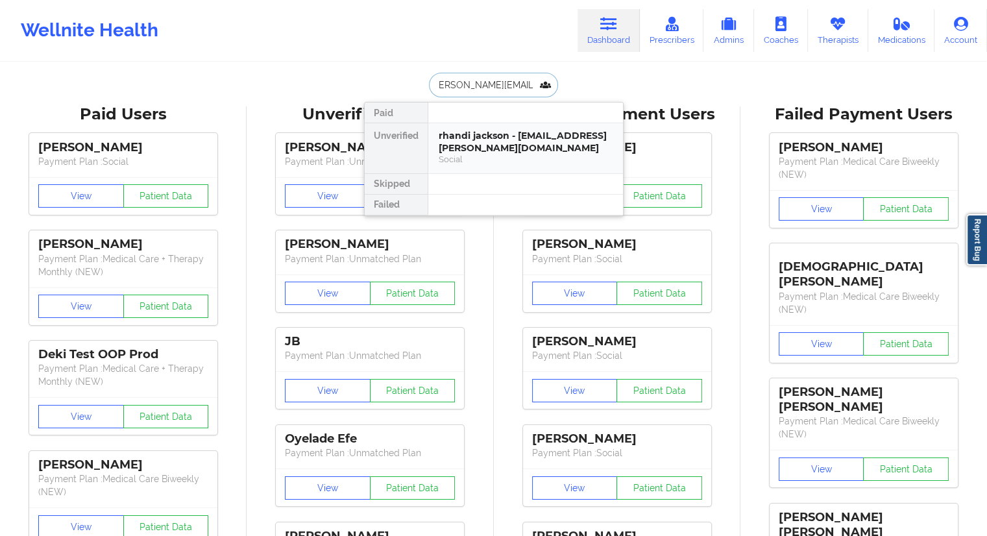
click at [475, 134] on div "rhandi jackson - rhandi.jackson@gmail.com" at bounding box center [526, 142] width 174 height 24
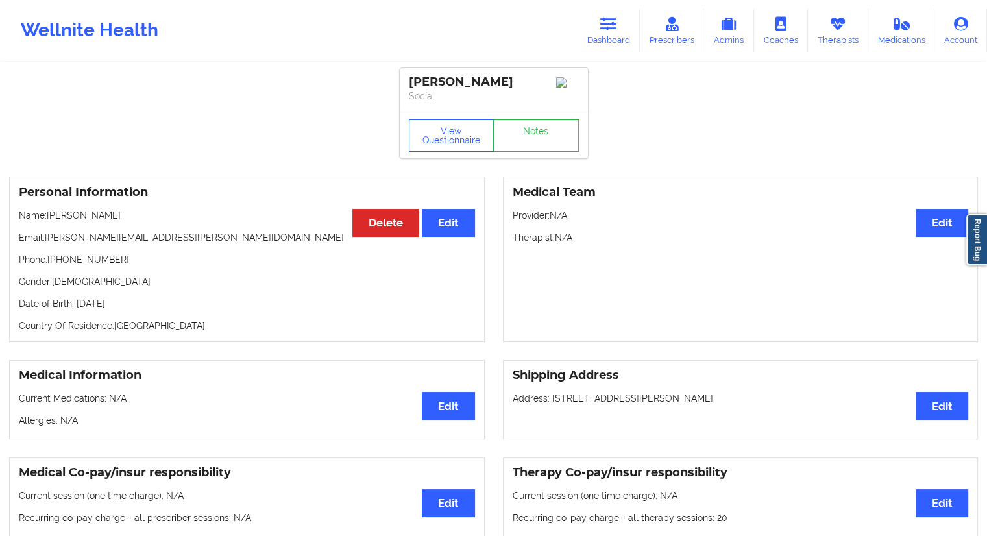
drag, startPoint x: 119, startPoint y: 219, endPoint x: 53, endPoint y: 217, distance: 66.2
click at [52, 218] on p "Name: rhandi jackson" at bounding box center [247, 215] width 456 height 13
click at [80, 231] on div "Personal Information Edit Delete Name: rhandi jackson Email: rhandi.jackson@gma…" at bounding box center [247, 258] width 476 height 165
click at [113, 222] on div "Personal Information Edit Delete Name: rhandi jackson Email: rhandi.jackson@gma…" at bounding box center [247, 258] width 476 height 165
click at [50, 217] on p "Name: rhandi jackson" at bounding box center [247, 215] width 456 height 13
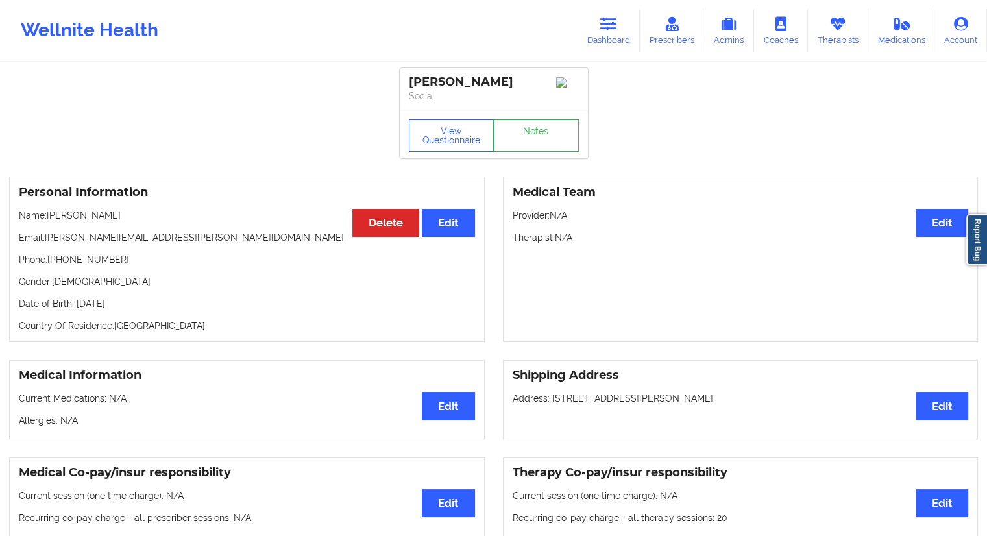
drag, startPoint x: 53, startPoint y: 244, endPoint x: 84, endPoint y: 229, distance: 35.1
click at [53, 243] on p "Email: rhandi.jackson@gmail.com" at bounding box center [247, 237] width 456 height 13
drag, startPoint x: 116, startPoint y: 224, endPoint x: 48, endPoint y: 219, distance: 67.7
click at [48, 219] on p "Name: rhandi jackson" at bounding box center [247, 215] width 456 height 13
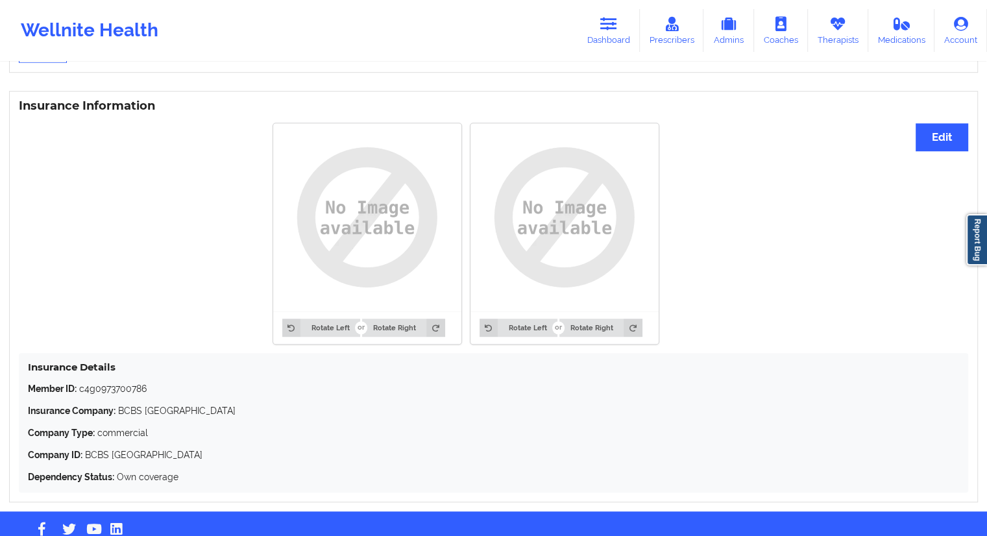
scroll to position [969, 0]
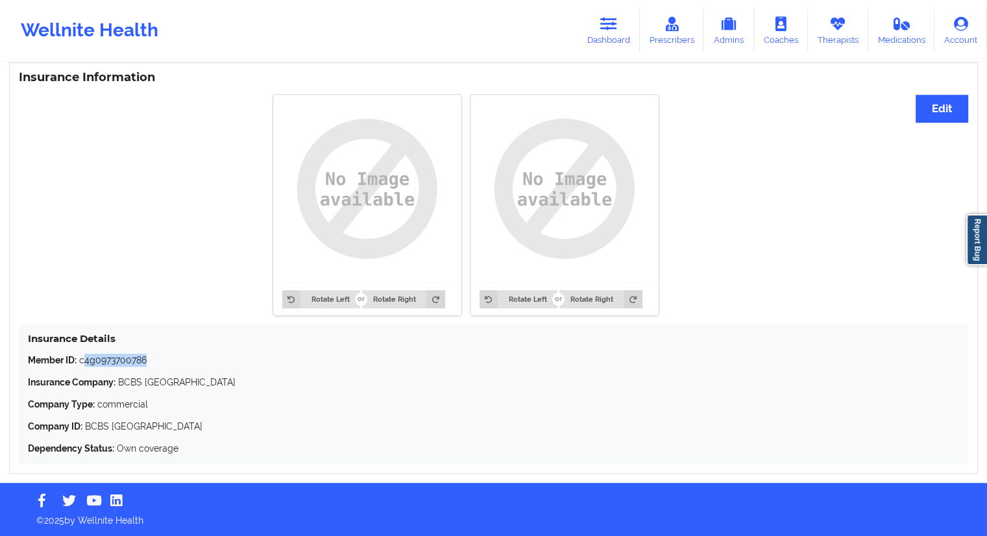
drag, startPoint x: 153, startPoint y: 363, endPoint x: 86, endPoint y: 360, distance: 67.5
click at [86, 360] on p "Member ID: c4g0973700786" at bounding box center [493, 360] width 931 height 13
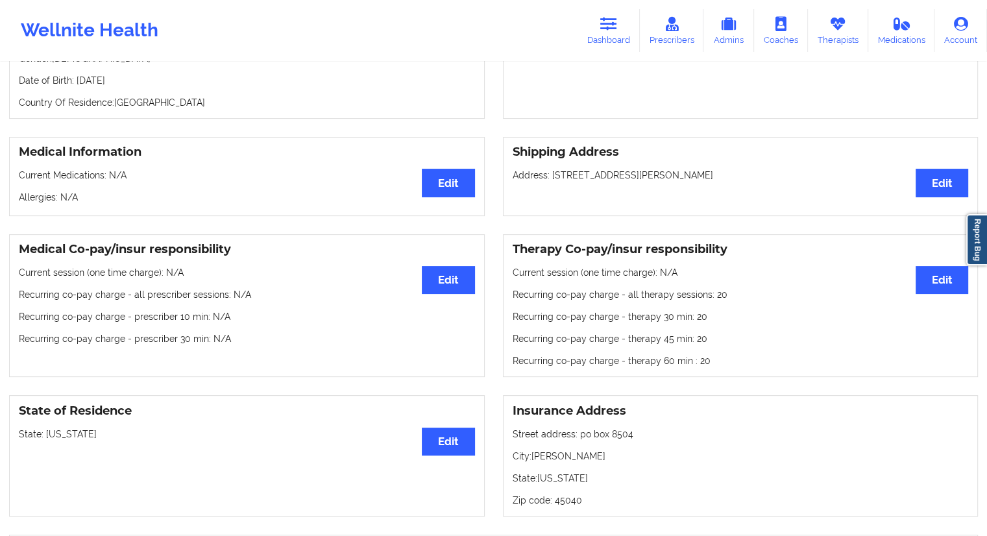
scroll to position [126, 0]
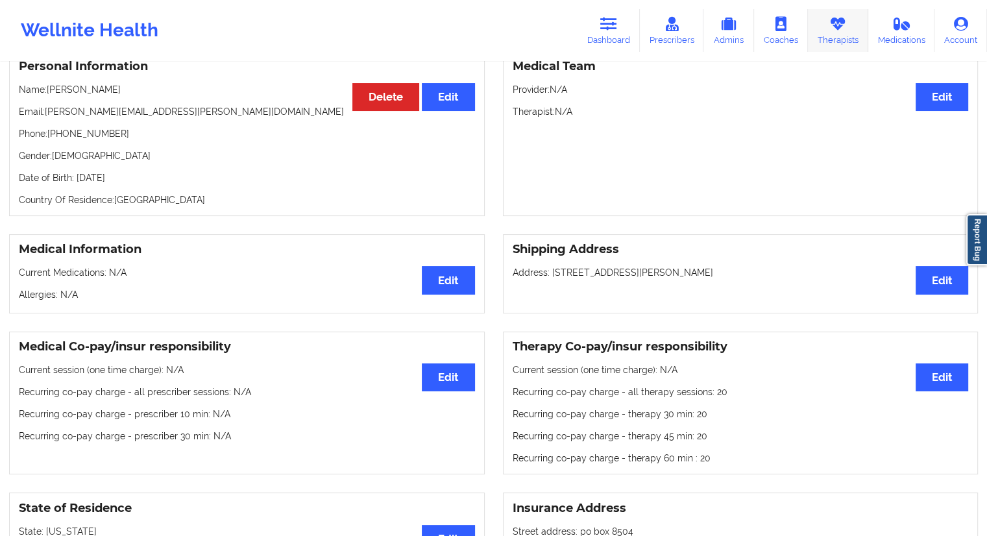
click at [836, 38] on link "Therapists" at bounding box center [838, 30] width 60 height 43
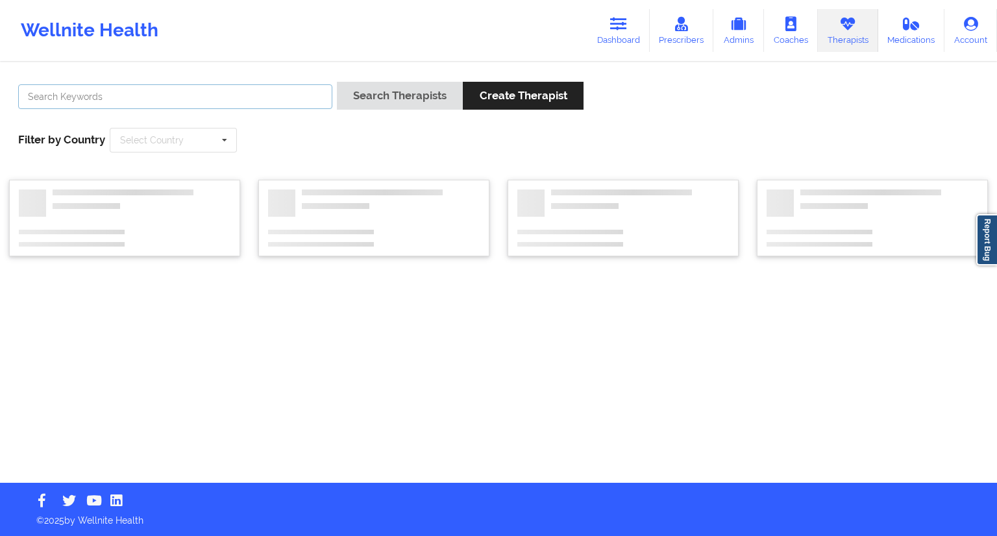
click at [293, 90] on input "text" at bounding box center [175, 96] width 314 height 25
paste input "Diane Crockett"
type input "Diane Crockett"
drag, startPoint x: 371, startPoint y: 97, endPoint x: 389, endPoint y: 104, distance: 18.9
click at [371, 97] on button "Search Therapists" at bounding box center [400, 96] width 126 height 28
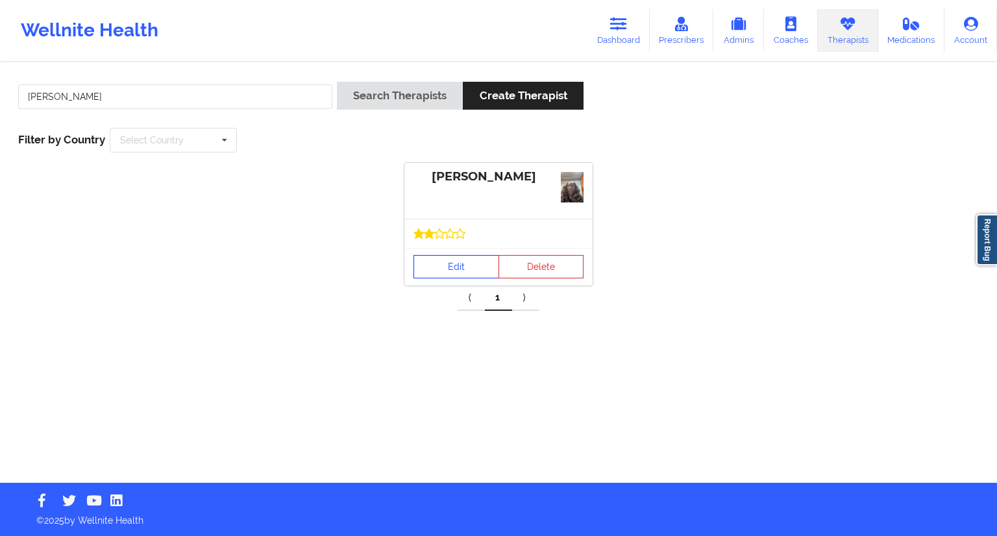
click at [459, 273] on link "Edit" at bounding box center [456, 266] width 86 height 23
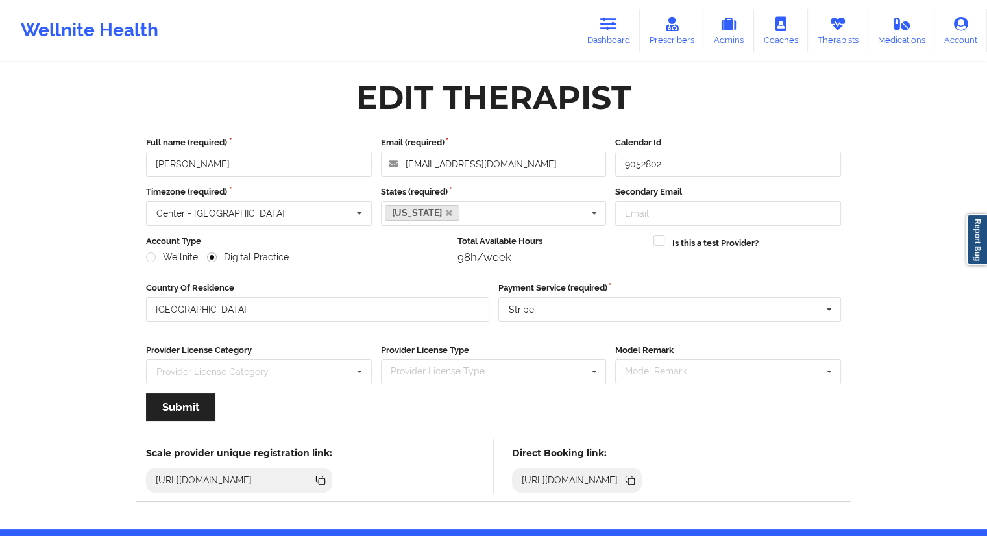
click at [635, 479] on icon at bounding box center [631, 481] width 6 height 6
drag, startPoint x: 237, startPoint y: 167, endPoint x: 141, endPoint y: 162, distance: 96.8
click at [141, 162] on div "Full name (required) Diane Crockett" at bounding box center [258, 156] width 235 height 40
click at [618, 35] on link "Dashboard" at bounding box center [609, 30] width 62 height 43
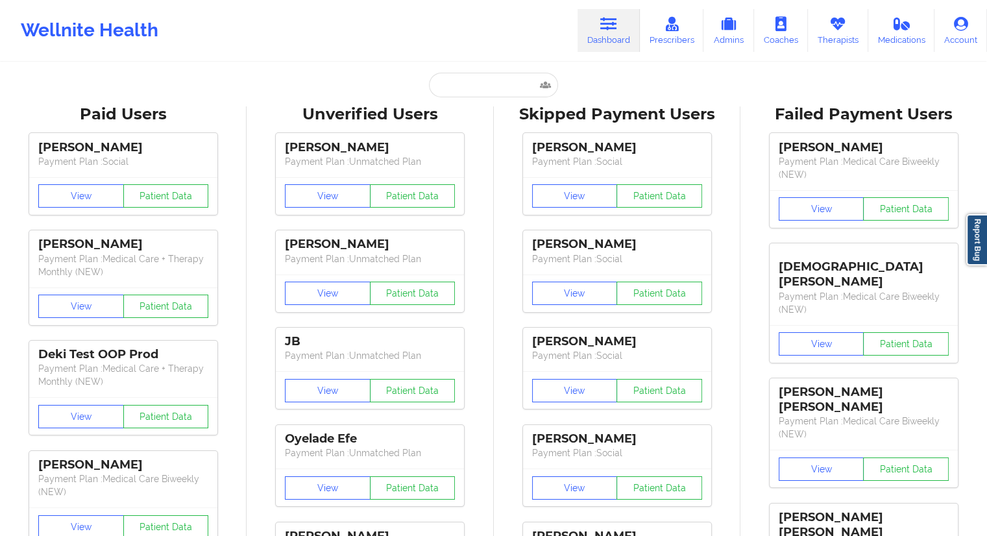
click at [438, 91] on input "text" at bounding box center [493, 85] width 128 height 25
paste input "+14056640414"
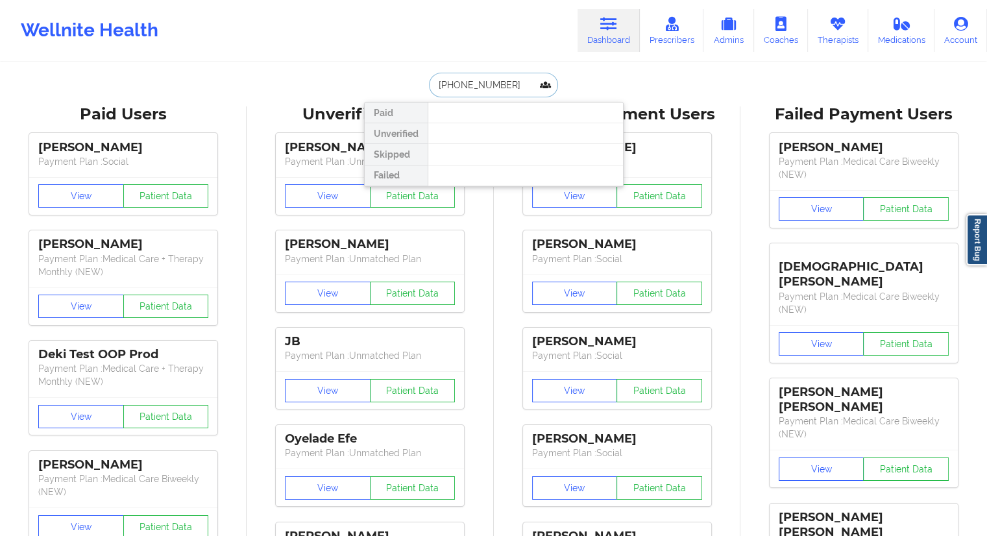
click at [491, 89] on input "+14056640414" at bounding box center [493, 85] width 128 height 25
drag, startPoint x: 515, startPoint y: 88, endPoint x: 395, endPoint y: 87, distance: 120.0
click at [395, 87] on div "+14056640414 Paid Unverified Skipped Failed" at bounding box center [494, 85] width 260 height 25
paste input "rhandi.jackson@gmail.com"
type input "rhandi.jackson@gmail.com"
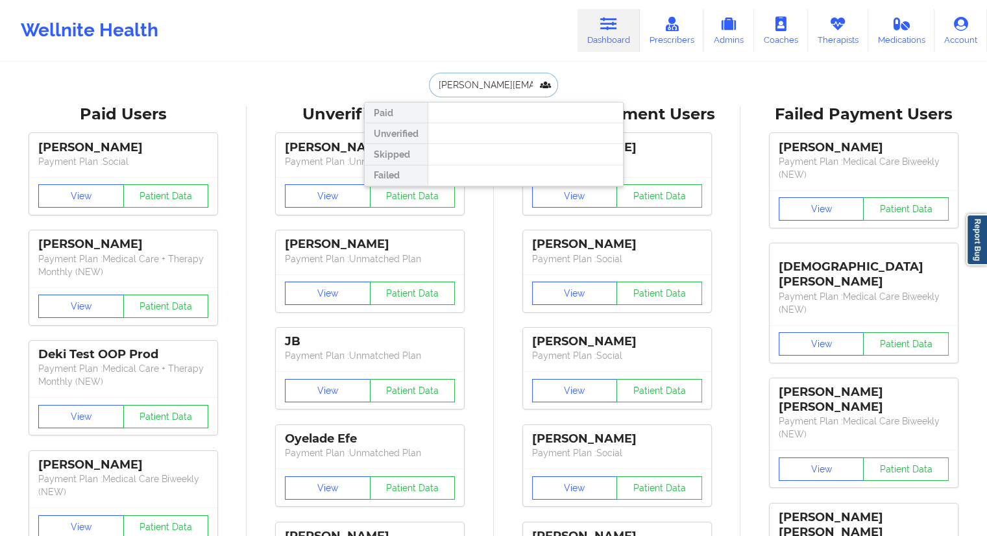
scroll to position [0, 8]
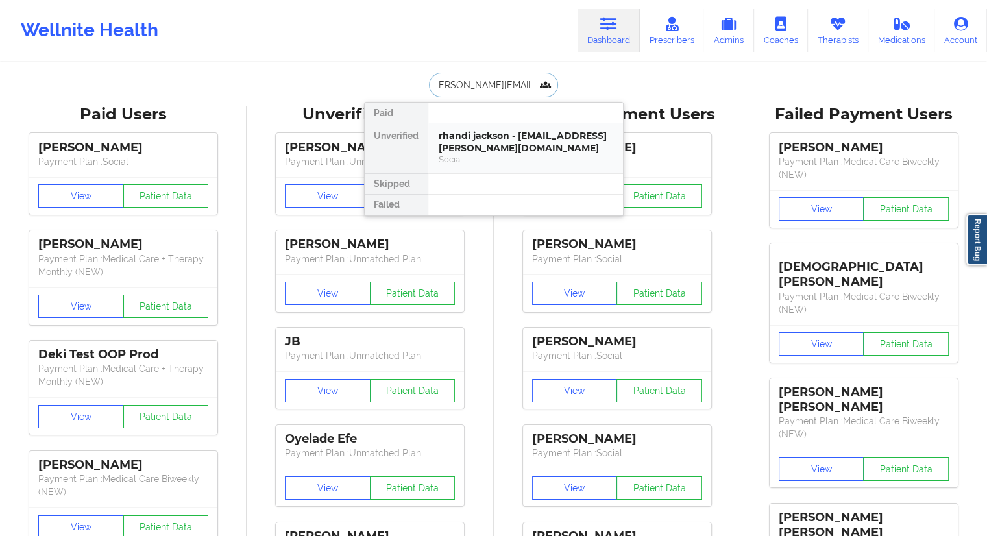
click at [473, 130] on div "rhandi jackson - rhandi.jackson@gmail.com" at bounding box center [526, 142] width 174 height 24
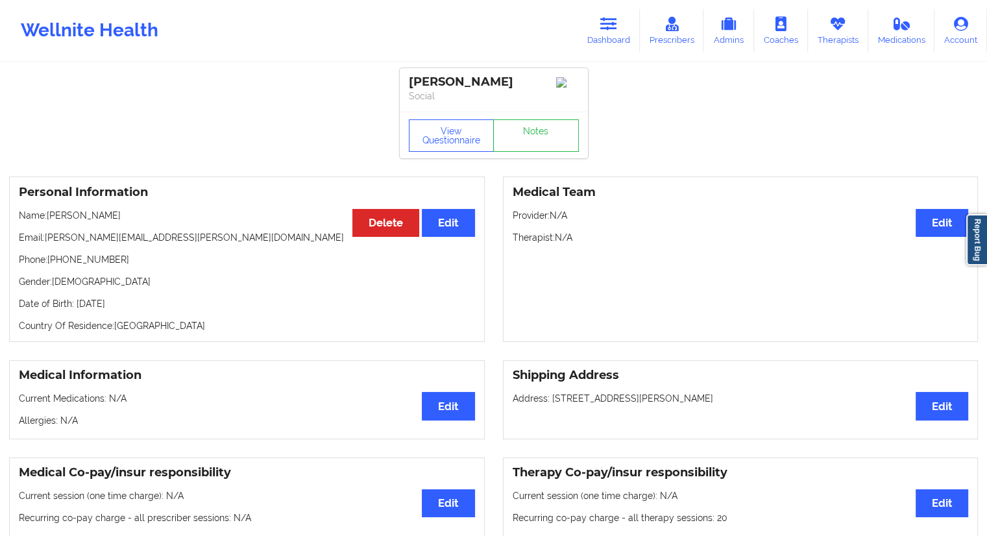
drag, startPoint x: 119, startPoint y: 219, endPoint x: 49, endPoint y: 215, distance: 70.2
click at [49, 215] on p "Name: rhandi jackson" at bounding box center [247, 215] width 456 height 13
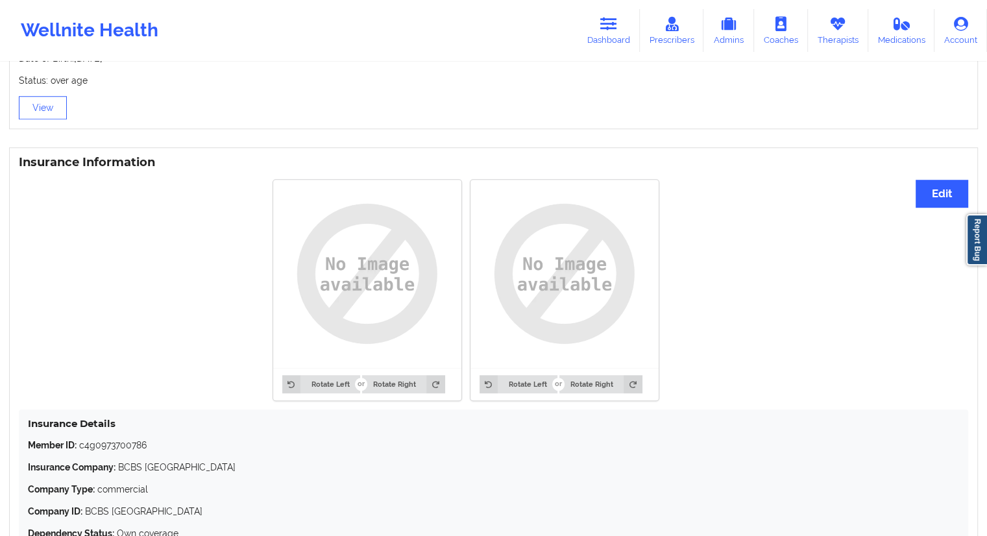
scroll to position [969, 0]
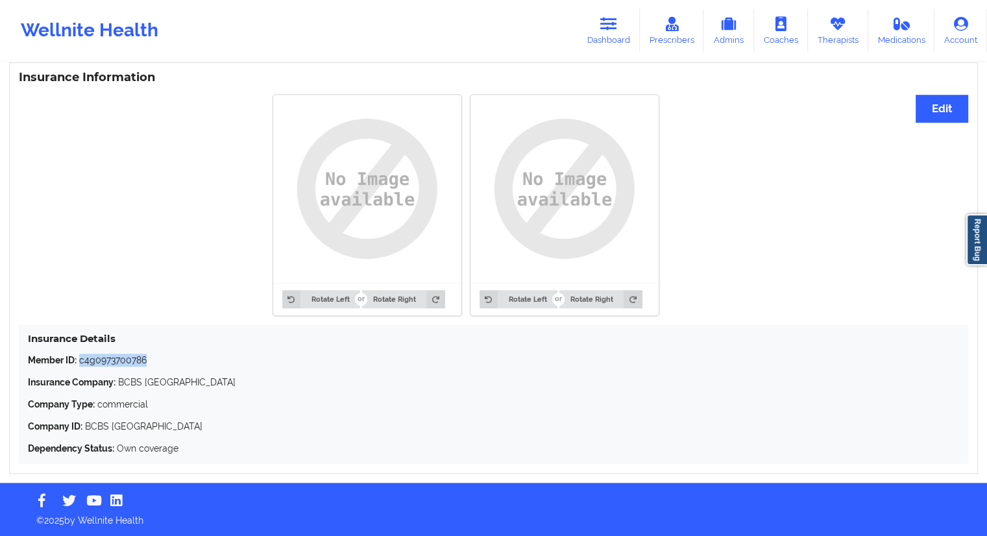
drag, startPoint x: 171, startPoint y: 356, endPoint x: 79, endPoint y: 354, distance: 92.8
click at [79, 354] on p "Member ID: c4g0973700786" at bounding box center [493, 360] width 931 height 13
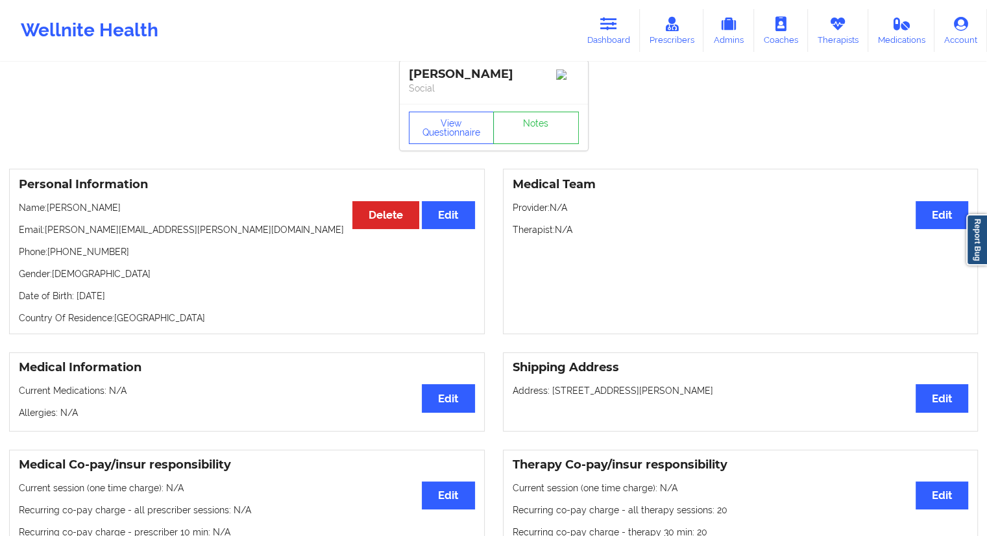
scroll to position [0, 0]
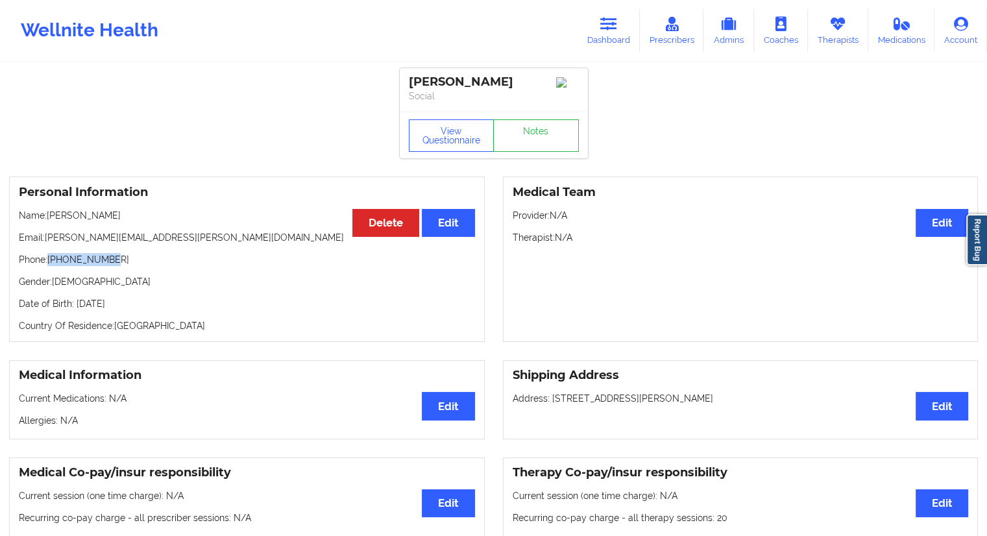
drag, startPoint x: 131, startPoint y: 258, endPoint x: 53, endPoint y: 258, distance: 77.9
click at [53, 258] on p "Phone: +14056640414" at bounding box center [247, 259] width 456 height 13
click at [117, 288] on p "Gender: female" at bounding box center [247, 281] width 456 height 13
drag, startPoint x: 119, startPoint y: 259, endPoint x: 49, endPoint y: 259, distance: 70.1
click at [49, 259] on p "Phone: +14056640414" at bounding box center [247, 259] width 456 height 13
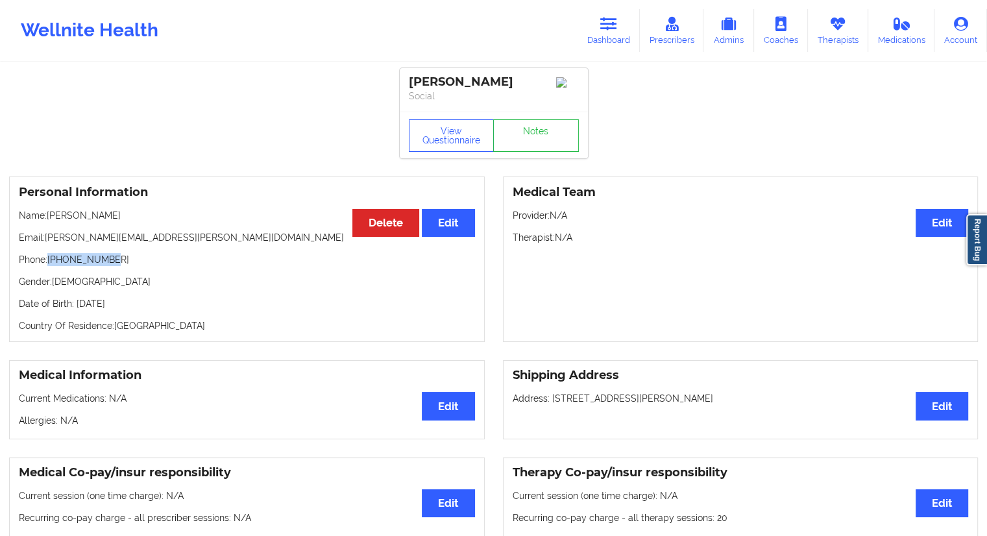
click at [201, 254] on div "Personal Information Edit Delete Name: rhandi jackson Email: rhandi.jackson@gma…" at bounding box center [247, 258] width 476 height 165
drag, startPoint x: 117, startPoint y: 237, endPoint x: 46, endPoint y: 236, distance: 70.7
click at [46, 236] on p "Email: rhandi.jackson@gmail.com" at bounding box center [247, 237] width 456 height 13
click at [78, 219] on p "Name: rhandi jackson" at bounding box center [247, 215] width 456 height 13
click at [71, 219] on p "Name: rhandi jackson" at bounding box center [247, 215] width 456 height 13
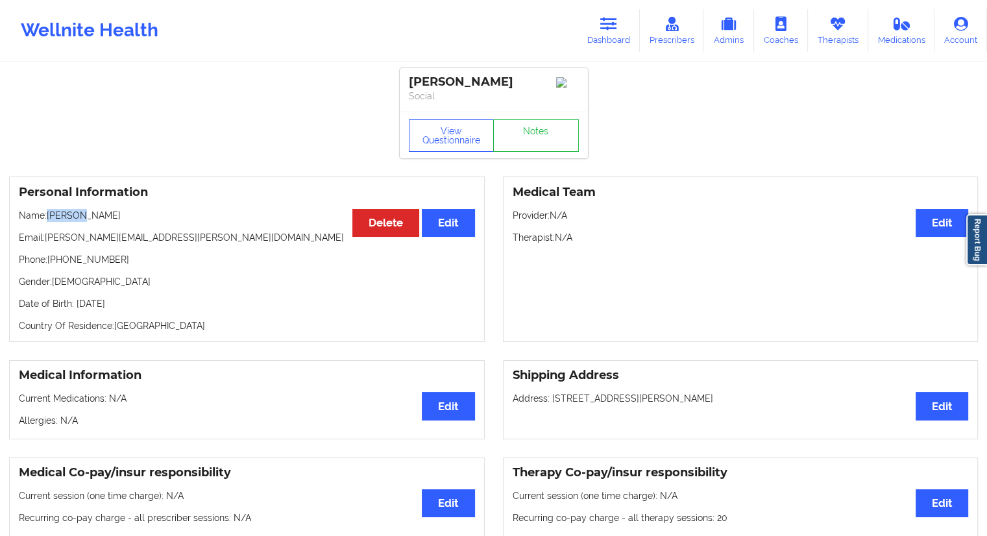
drag, startPoint x: 76, startPoint y: 219, endPoint x: 47, endPoint y: 216, distance: 28.7
click at [47, 218] on p "Name: rhandi jackson" at bounding box center [247, 215] width 456 height 13
click at [836, 38] on link "Therapists" at bounding box center [838, 30] width 60 height 43
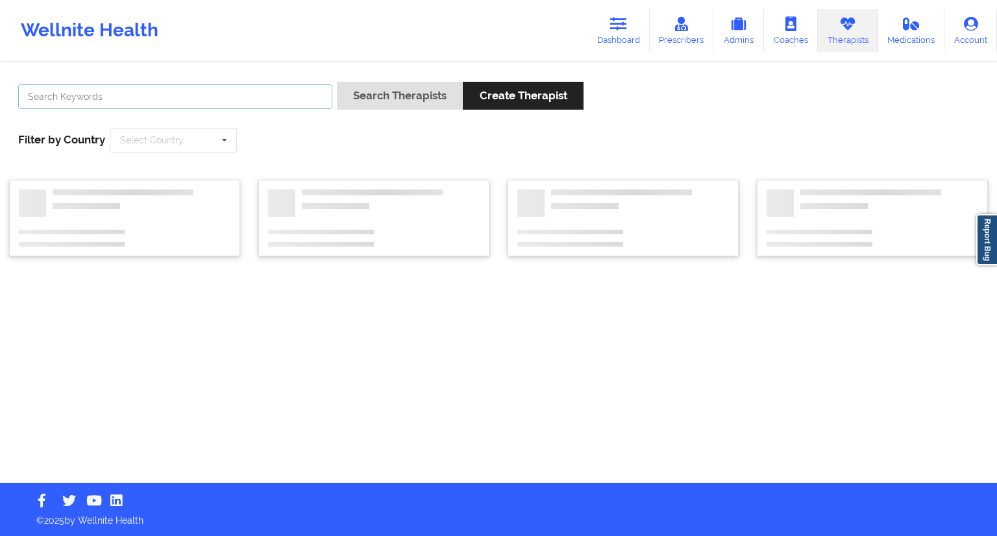
click at [266, 94] on input "text" at bounding box center [175, 96] width 314 height 25
paste input "Kimberly Jones Searcy"
type input "Kimberly Jones Searcy"
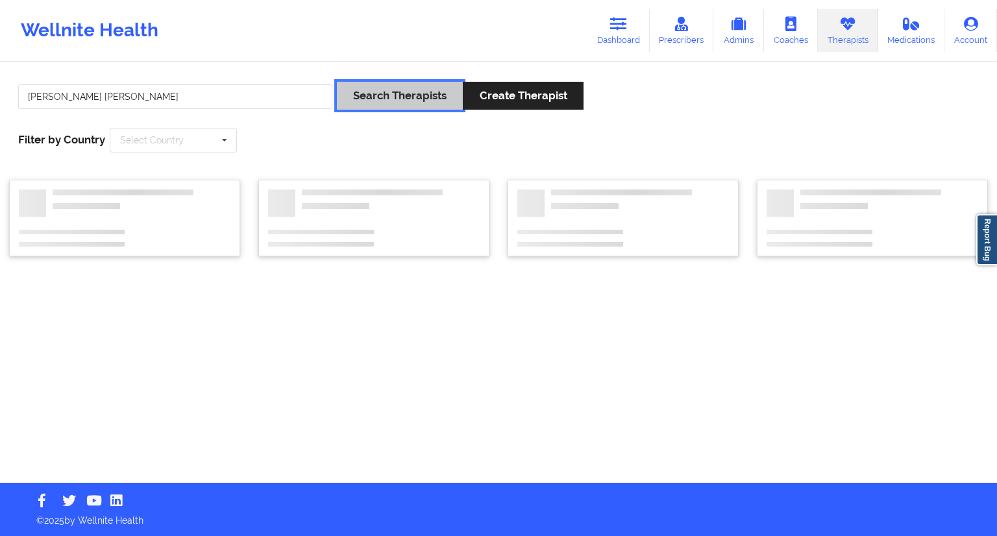
click at [385, 101] on button "Search Therapists" at bounding box center [400, 96] width 126 height 28
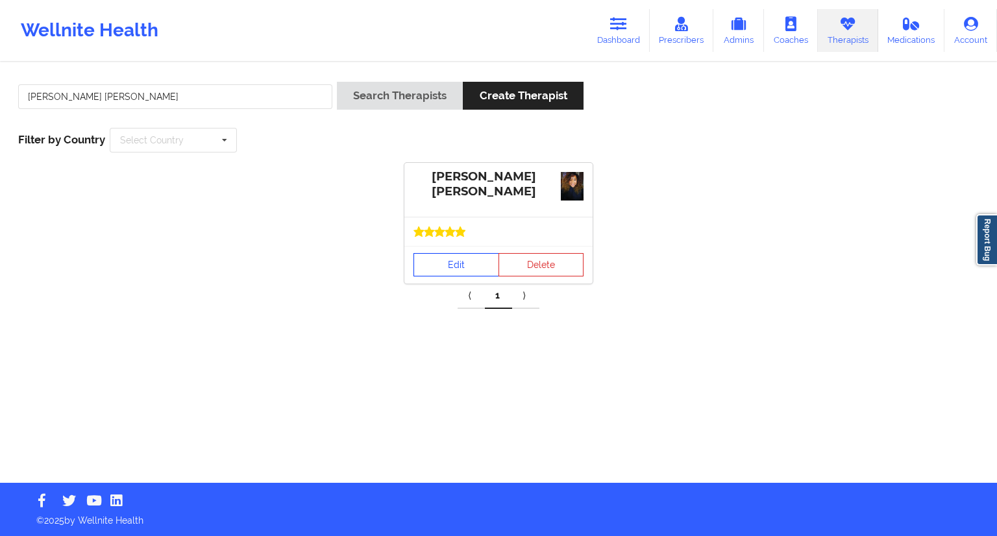
click at [439, 258] on link "Edit" at bounding box center [456, 264] width 86 height 23
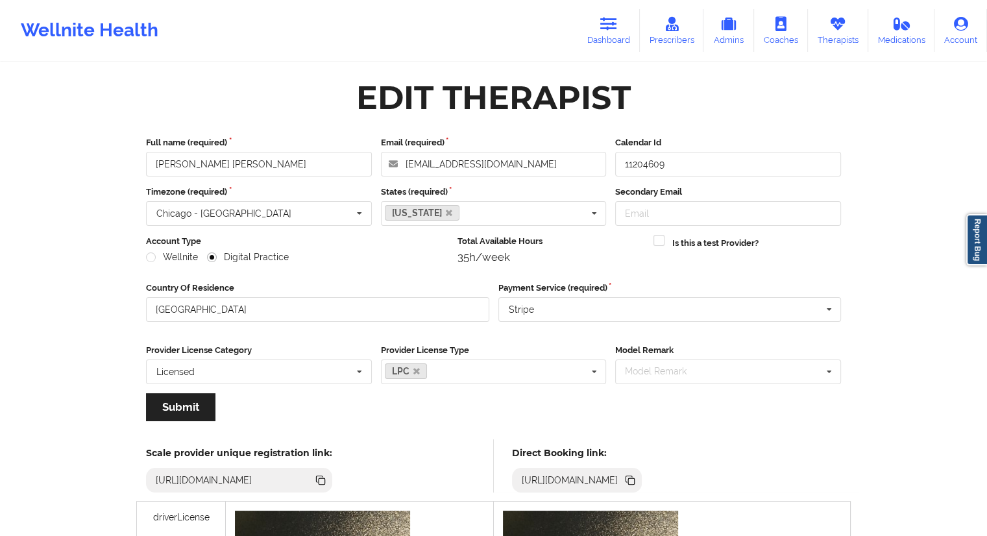
click at [635, 480] on icon at bounding box center [631, 481] width 6 height 6
click at [843, 40] on link "Therapists" at bounding box center [838, 30] width 60 height 43
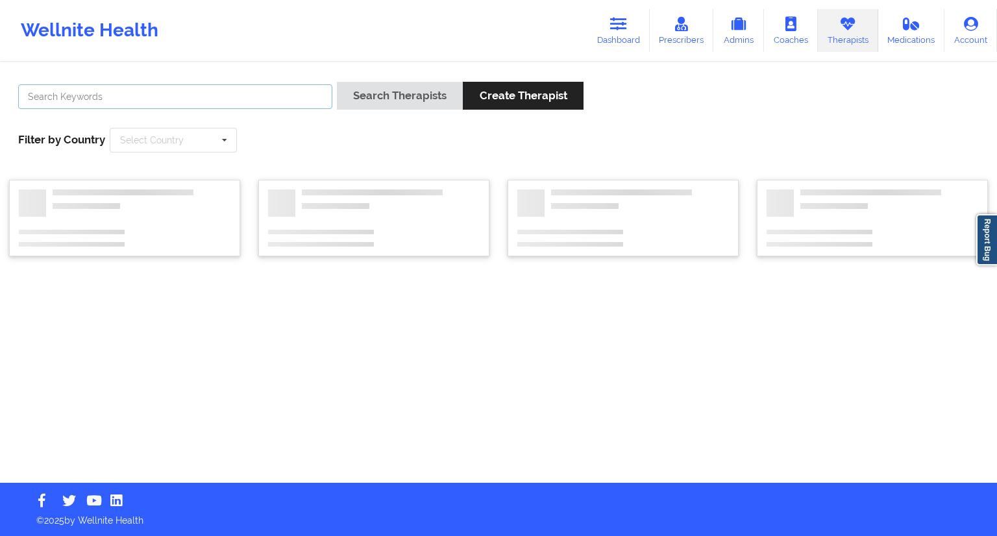
click at [197, 97] on input "text" at bounding box center [175, 96] width 314 height 25
paste input "Heather Destefano"
click at [383, 102] on button "Search Therapists" at bounding box center [400, 96] width 126 height 28
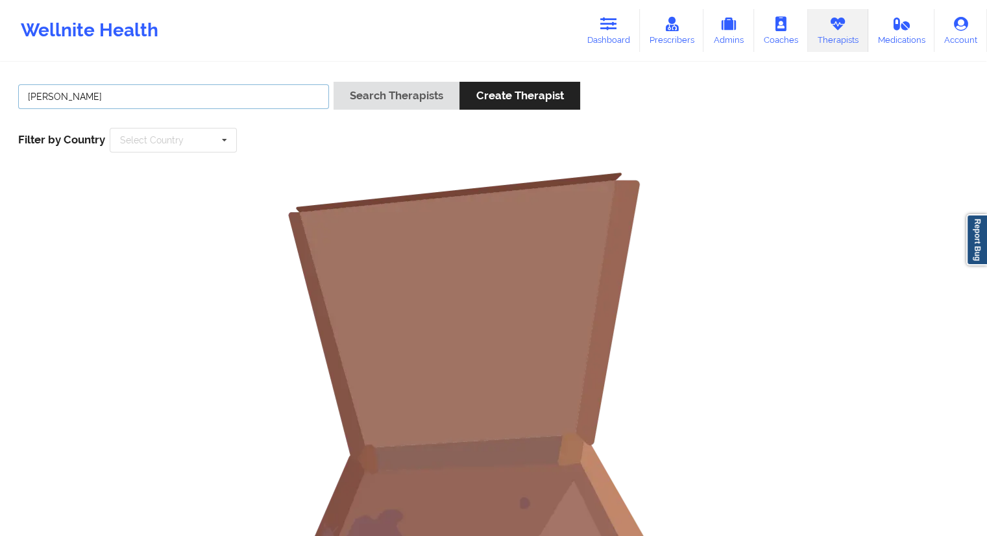
click at [67, 94] on input "Heather Destefano" at bounding box center [173, 96] width 311 height 25
drag, startPoint x: 67, startPoint y: 94, endPoint x: 98, endPoint y: 103, distance: 31.6
click at [69, 91] on input "Destefano" at bounding box center [173, 96] width 311 height 25
drag, startPoint x: 305, startPoint y: 99, endPoint x: 345, endPoint y: 99, distance: 40.2
click at [306, 99] on input "Destefano" at bounding box center [173, 96] width 311 height 25
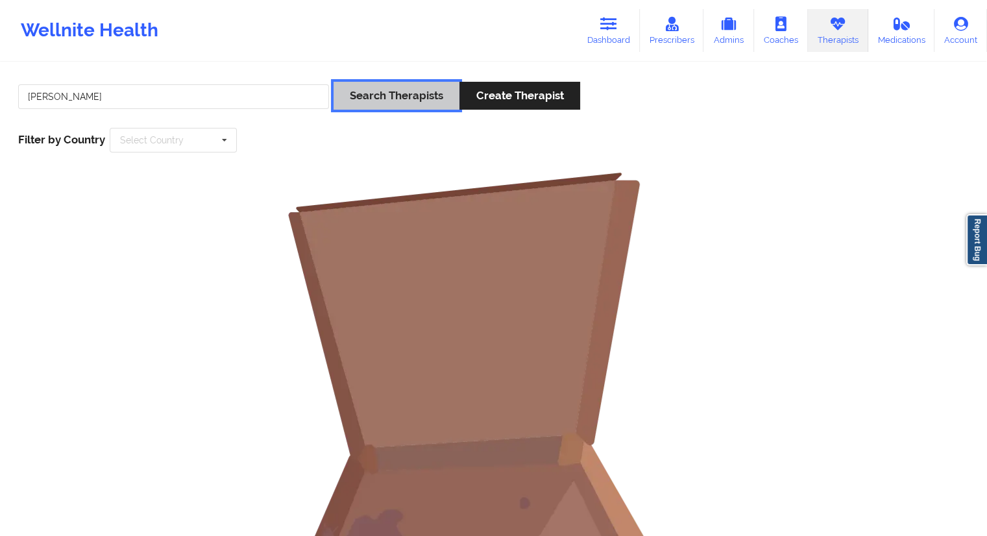
click at [372, 93] on button "Search Therapists" at bounding box center [397, 96] width 126 height 28
click at [130, 98] on input "Destefano" at bounding box center [173, 96] width 311 height 25
type input "Destefano"
click at [382, 107] on div "Search Therapists Create Therapist" at bounding box center [457, 100] width 247 height 37
click at [384, 104] on button "Search Therapists" at bounding box center [397, 96] width 126 height 28
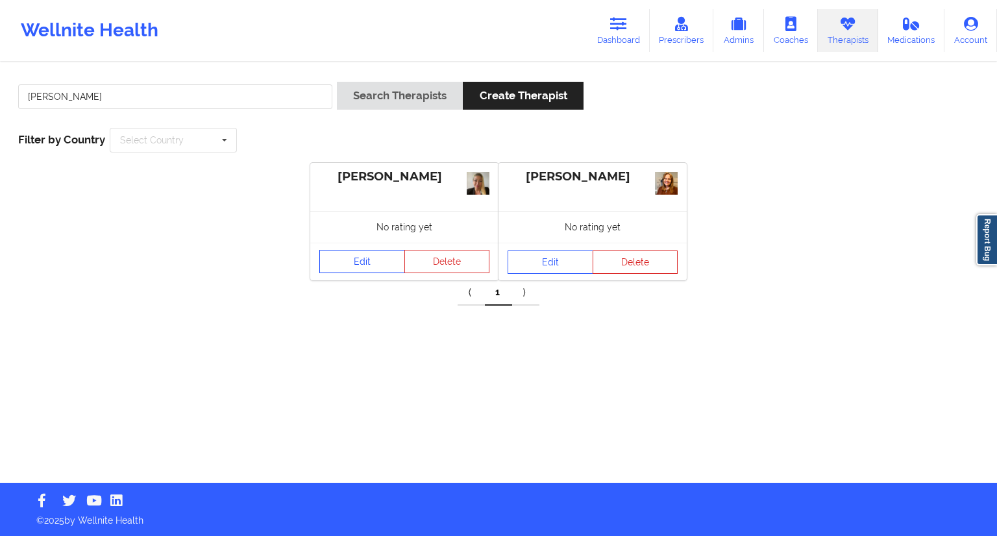
click at [362, 257] on link "Edit" at bounding box center [362, 261] width 86 height 23
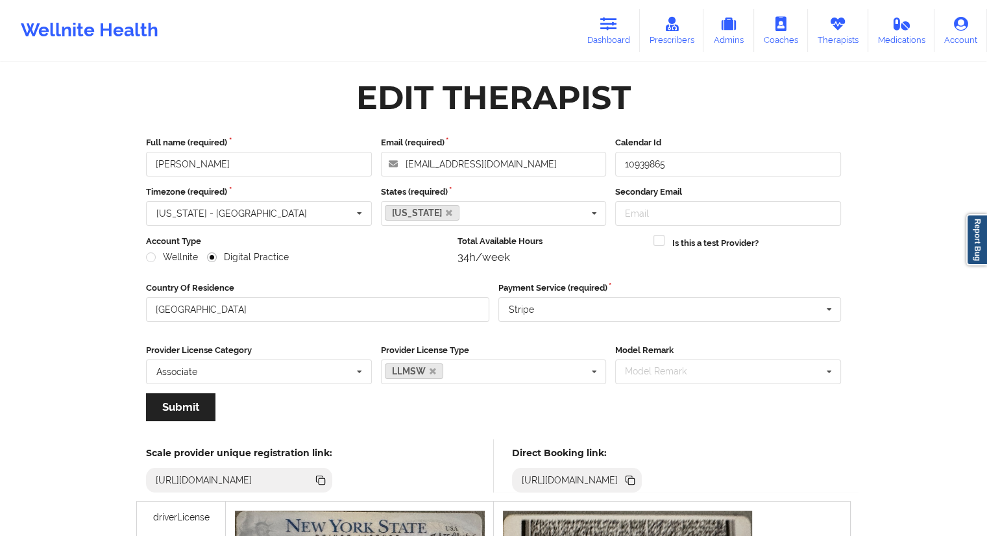
click at [637, 484] on icon at bounding box center [630, 480] width 14 height 14
drag, startPoint x: 573, startPoint y: 43, endPoint x: 587, endPoint y: 42, distance: 13.7
click at [576, 43] on div "Wellnite Health Dashboard Prescribers Admins Coaches Therapists Medications Acc…" at bounding box center [493, 31] width 987 height 52
click at [587, 42] on link "Dashboard" at bounding box center [609, 30] width 62 height 43
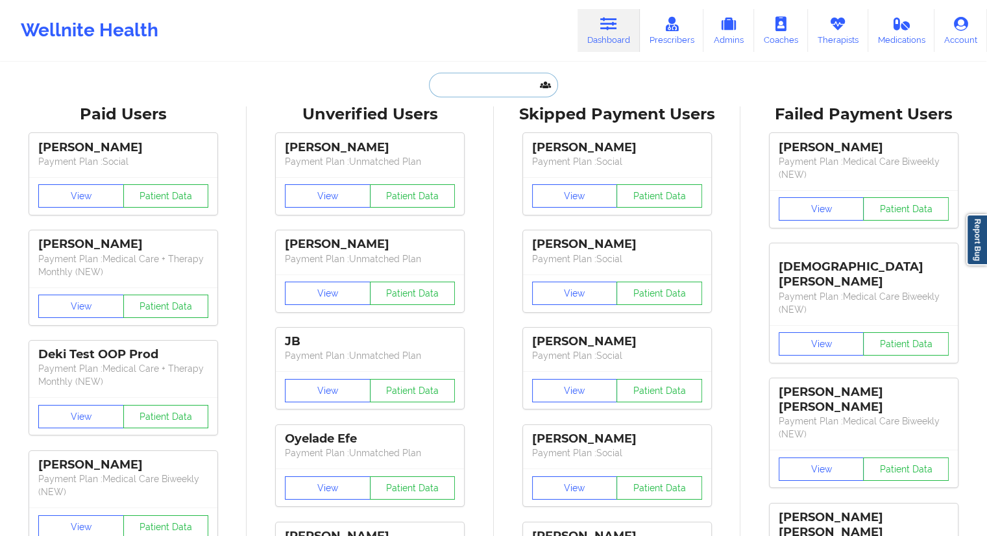
click at [473, 88] on input "text" at bounding box center [493, 85] width 128 height 25
paste input "+13059019733"
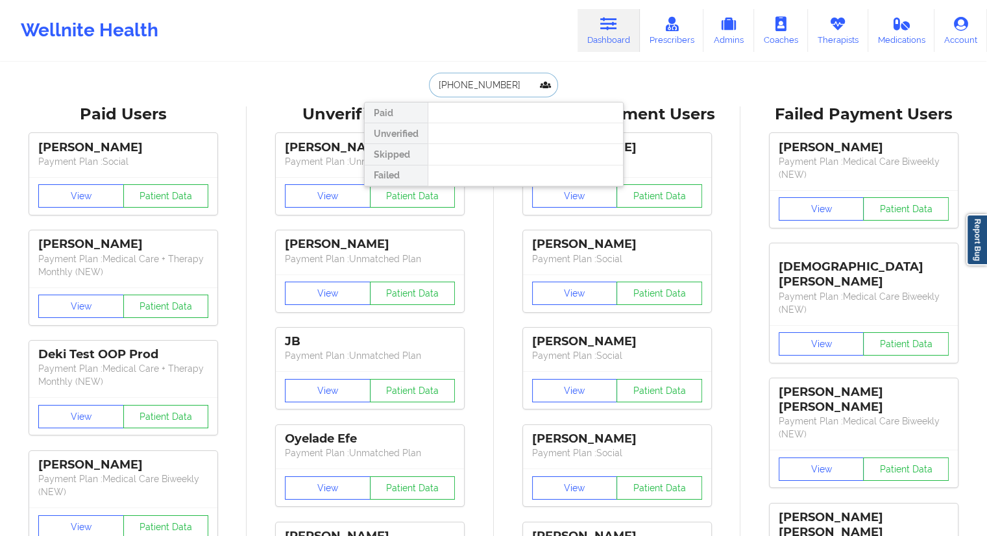
drag, startPoint x: 493, startPoint y: 91, endPoint x: 425, endPoint y: 93, distance: 68.1
click at [429, 93] on div "+13059019733" at bounding box center [493, 85] width 128 height 25
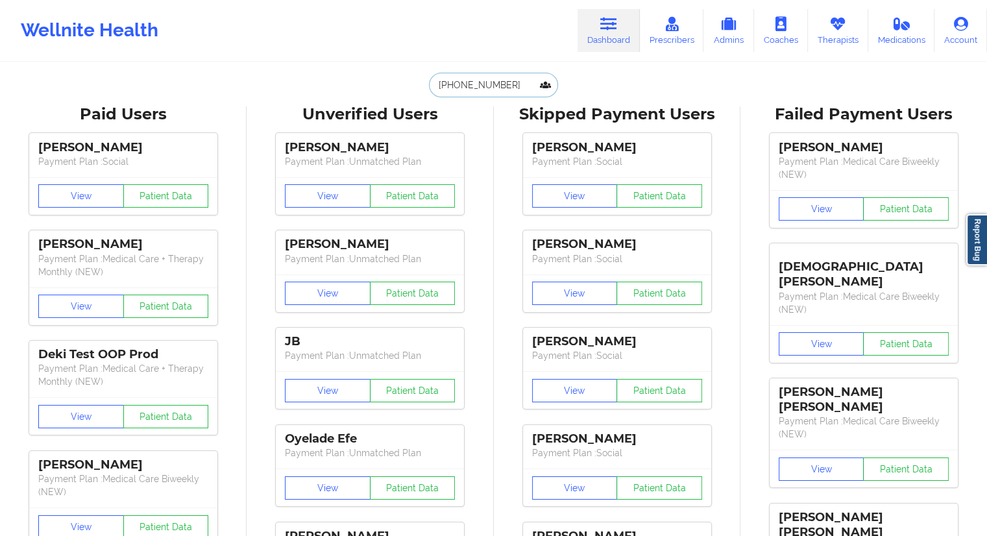
paste input "briannapierre80@gmail.com"
type input "briannapierre80@gmail.com"
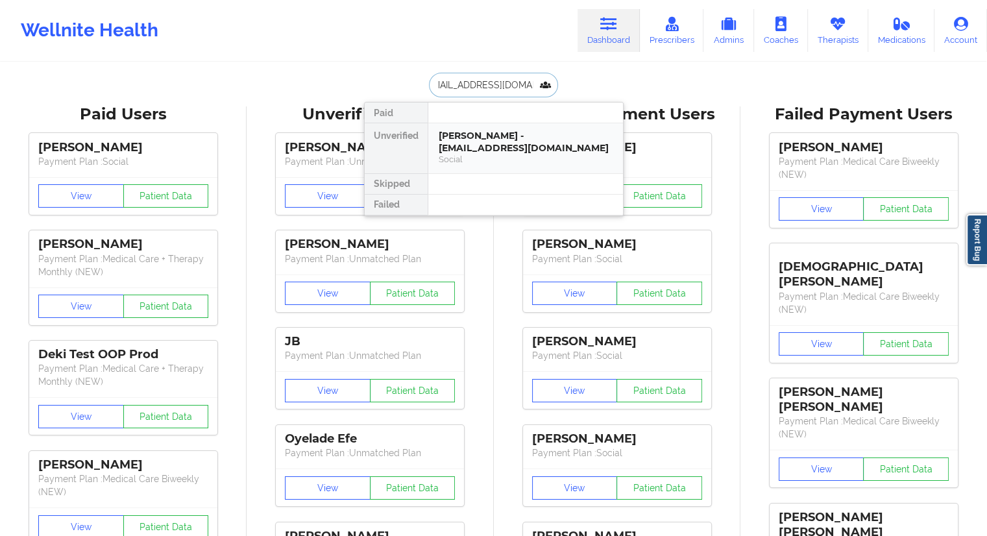
click at [460, 152] on div "Brianna pierre - briannapierre80@gmail.com" at bounding box center [526, 142] width 174 height 24
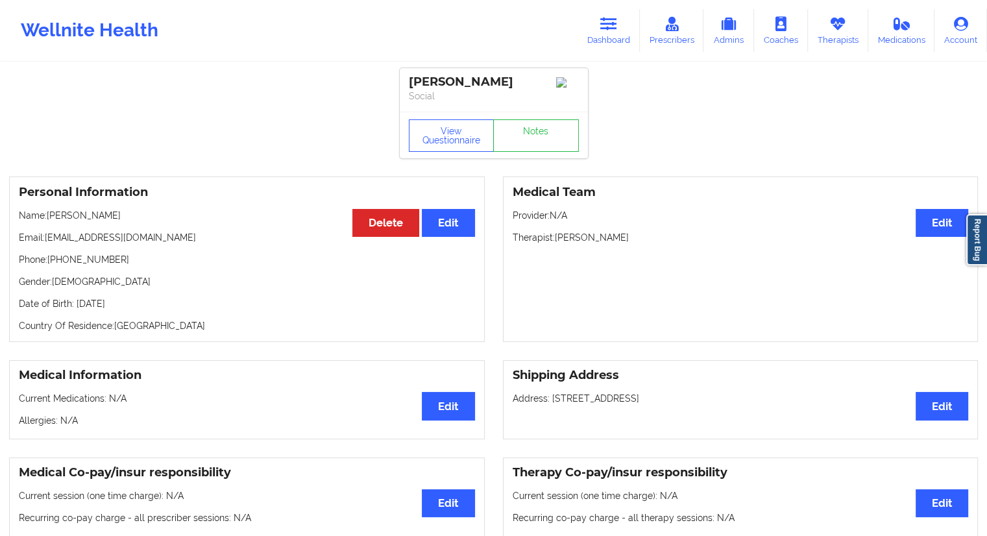
drag, startPoint x: 116, startPoint y: 217, endPoint x: 46, endPoint y: 221, distance: 69.5
click at [46, 221] on p "Name: Brianna pierre" at bounding box center [247, 215] width 456 height 13
click at [112, 231] on div "Personal Information Edit Delete Name: Brianna pierre Email: briannapierre80@gm…" at bounding box center [247, 258] width 476 height 165
drag, startPoint x: 123, startPoint y: 221, endPoint x: 49, endPoint y: 226, distance: 74.1
click at [49, 226] on div "Personal Information Edit Delete Name: Brianna pierre Email: briannapierre80@gm…" at bounding box center [247, 258] width 476 height 165
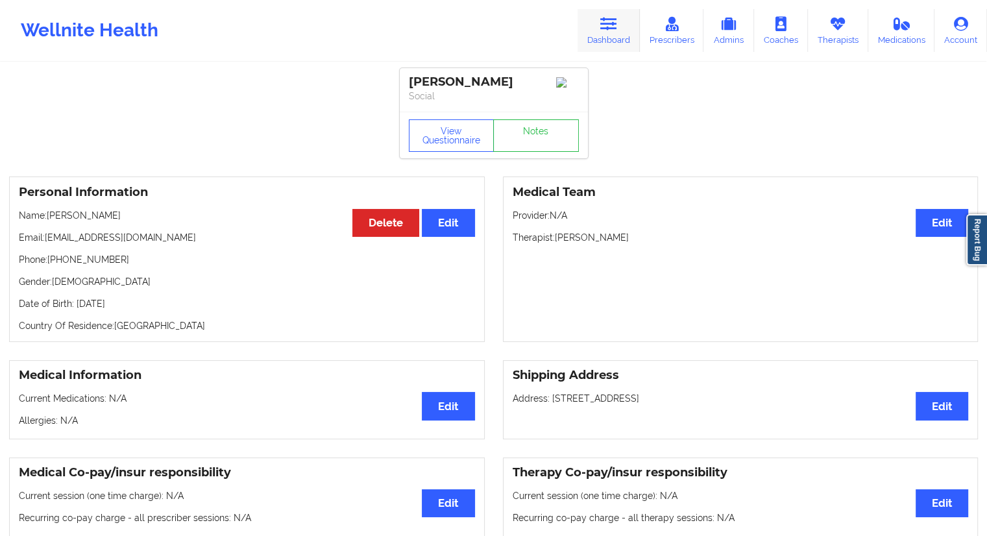
click at [613, 38] on link "Dashboard" at bounding box center [609, 30] width 62 height 43
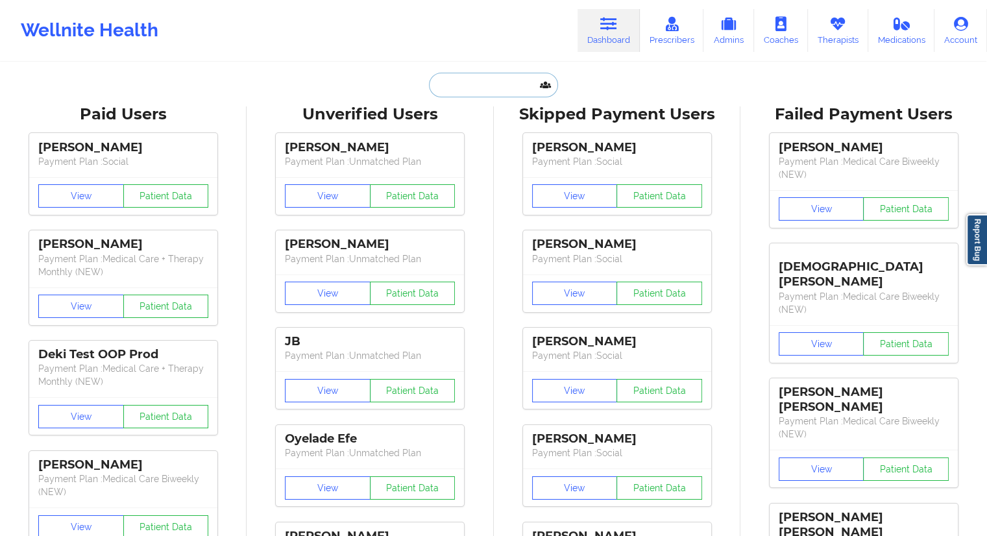
click at [496, 85] on input "text" at bounding box center [493, 85] width 128 height 25
paste input "briannapierre80@gmail.com"
type input "briannapierre80@gmail.com"
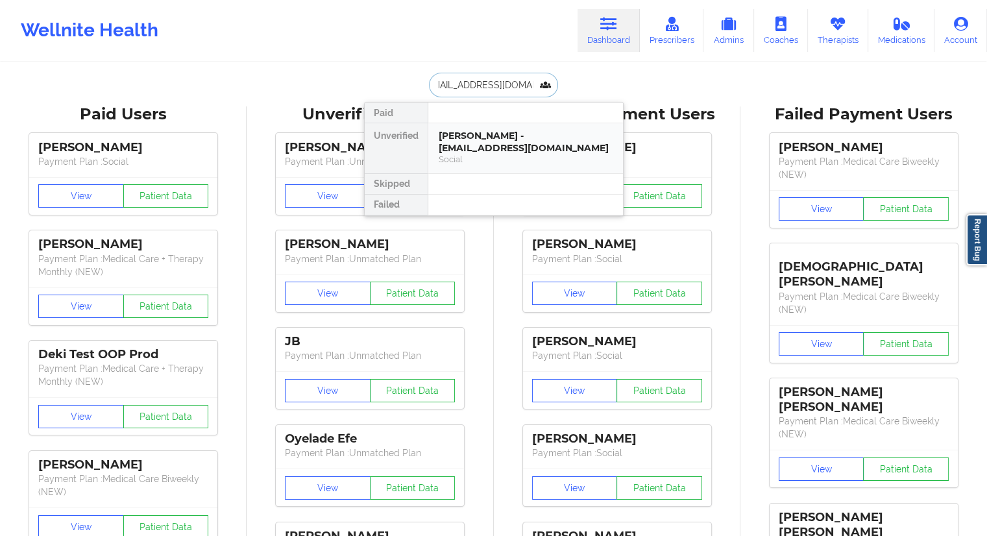
click at [472, 143] on div "Brianna pierre - briannapierre80@gmail.com" at bounding box center [526, 142] width 174 height 24
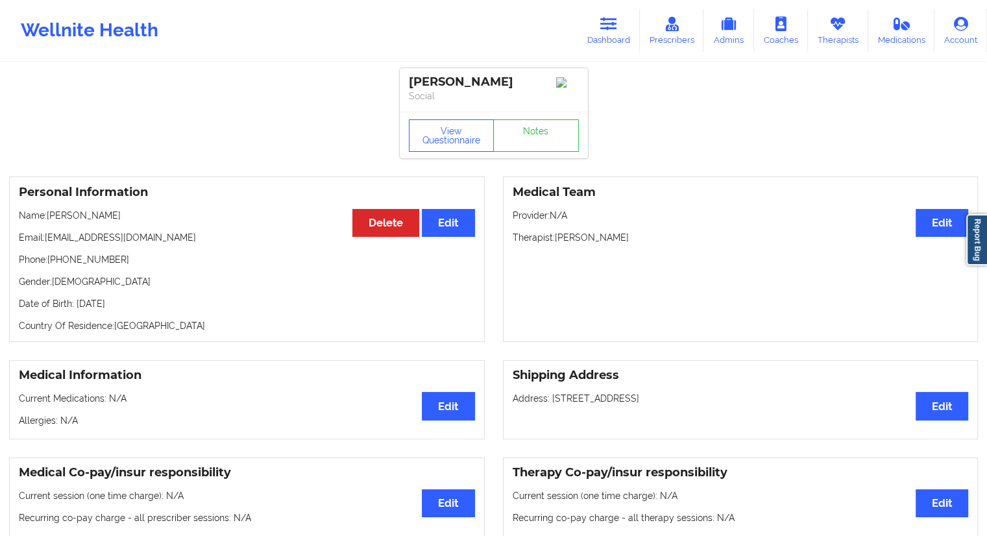
drag, startPoint x: 65, startPoint y: 223, endPoint x: 46, endPoint y: 223, distance: 18.8
click at [46, 222] on p "Name: Brianna pierre" at bounding box center [247, 215] width 456 height 13
drag, startPoint x: 121, startPoint y: 259, endPoint x: 51, endPoint y: 265, distance: 70.3
click at [51, 265] on p "Phone: +13059019733" at bounding box center [247, 259] width 456 height 13
drag, startPoint x: 112, startPoint y: 217, endPoint x: 47, endPoint y: 219, distance: 65.6
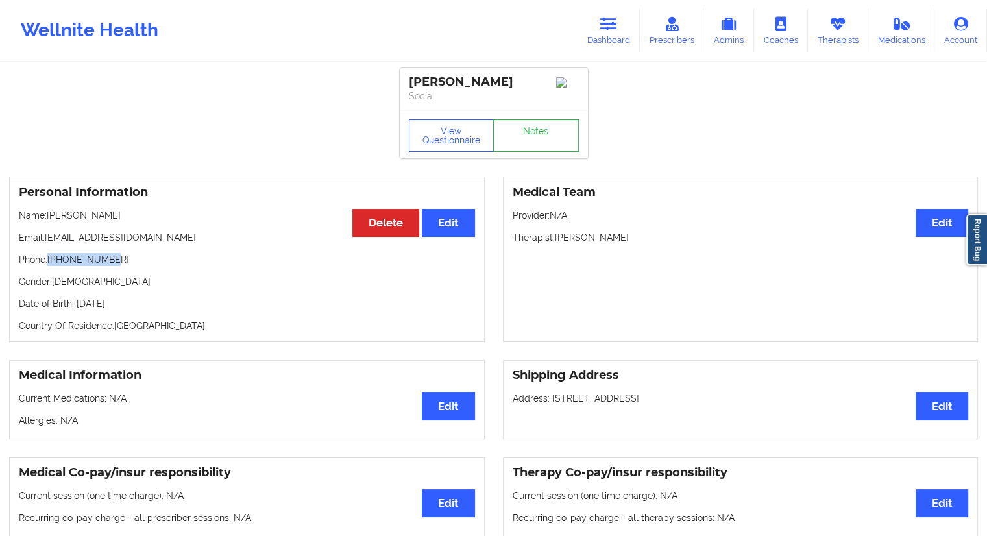
click at [47, 219] on p "Name: Brianna pierre" at bounding box center [247, 215] width 456 height 13
drag, startPoint x: 193, startPoint y: 234, endPoint x: 53, endPoint y: 237, distance: 139.5
click at [47, 239] on p "Email: briannapierre80@gmail.com" at bounding box center [247, 237] width 456 height 13
click at [104, 221] on p "Name: Brianna pierre" at bounding box center [247, 215] width 456 height 13
drag, startPoint x: 109, startPoint y: 214, endPoint x: 49, endPoint y: 215, distance: 59.7
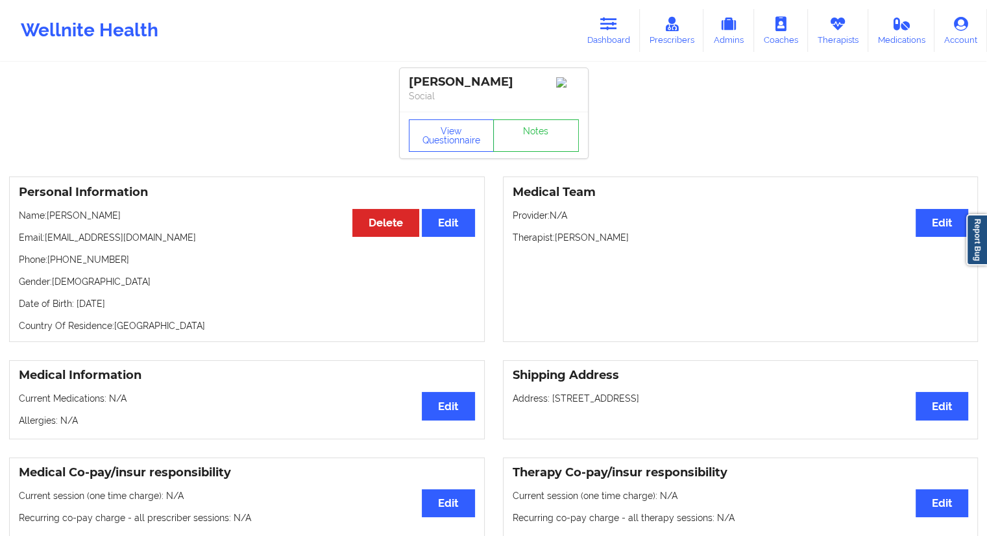
click at [49, 215] on p "Name: Brianna pierre" at bounding box center [247, 215] width 456 height 13
click at [613, 28] on icon at bounding box center [608, 24] width 17 height 14
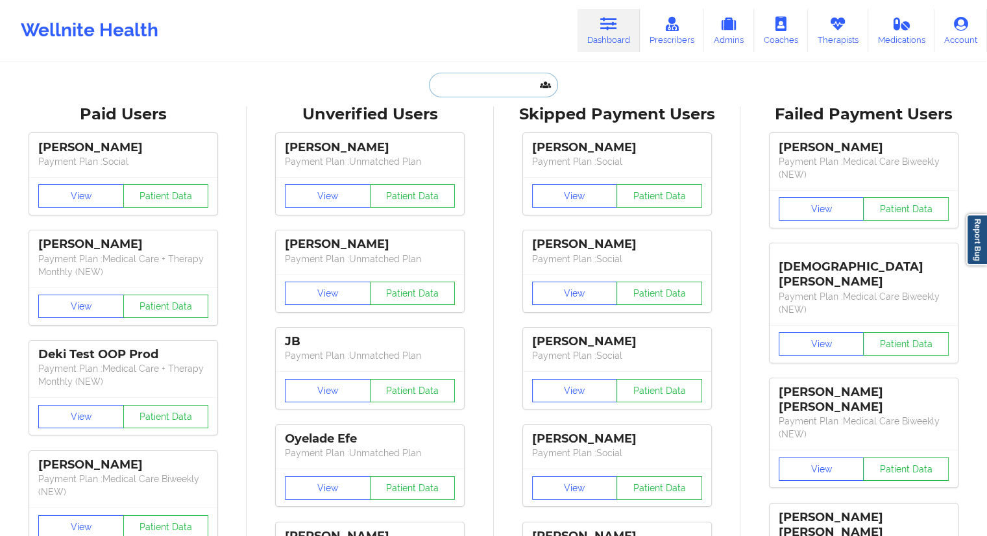
click at [482, 83] on input "text" at bounding box center [493, 85] width 128 height 25
paste input "martineadelereyes@icloud.com"
type input "martineadelereyes@icloud.com"
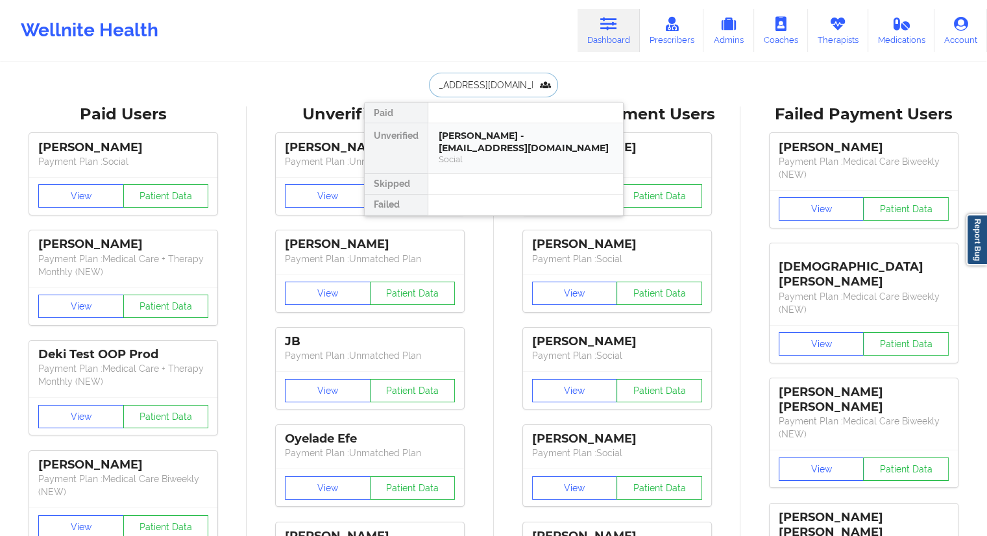
click at [496, 146] on div "Martine Reyes Guzman - martineadelereyes@icloud.com" at bounding box center [526, 142] width 174 height 24
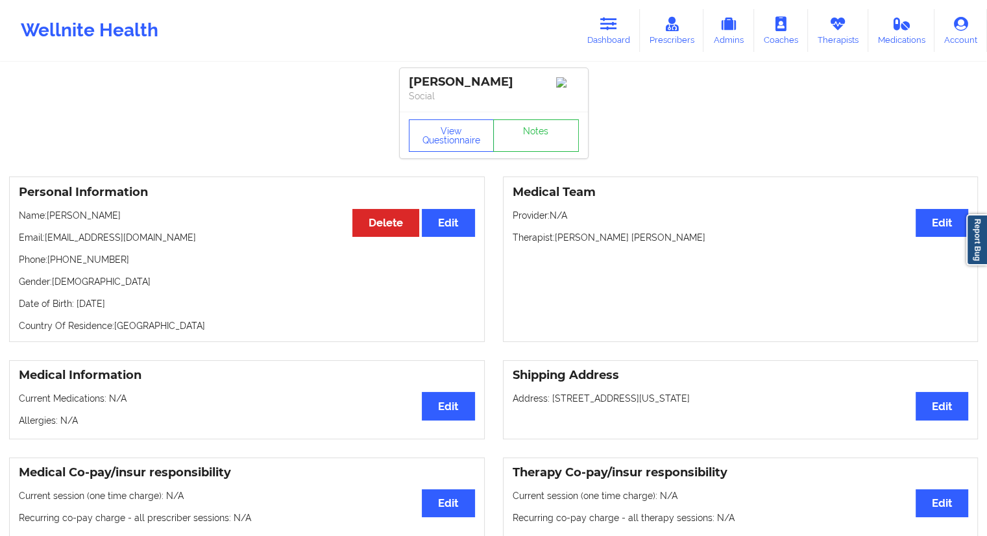
drag, startPoint x: 171, startPoint y: 224, endPoint x: 47, endPoint y: 228, distance: 124.0
click at [47, 222] on p "Name: Martine Reyes Guzman" at bounding box center [247, 215] width 456 height 13
click at [455, 152] on button "View Questionnaire" at bounding box center [452, 135] width 86 height 32
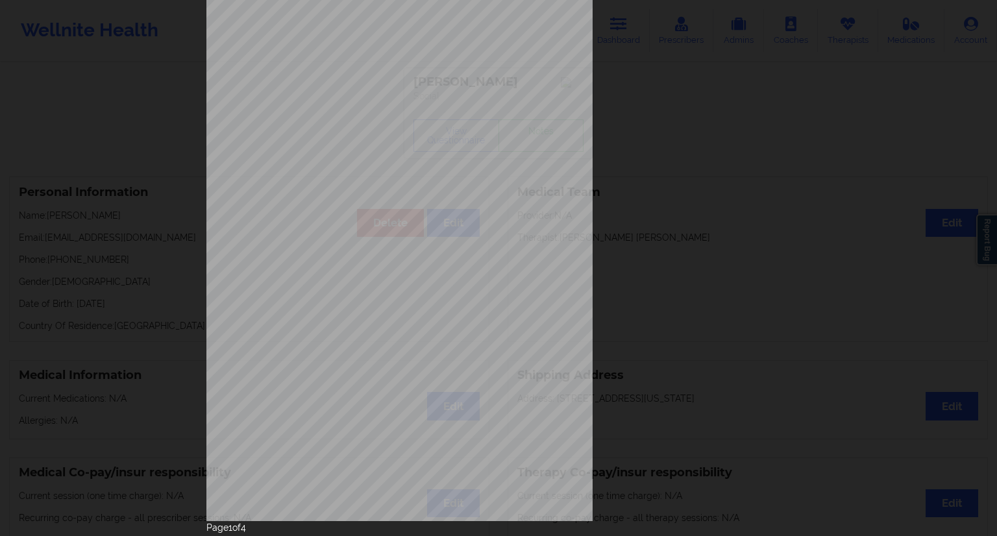
scroll to position [83, 0]
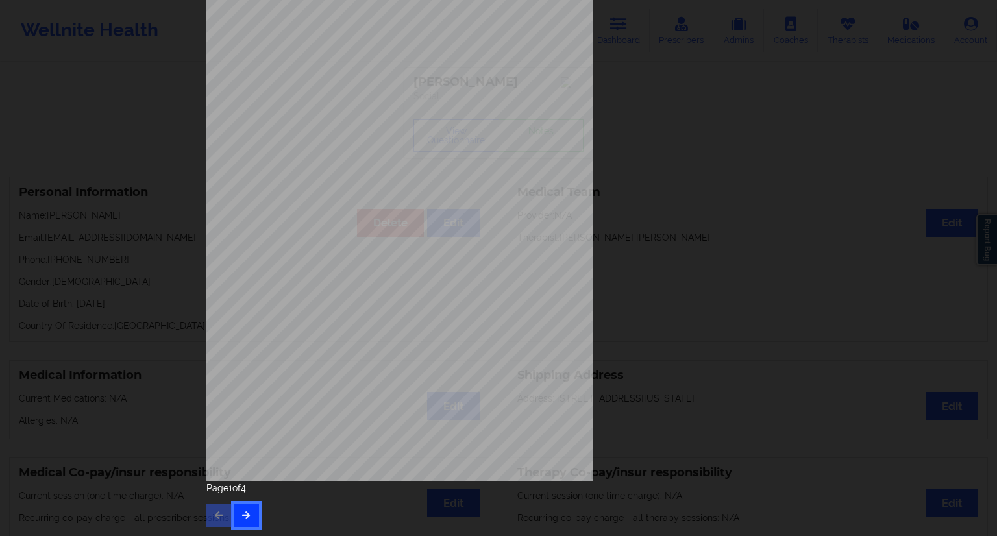
click at [248, 514] on icon "button" at bounding box center [246, 515] width 11 height 8
click at [235, 511] on button "button" at bounding box center [246, 515] width 25 height 23
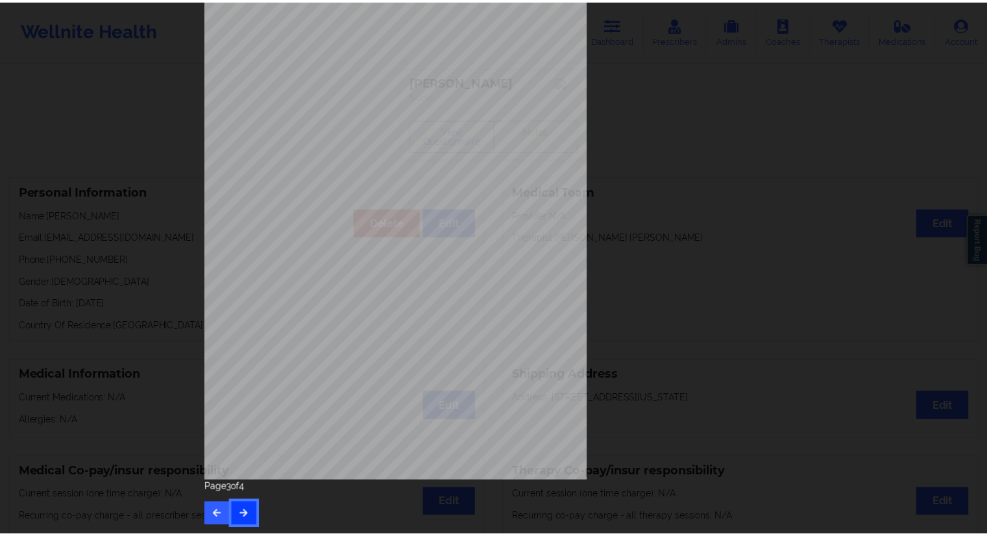
scroll to position [0, 0]
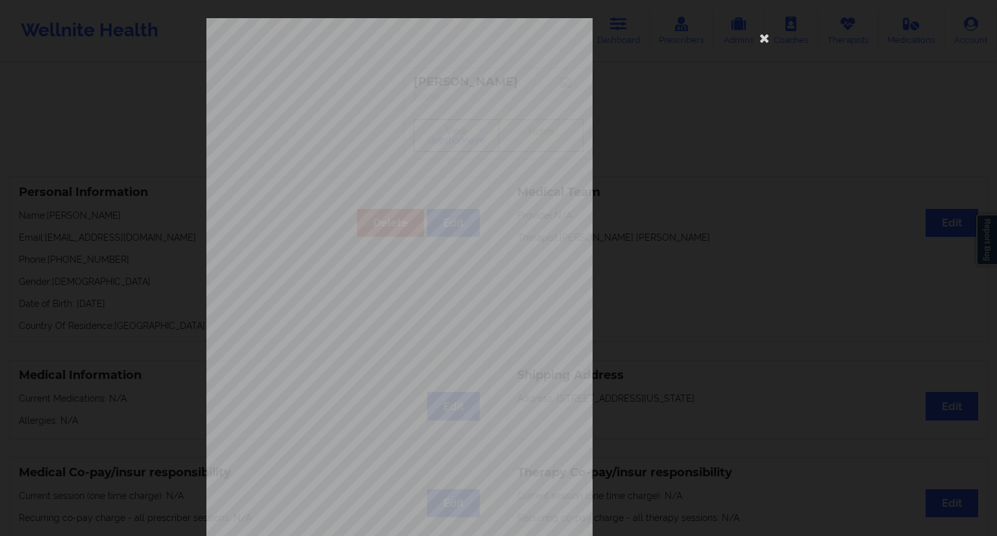
click at [762, 50] on div "none Insurance Member ID for patient This patient has not provided his Member I…" at bounding box center [498, 291] width 584 height 546
click at [759, 42] on icon at bounding box center [764, 37] width 21 height 21
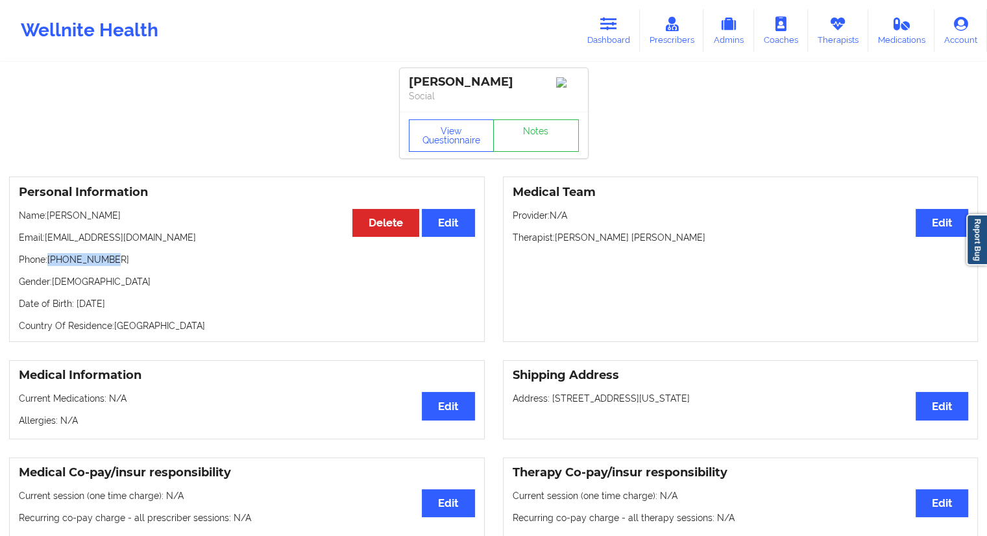
drag, startPoint x: 125, startPoint y: 271, endPoint x: 49, endPoint y: 277, distance: 76.8
click at [49, 266] on p "Phone: +12132483720" at bounding box center [247, 259] width 456 height 13
click at [80, 222] on p "Name: Martine Reyes Guzman" at bounding box center [247, 215] width 456 height 13
drag, startPoint x: 80, startPoint y: 228, endPoint x: 49, endPoint y: 226, distance: 31.2
click at [49, 222] on p "Name: Martine Reyes Guzman" at bounding box center [247, 215] width 456 height 13
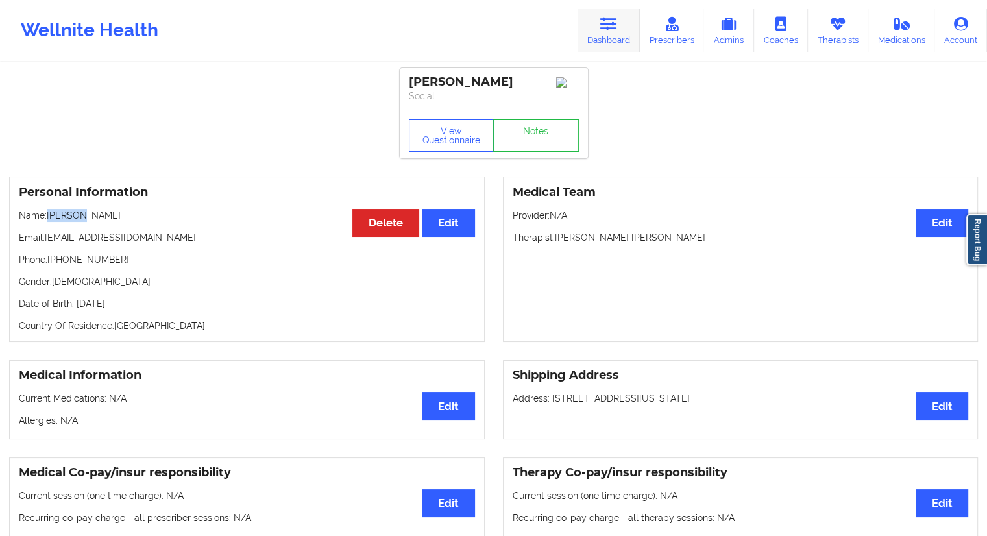
click at [610, 38] on link "Dashboard" at bounding box center [609, 30] width 62 height 43
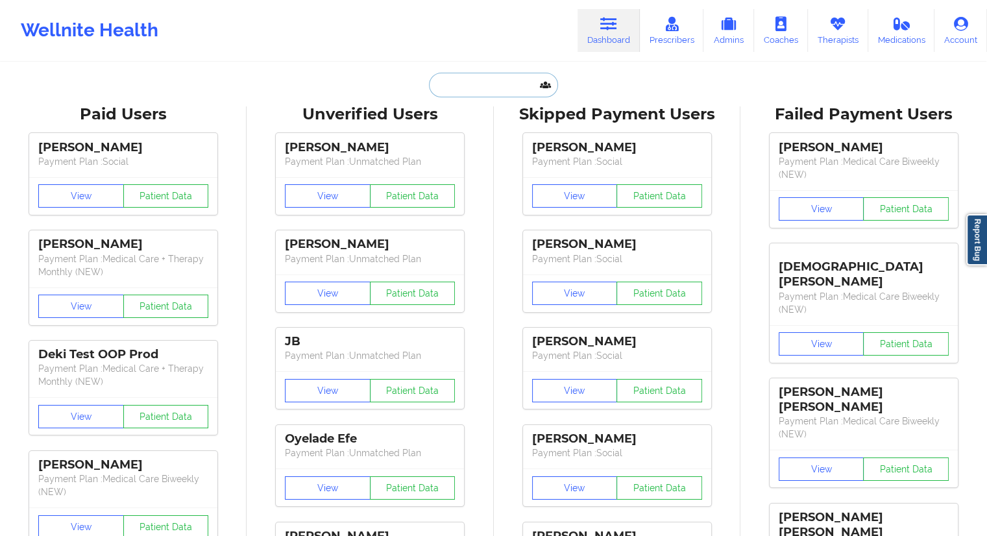
click at [496, 86] on input "text" at bounding box center [493, 85] width 128 height 25
paste input "c.delgado2009@yahoo.com"
type input "c.delgado2009@yahoo.com"
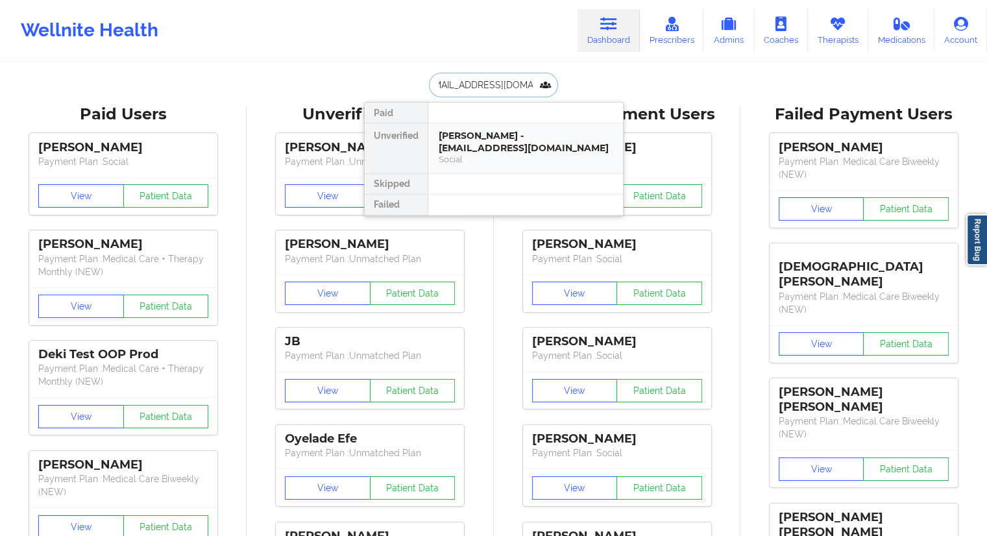
click at [468, 142] on div "Christopher Delgado - c.delgado2009@yahoo.com" at bounding box center [526, 142] width 174 height 24
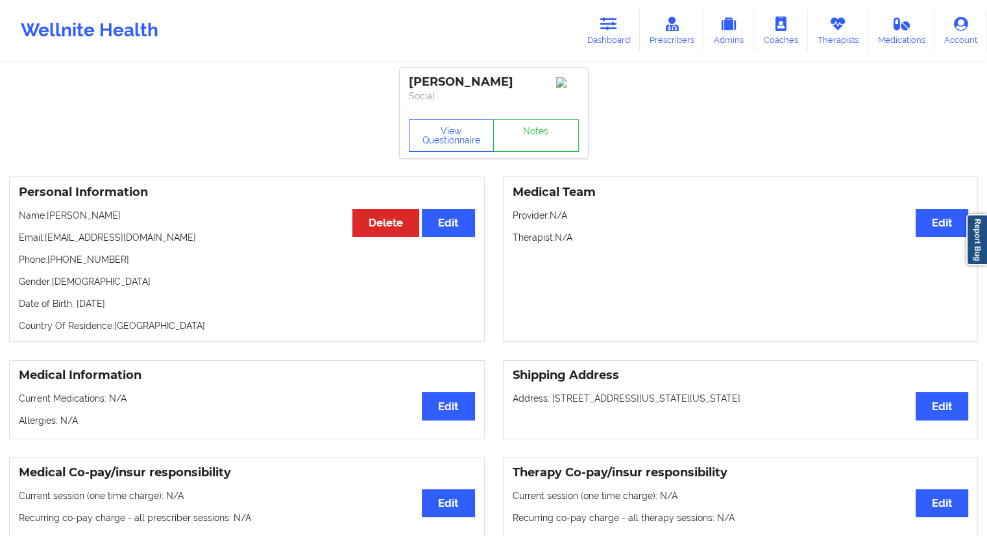
drag, startPoint x: 143, startPoint y: 213, endPoint x: 114, endPoint y: 217, distance: 29.4
click at [109, 213] on p "Name: Christopher Delgado" at bounding box center [247, 215] width 456 height 13
click at [152, 237] on p "Email: c.delgado2009@yahoo.com" at bounding box center [247, 237] width 456 height 13
drag, startPoint x: 158, startPoint y: 241, endPoint x: 47, endPoint y: 234, distance: 111.8
click at [47, 234] on p "Email: c.delgado2009@yahoo.com" at bounding box center [247, 237] width 456 height 13
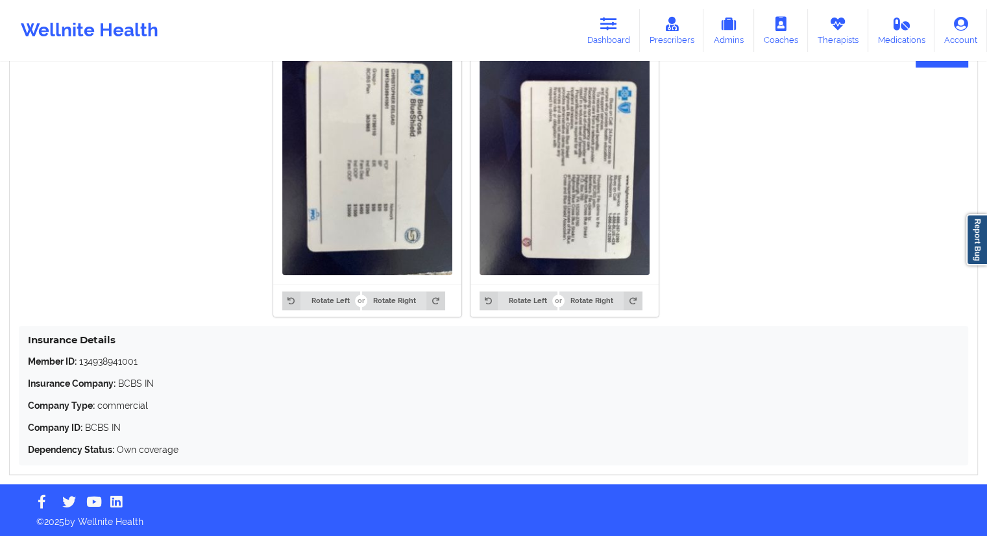
scroll to position [1026, 0]
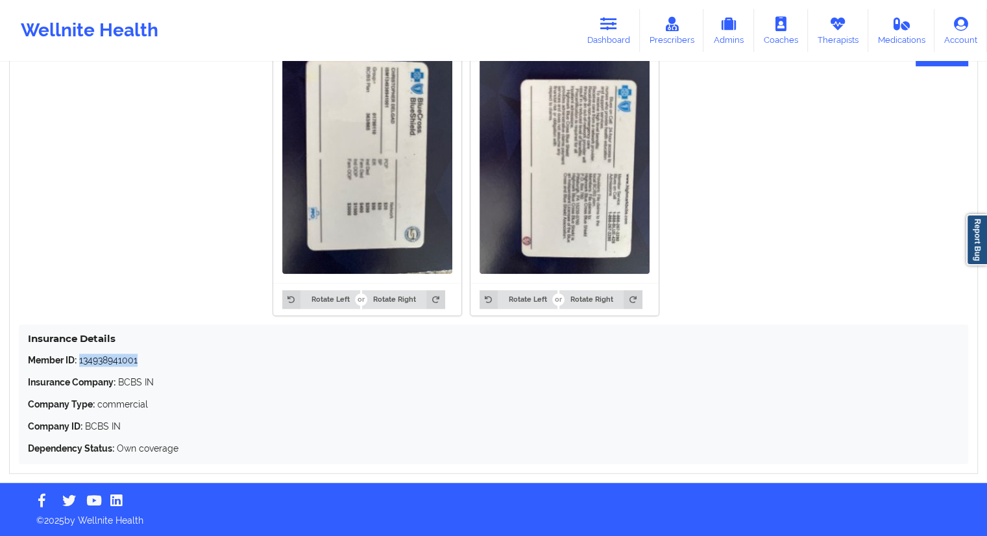
drag, startPoint x: 143, startPoint y: 356, endPoint x: 80, endPoint y: 358, distance: 63.6
click at [80, 358] on p "Member ID: 134938941001" at bounding box center [493, 360] width 931 height 13
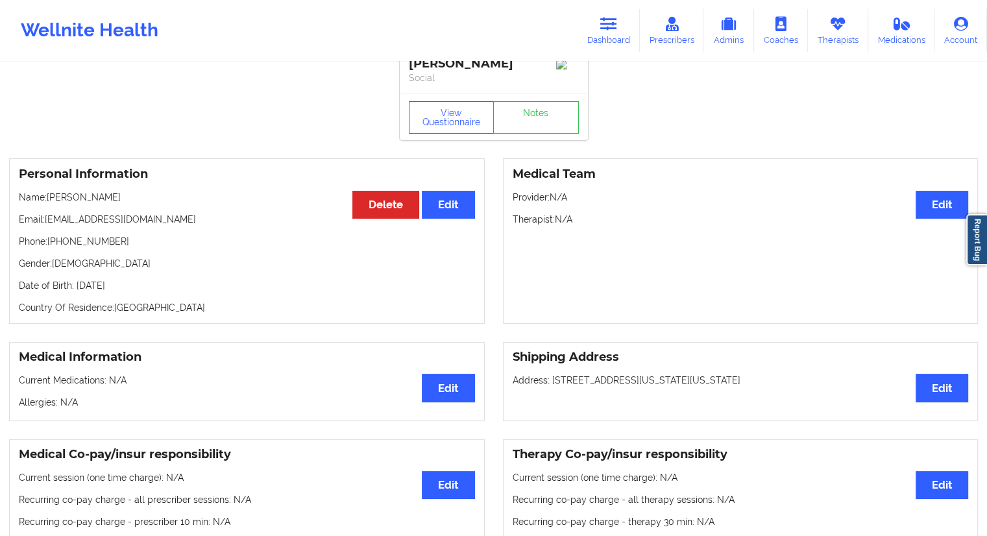
scroll to position [0, 0]
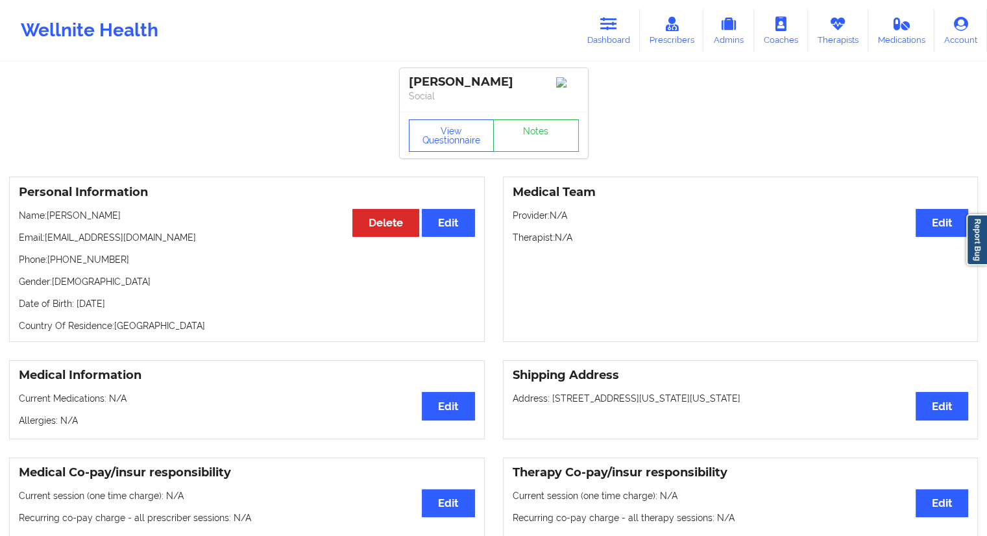
drag, startPoint x: 169, startPoint y: 218, endPoint x: 53, endPoint y: 220, distance: 115.5
click at [52, 220] on p "Name: Christopher Delgado" at bounding box center [247, 215] width 456 height 13
drag, startPoint x: 123, startPoint y: 262, endPoint x: 51, endPoint y: 263, distance: 72.7
click at [51, 263] on p "Phone: +12196892180" at bounding box center [247, 259] width 456 height 13
drag, startPoint x: 154, startPoint y: 217, endPoint x: 74, endPoint y: 203, distance: 81.0
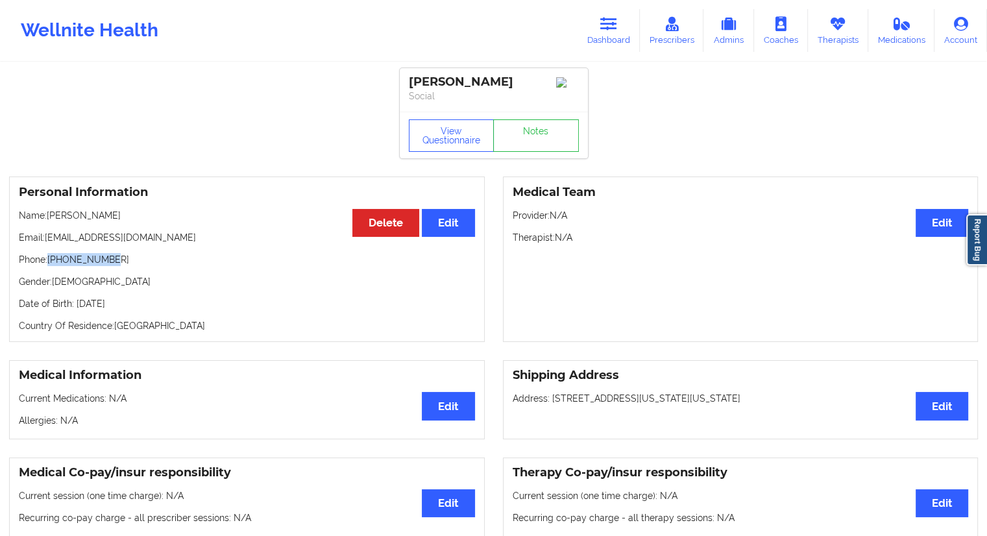
click at [47, 213] on p "Name: Christopher Delgado" at bounding box center [247, 215] width 456 height 13
click at [820, 42] on link "Therapists" at bounding box center [838, 30] width 60 height 43
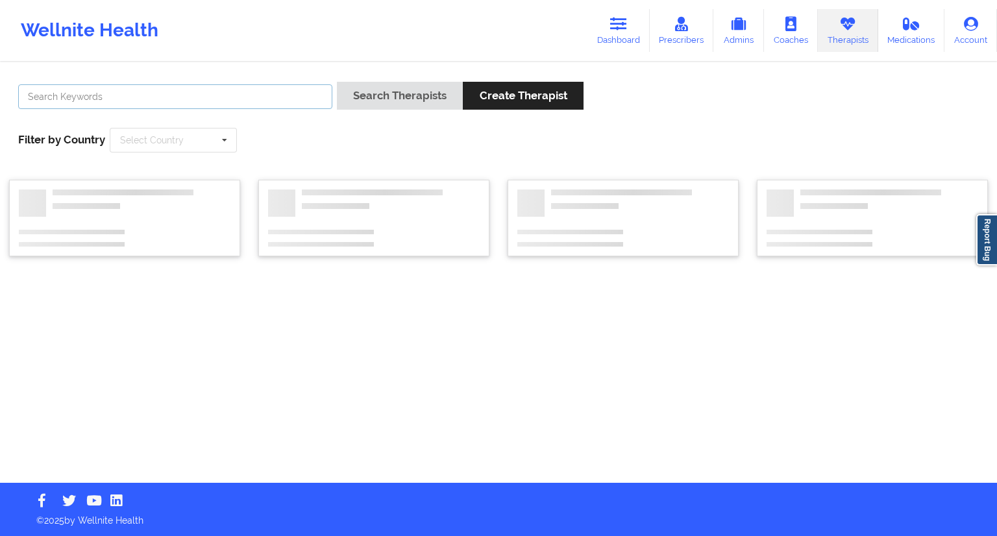
click at [225, 107] on input "text" at bounding box center [175, 96] width 314 height 25
paste input "Ron Dunlap"
click at [371, 108] on button "Search Therapists" at bounding box center [400, 96] width 126 height 28
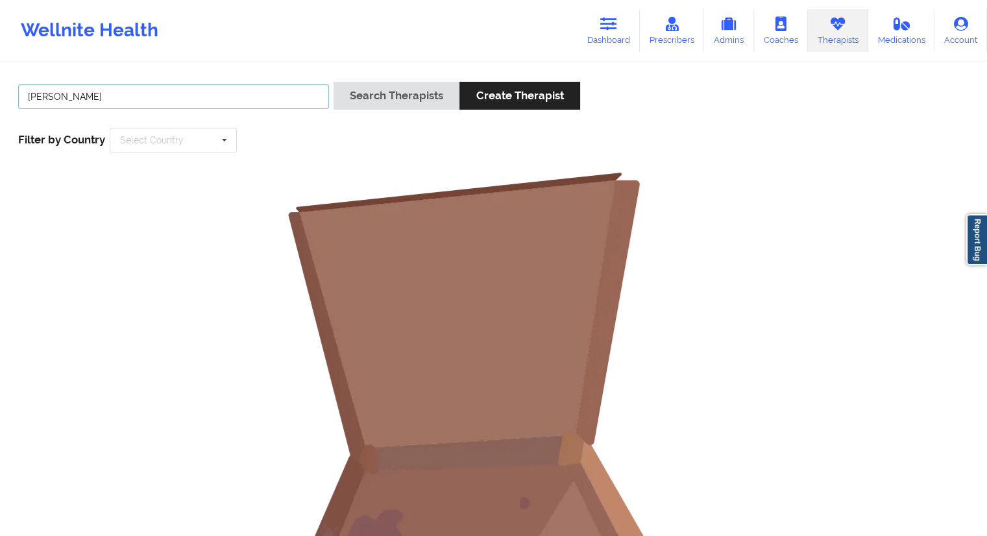
click at [93, 101] on input "Ron Dunlap" at bounding box center [173, 96] width 311 height 25
click at [45, 97] on input "Ron Dunlap" at bounding box center [173, 96] width 311 height 25
click at [71, 97] on input "Dunlap" at bounding box center [173, 96] width 311 height 25
type input "Dunlap"
click at [428, 102] on button "Search Therapists" at bounding box center [397, 96] width 126 height 28
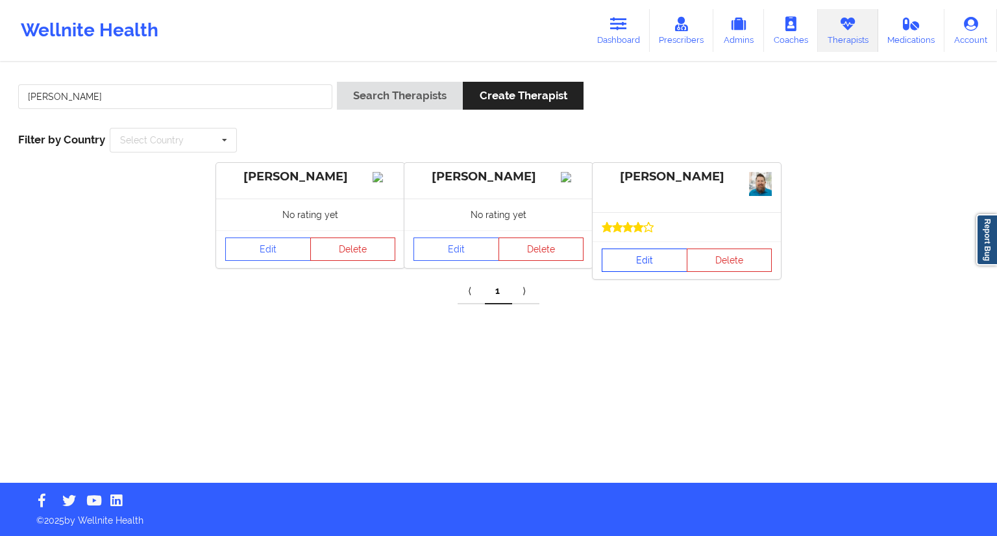
click at [629, 255] on link "Edit" at bounding box center [645, 260] width 86 height 23
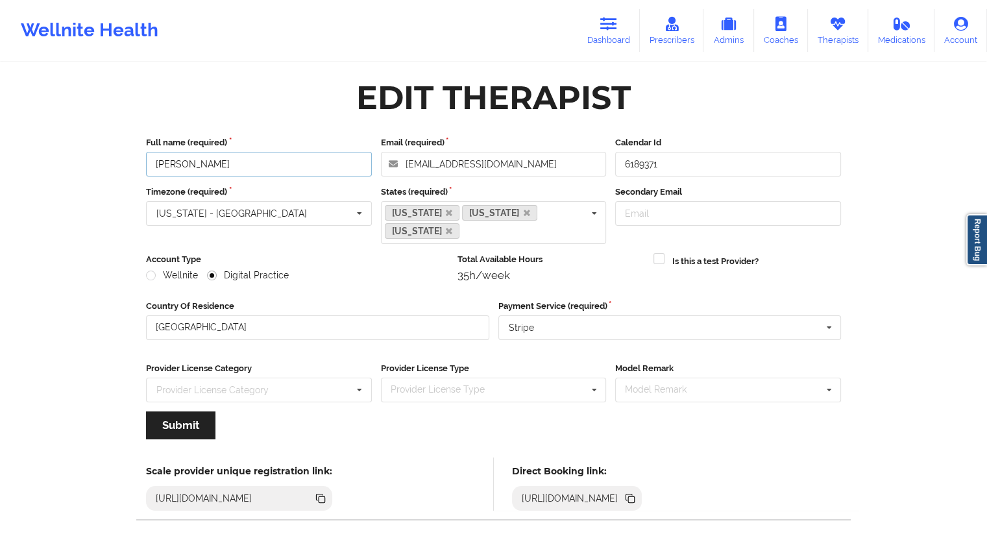
drag, startPoint x: 249, startPoint y: 162, endPoint x: 141, endPoint y: 162, distance: 107.1
click at [145, 162] on div "Full name (required) Rodney Dunlap" at bounding box center [258, 156] width 235 height 40
click at [633, 494] on icon at bounding box center [629, 497] width 6 height 6
drag, startPoint x: 620, startPoint y: 34, endPoint x: 607, endPoint y: 42, distance: 15.1
click at [620, 34] on link "Dashboard" at bounding box center [609, 30] width 62 height 43
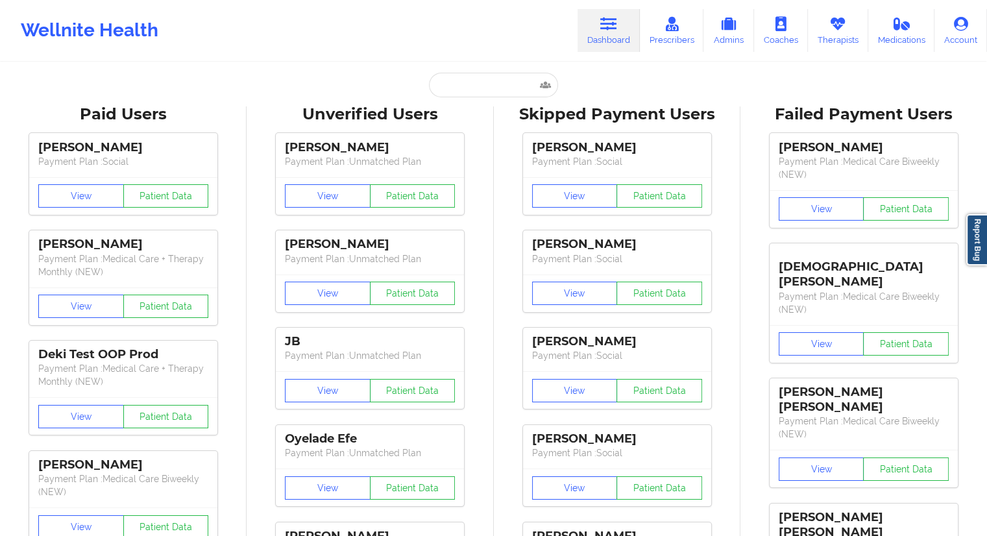
click at [421, 86] on div "Paid Unverified Christopher Delgado - c.delgado2009@yahoo.com Social Skipped Fa…" at bounding box center [494, 85] width 260 height 25
click at [461, 88] on input "text" at bounding box center [493, 85] width 128 height 25
paste input "vbmyrick@gmail.com"
type input "vbmyrick@gmail.com"
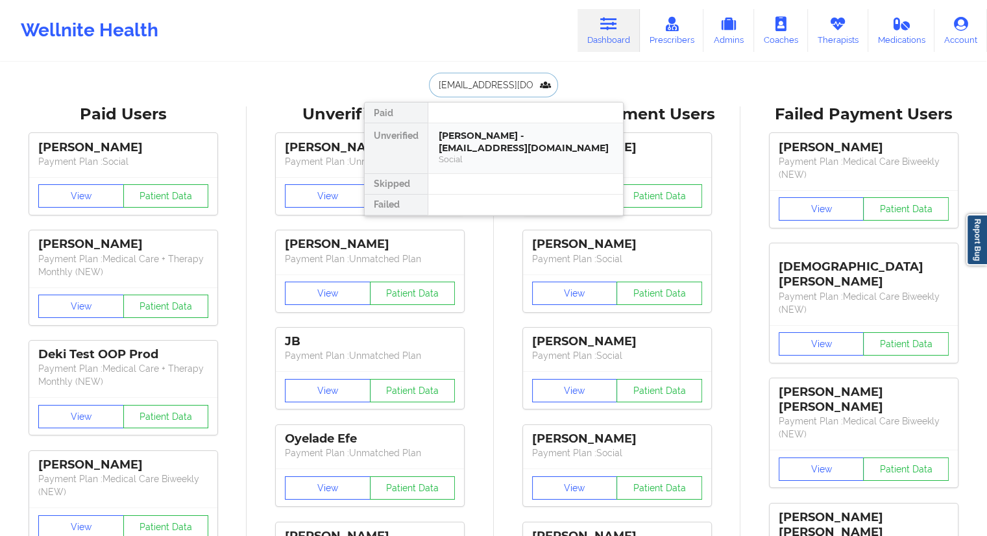
click at [456, 136] on div "Victoria Myrick - vbmyrick@gmail.com" at bounding box center [526, 142] width 174 height 24
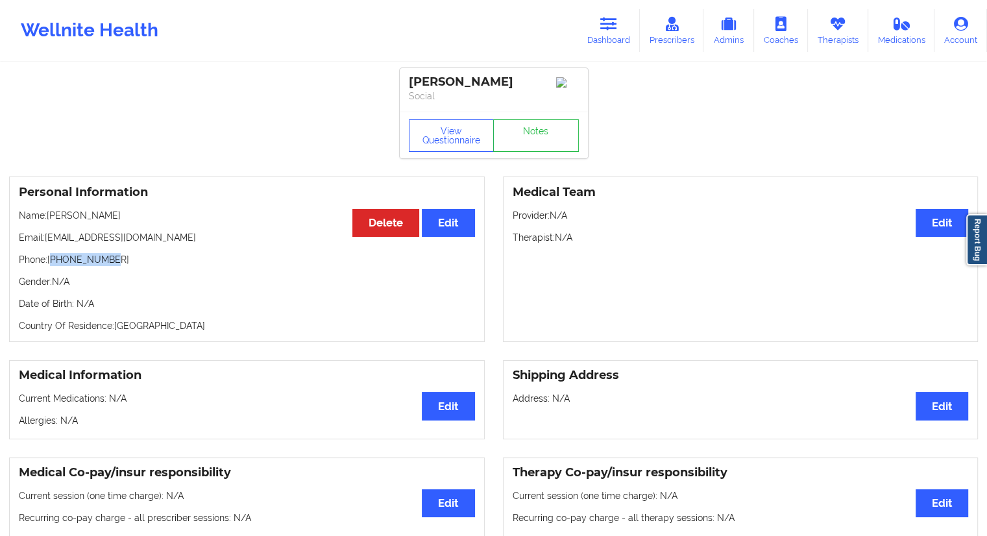
drag, startPoint x: 135, startPoint y: 265, endPoint x: 52, endPoint y: 265, distance: 83.1
click at [52, 265] on p "Phone: +19804069029" at bounding box center [247, 259] width 456 height 13
click at [64, 276] on div "Personal Information Edit Delete Name: Victoria Myrick Email: vbmyrick@gmail.co…" at bounding box center [247, 258] width 476 height 165
drag, startPoint x: 117, startPoint y: 265, endPoint x: 51, endPoint y: 263, distance: 66.2
click at [51, 263] on p "Phone: +19804069029" at bounding box center [247, 259] width 456 height 13
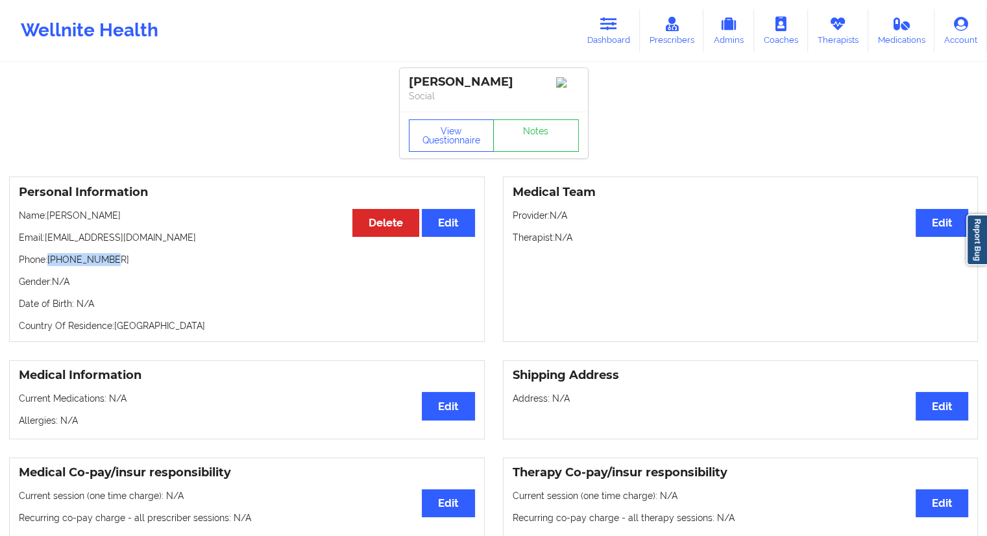
drag, startPoint x: 135, startPoint y: 216, endPoint x: 47, endPoint y: 221, distance: 87.7
click at [47, 221] on p "Name: Victoria Myrick" at bounding box center [247, 215] width 456 height 13
drag, startPoint x: 110, startPoint y: 260, endPoint x: 51, endPoint y: 260, distance: 59.7
click at [51, 260] on p "Phone: +19804069029" at bounding box center [247, 259] width 456 height 13
drag, startPoint x: 112, startPoint y: 222, endPoint x: 48, endPoint y: 221, distance: 63.6
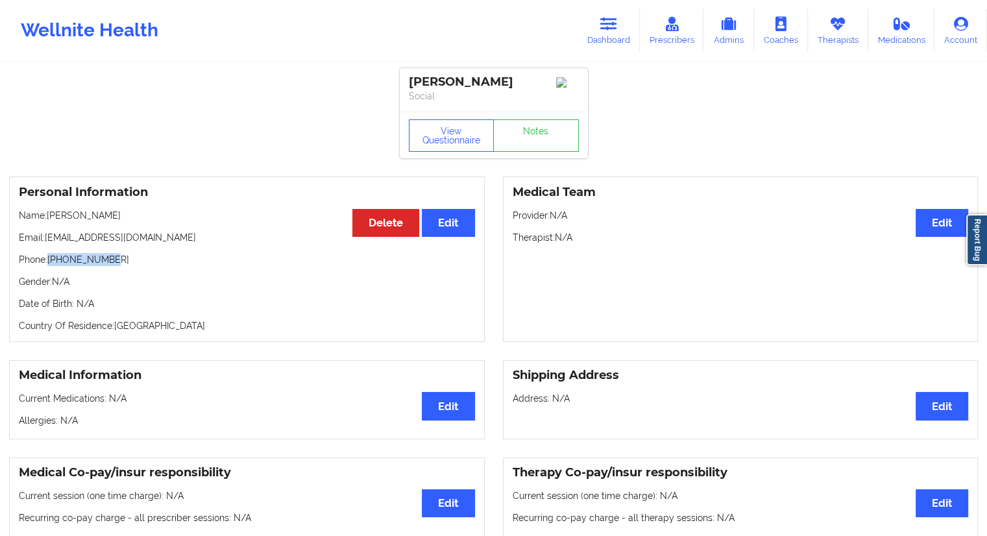
click at [48, 221] on p "Name: Victoria Myrick" at bounding box center [247, 215] width 456 height 13
drag, startPoint x: 616, startPoint y: 23, endPoint x: 563, endPoint y: 50, distance: 60.1
click at [616, 24] on icon at bounding box center [608, 24] width 17 height 14
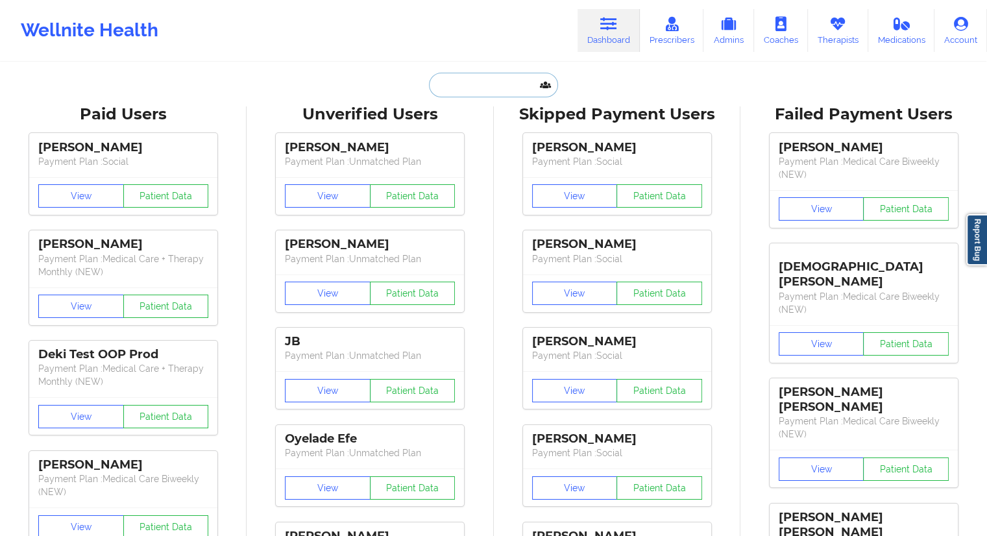
click at [461, 80] on input "text" at bounding box center [493, 85] width 128 height 25
paste input "ccmk456@yahoo.com"
type input "ccmk456@yahoo.com"
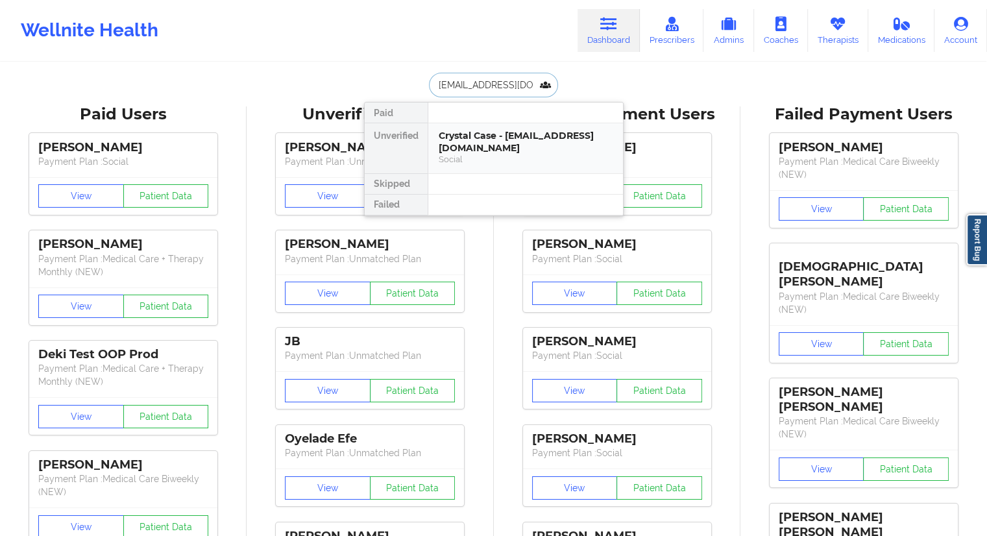
click at [459, 132] on div "Crystal Case - ccmk456@yahoo.com" at bounding box center [526, 142] width 174 height 24
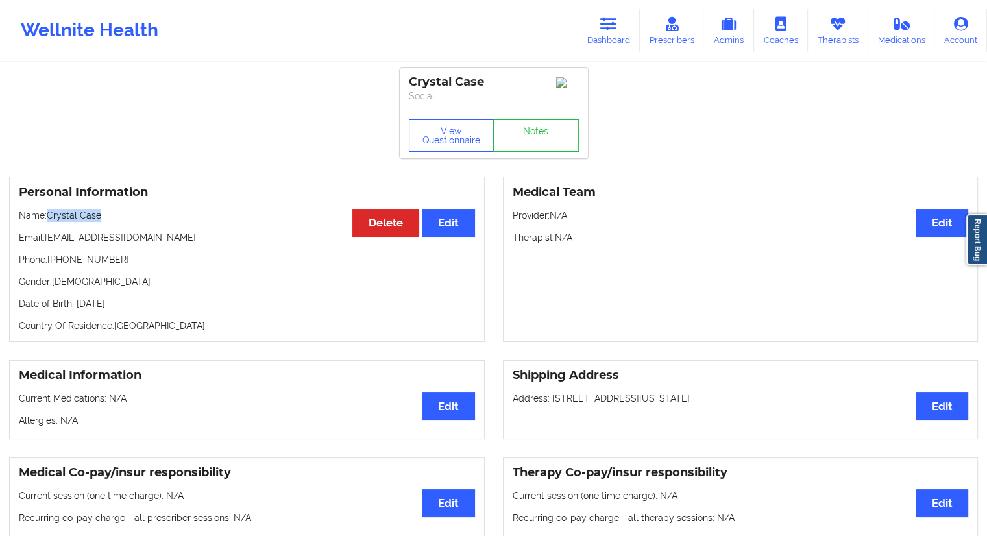
drag, startPoint x: 106, startPoint y: 215, endPoint x: 49, endPoint y: 219, distance: 57.2
click at [49, 219] on p "Name: Crystal Case" at bounding box center [247, 215] width 456 height 13
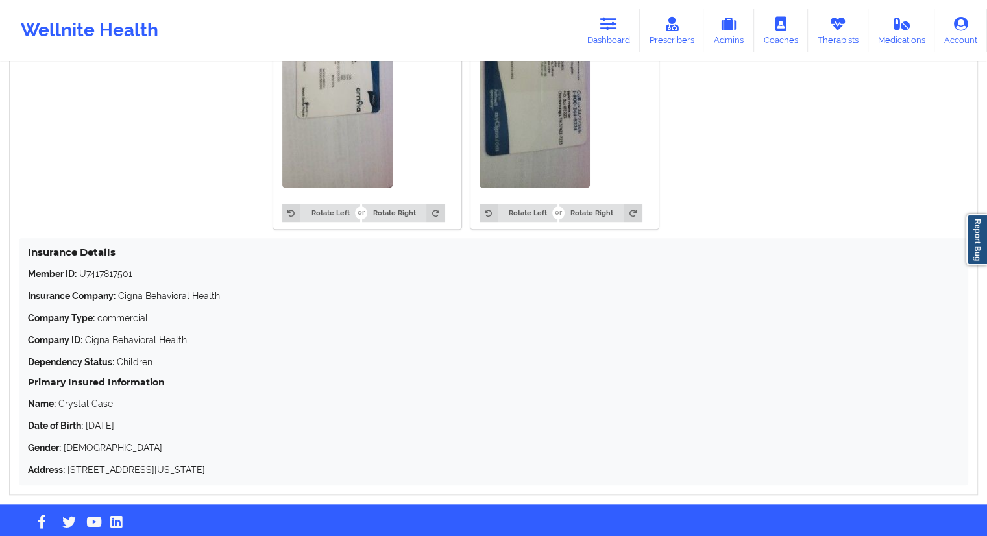
scroll to position [1141, 0]
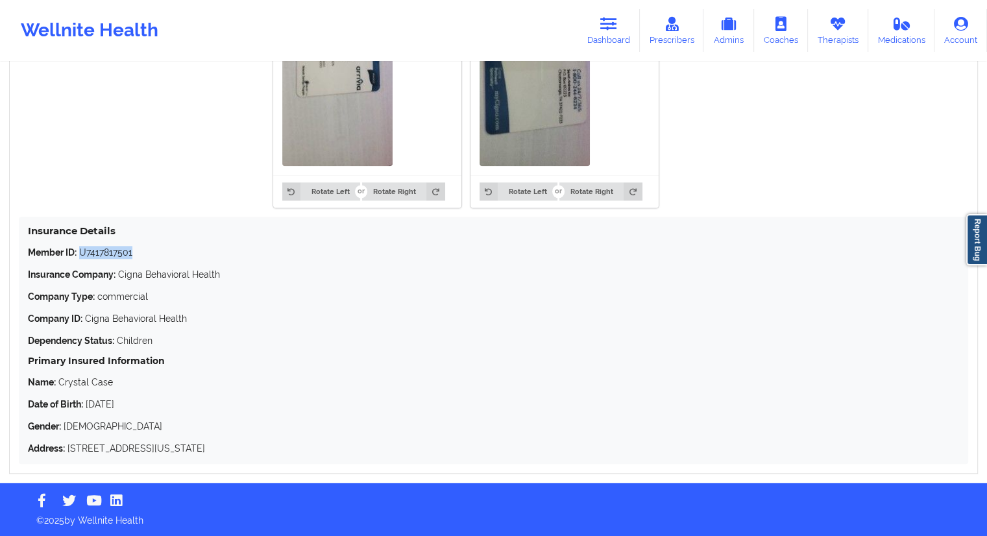
drag, startPoint x: 139, startPoint y: 250, endPoint x: 80, endPoint y: 252, distance: 58.4
click at [80, 252] on p "Member ID: U7417817501" at bounding box center [493, 252] width 931 height 13
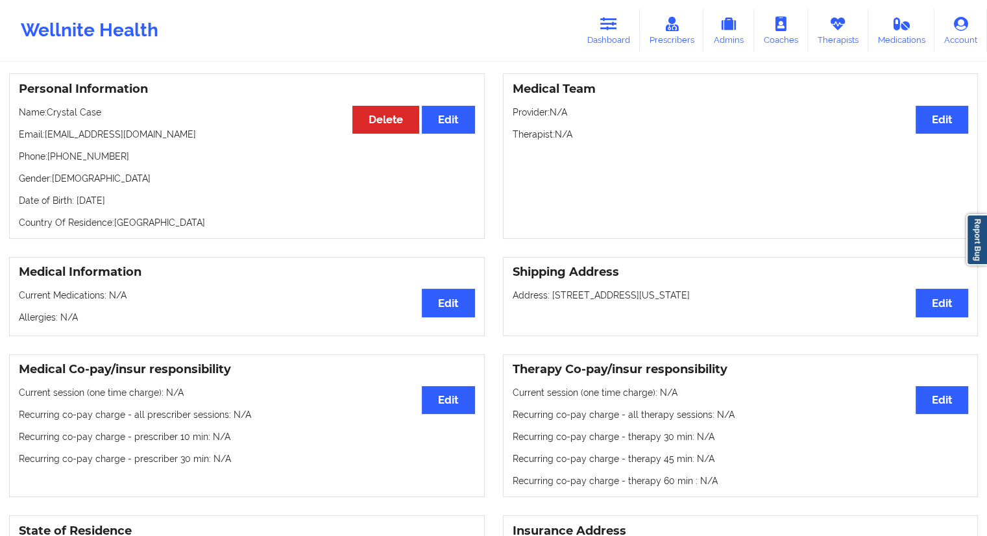
scroll to position [103, 0]
drag, startPoint x: 148, startPoint y: 140, endPoint x: 46, endPoint y: 138, distance: 101.9
click at [46, 138] on p "Email: ccmk456@yahoo.com" at bounding box center [247, 134] width 456 height 13
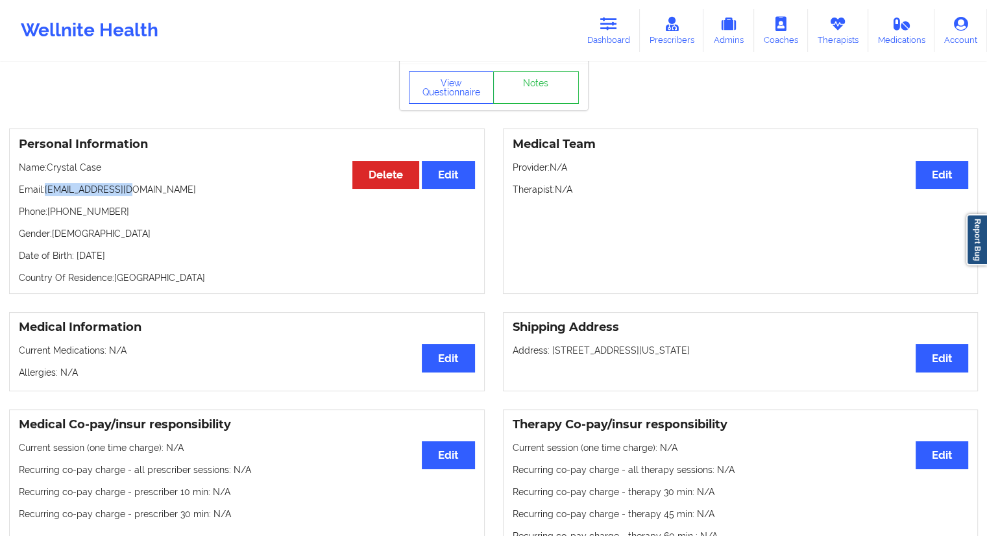
scroll to position [0, 0]
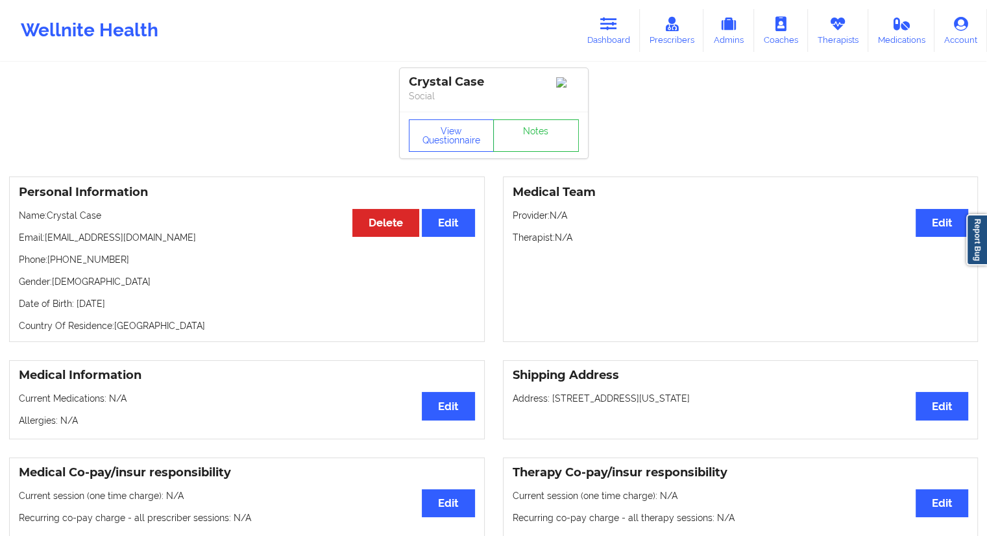
click at [134, 249] on div "Personal Information Edit Delete Name: Crystal Case Email: ccmk456@yahoo.com Ph…" at bounding box center [247, 258] width 476 height 165
drag, startPoint x: 113, startPoint y: 221, endPoint x: 47, endPoint y: 219, distance: 65.6
click at [47, 219] on p "Name: Crystal Case" at bounding box center [247, 215] width 456 height 13
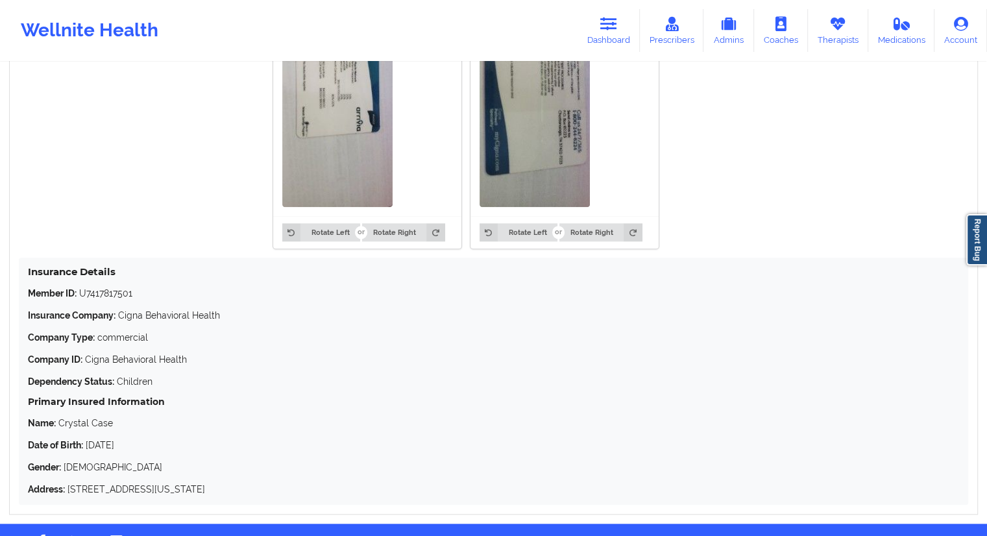
scroll to position [1076, 0]
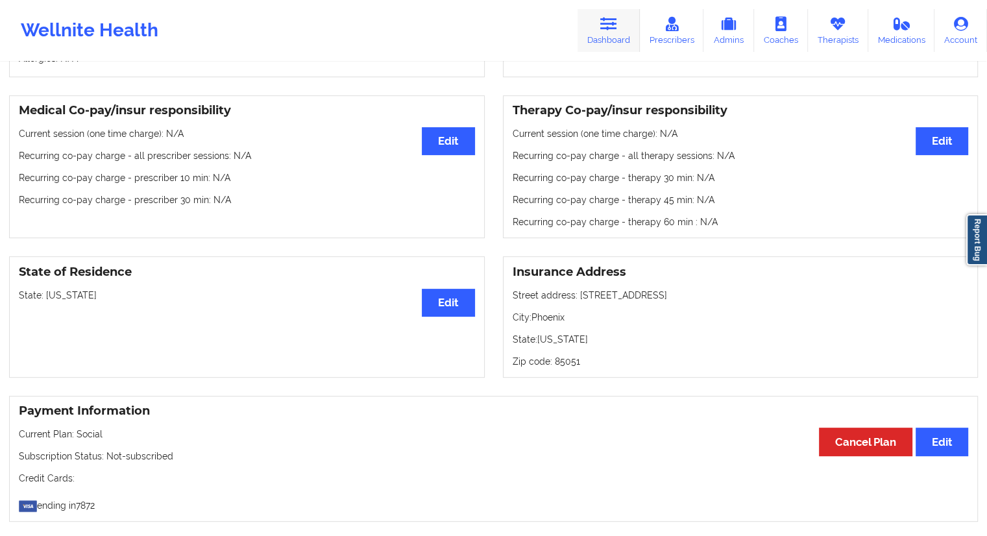
click at [620, 27] on link "Dashboard" at bounding box center [609, 30] width 62 height 43
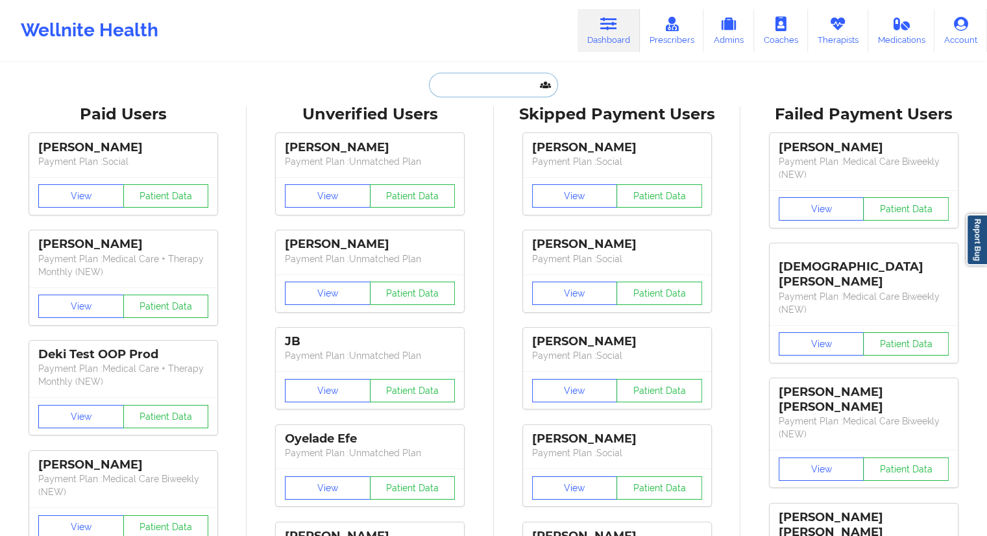
click at [483, 82] on input "text" at bounding box center [493, 85] width 128 height 25
paste input "trisha2lud@gmail.com"
type input "trisha2lud@gmail.com"
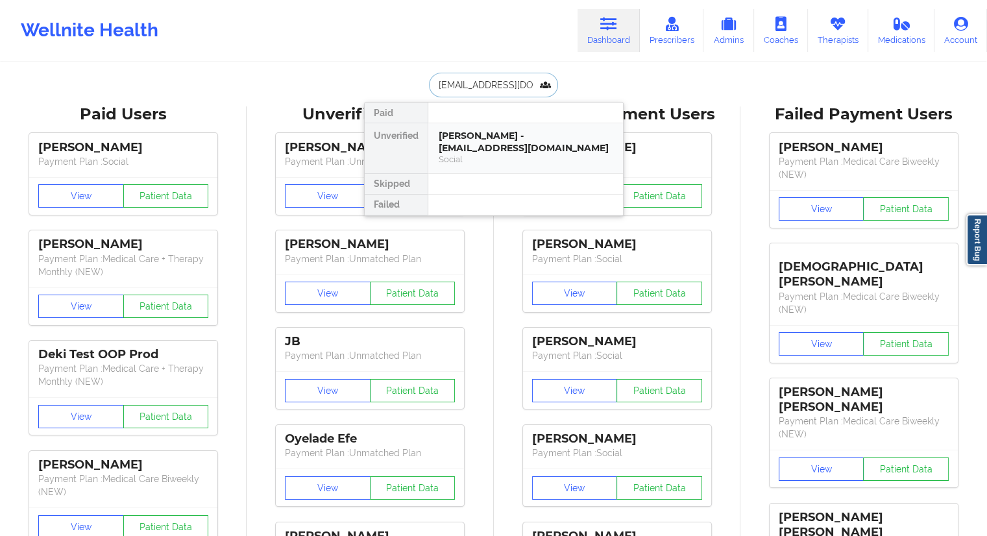
click at [493, 138] on div "Trisha Mae Tulud - trisha2lud@gmail.com" at bounding box center [526, 142] width 174 height 24
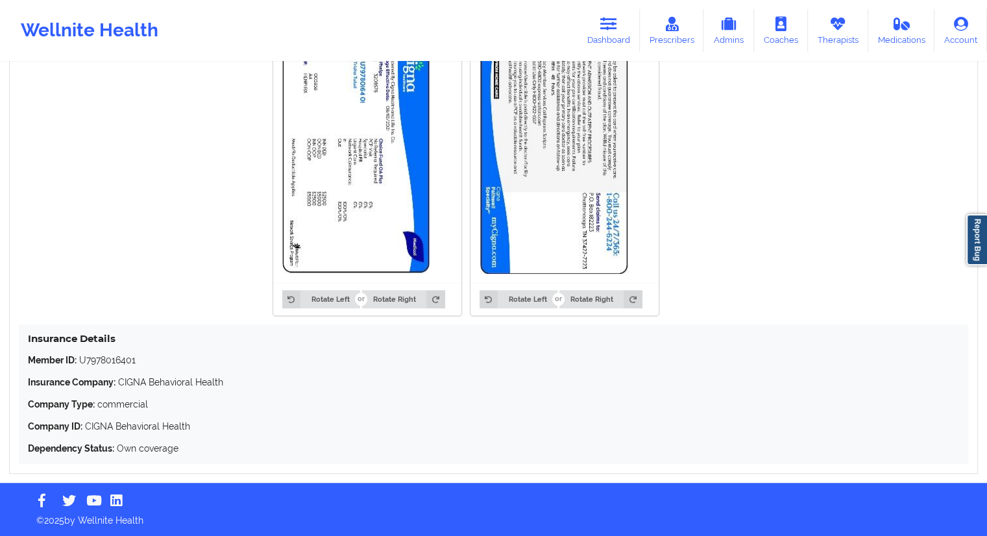
scroll to position [1033, 0]
drag, startPoint x: 152, startPoint y: 359, endPoint x: 80, endPoint y: 361, distance: 72.7
click at [80, 361] on p "Member ID: U7978016401" at bounding box center [493, 360] width 931 height 13
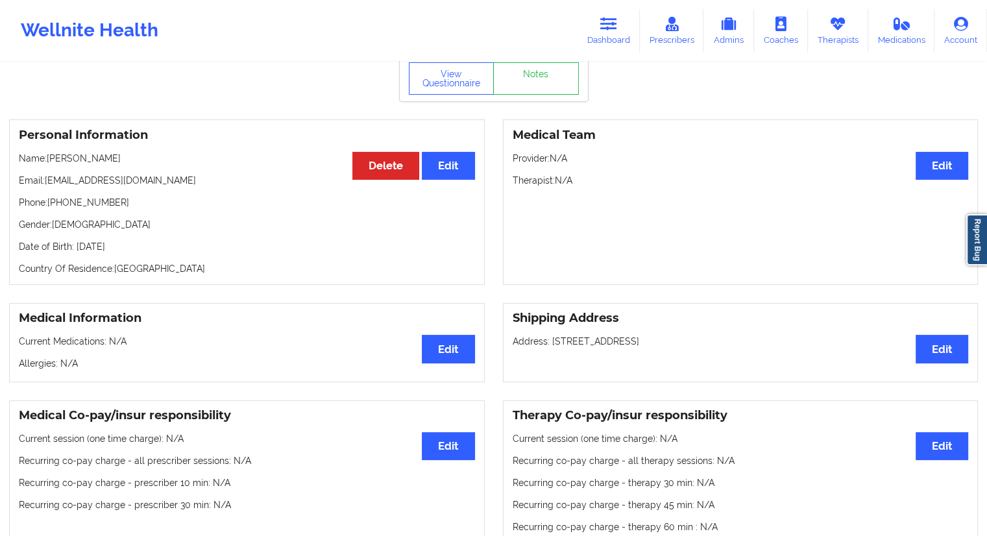
scroll to position [0, 0]
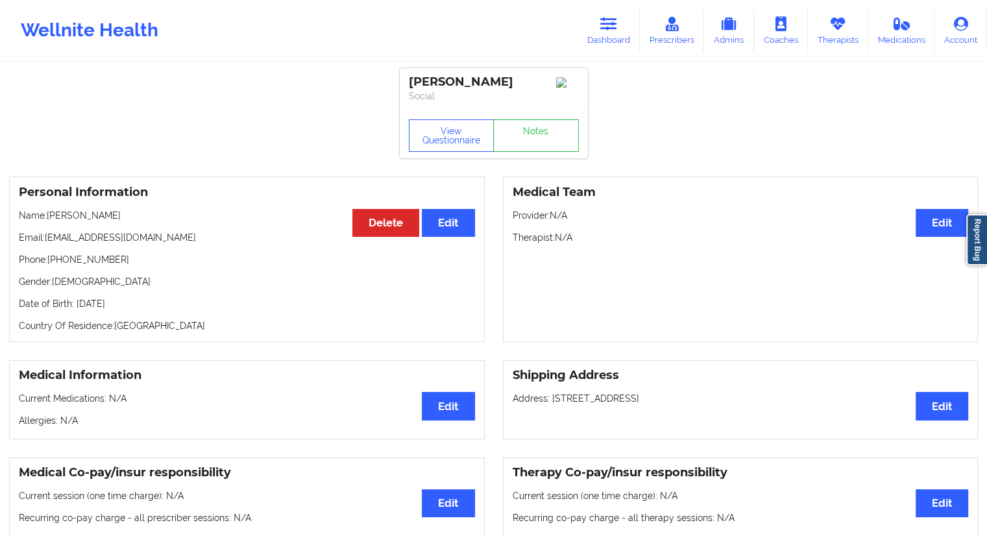
click at [488, 88] on div "Trisha Mae Tulud" at bounding box center [494, 82] width 170 height 15
click at [595, 37] on link "Dashboard" at bounding box center [609, 30] width 62 height 43
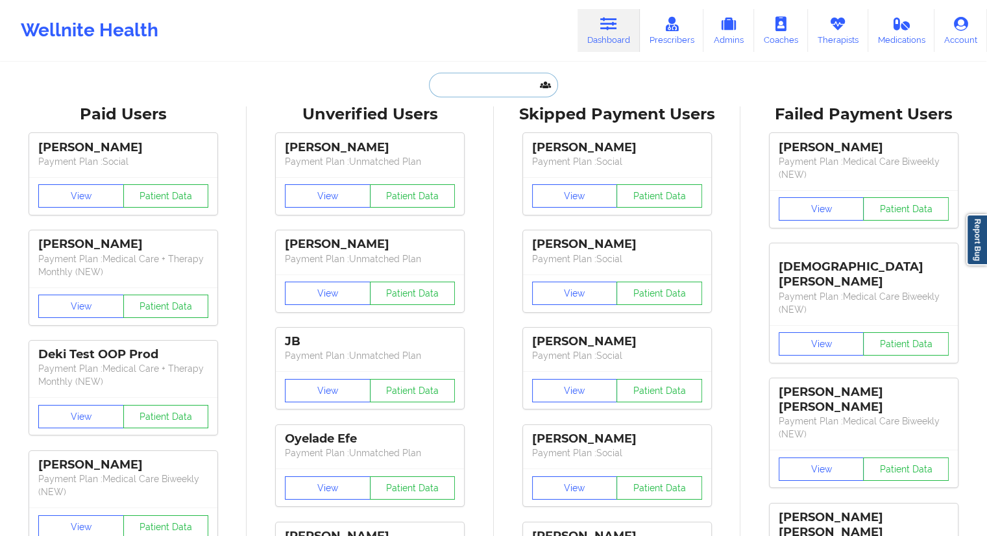
click at [479, 92] on input "text" at bounding box center [493, 85] width 128 height 25
paste input "yeewa168@yahoo.com"
type input "yeewa168@yahoo.com"
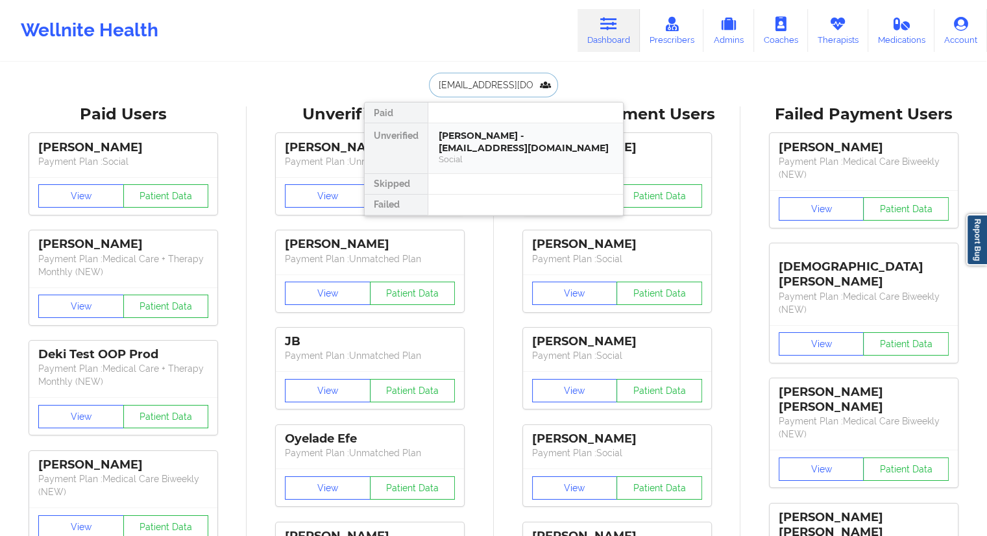
click at [476, 138] on div "Leroy Yee - yeewa168@yahoo.com" at bounding box center [526, 142] width 174 height 24
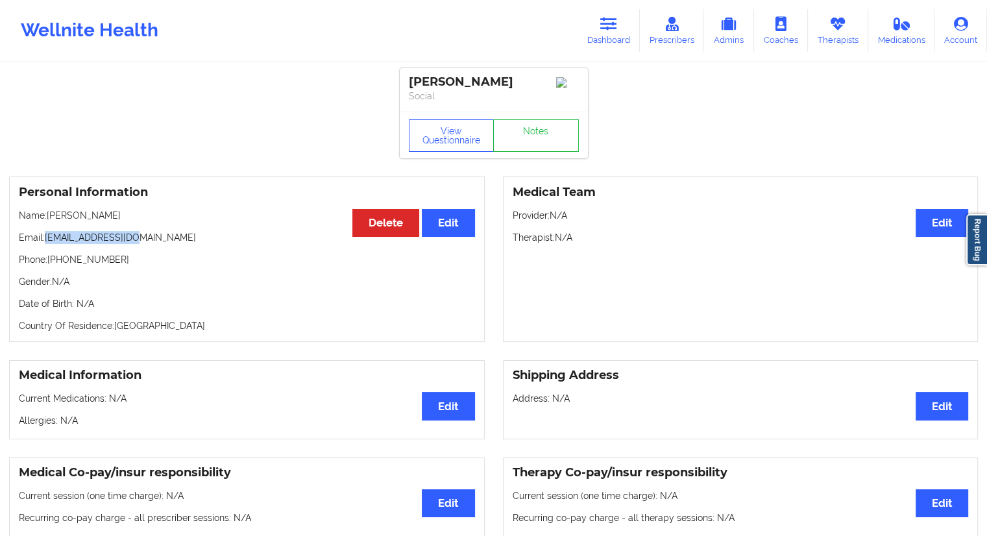
drag, startPoint x: 154, startPoint y: 243, endPoint x: 44, endPoint y: 242, distance: 109.7
click at [44, 242] on p "Email: yeewa168@yahoo.com" at bounding box center [247, 237] width 456 height 13
click at [70, 243] on p "Email: yeewa168@yahoo.com" at bounding box center [247, 237] width 456 height 13
drag, startPoint x: 154, startPoint y: 239, endPoint x: 47, endPoint y: 242, distance: 106.5
click at [47, 242] on p "Email: yeewa168@yahoo.com" at bounding box center [247, 237] width 456 height 13
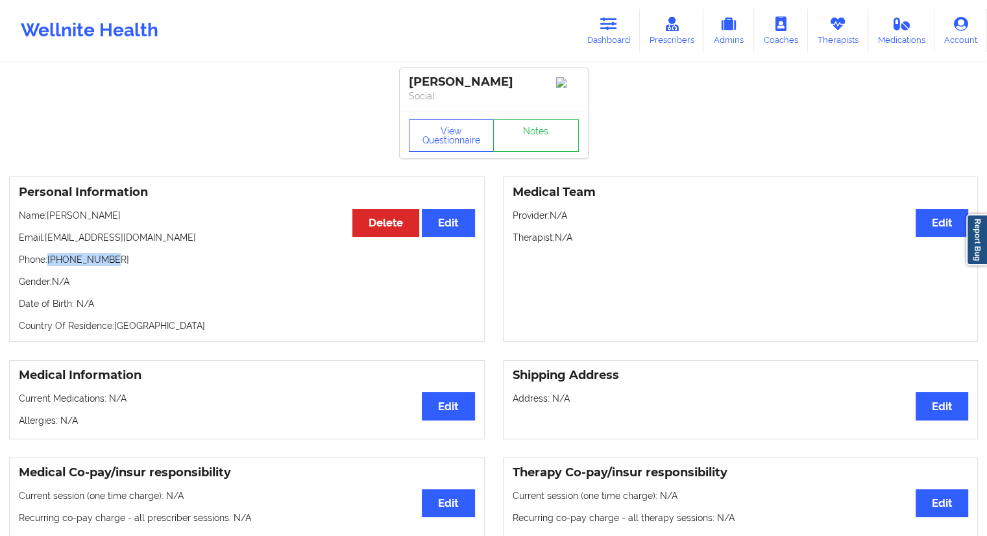
drag, startPoint x: 119, startPoint y: 260, endPoint x: 51, endPoint y: 257, distance: 68.9
click at [51, 257] on p "Phone: +19162814579" at bounding box center [247, 259] width 456 height 13
drag, startPoint x: 131, startPoint y: 219, endPoint x: 46, endPoint y: 216, distance: 85.0
click at [46, 216] on p "Name: Leroy Yee" at bounding box center [247, 215] width 456 height 13
click at [117, 239] on p "Email: yeewa168@yahoo.com" at bounding box center [247, 237] width 456 height 13
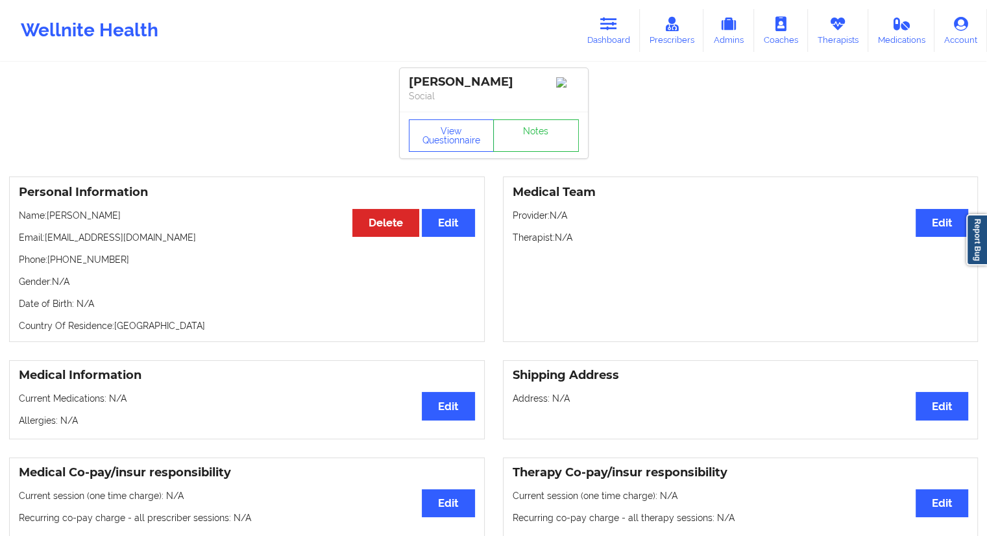
click at [109, 221] on p "Name: Leroy Yee" at bounding box center [247, 215] width 456 height 13
drag, startPoint x: 101, startPoint y: 221, endPoint x: 50, endPoint y: 221, distance: 51.3
click at [47, 222] on p "Name: Leroy Yee" at bounding box center [247, 215] width 456 height 13
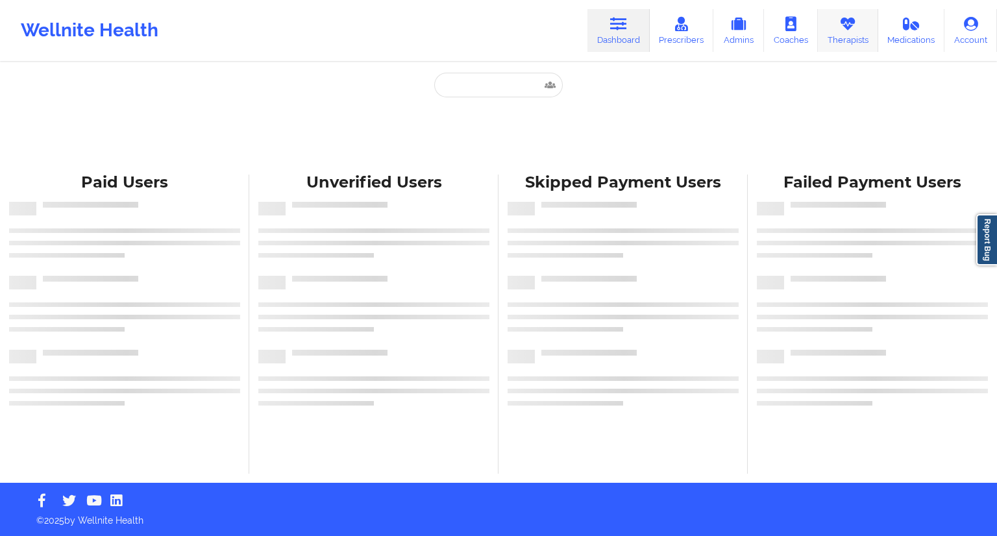
click at [831, 19] on link "Therapists" at bounding box center [848, 30] width 60 height 43
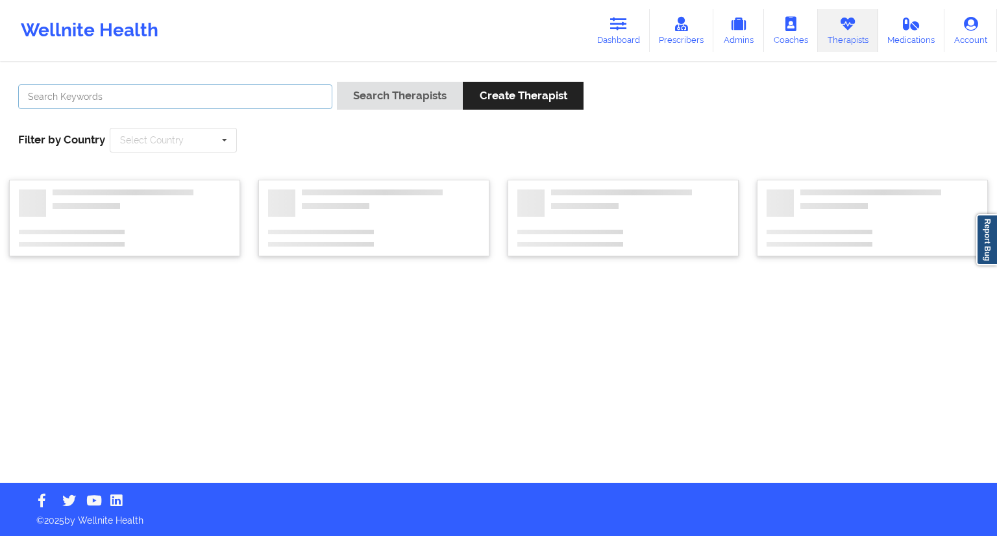
click at [99, 100] on input "text" at bounding box center [175, 96] width 314 height 25
paste input "[PERSON_NAME]"
type input "[PERSON_NAME]"
click at [413, 76] on div "Alexis Fuller Search Therapists Create Therapist Filter by Country Select Count…" at bounding box center [498, 117] width 979 height 89
click at [402, 91] on button "Search Therapists" at bounding box center [400, 96] width 126 height 28
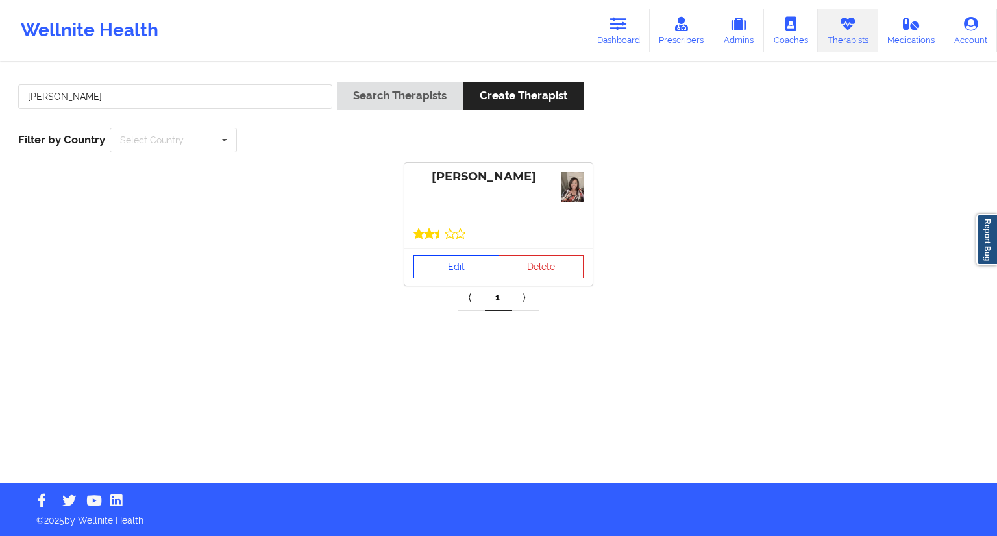
click at [441, 262] on link "Edit" at bounding box center [456, 266] width 86 height 23
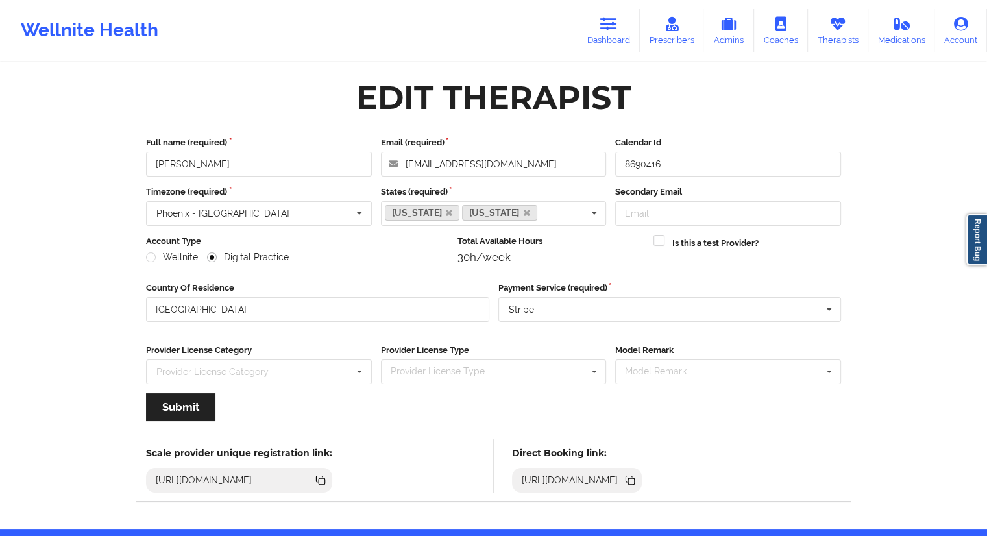
drag, startPoint x: 840, startPoint y: 481, endPoint x: 823, endPoint y: 488, distance: 17.7
click at [635, 480] on icon at bounding box center [631, 481] width 6 height 6
click at [105, 215] on div "Wellnite Health Dashboard Prescribers Admins Coaches Therapists Medications Acc…" at bounding box center [493, 264] width 987 height 529
